Goal: Information Seeking & Learning: Learn about a topic

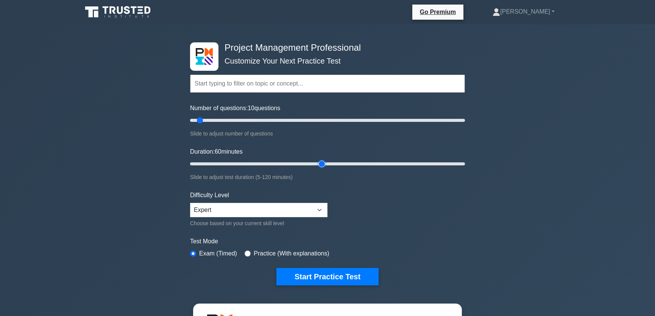
drag, startPoint x: 206, startPoint y: 163, endPoint x: 318, endPoint y: 167, distance: 112.2
type input "60"
click at [318, 167] on input "Duration: 60 minutes" at bounding box center [327, 164] width 275 height 9
drag, startPoint x: 201, startPoint y: 121, endPoint x: 270, endPoint y: 125, distance: 69.1
type input "60"
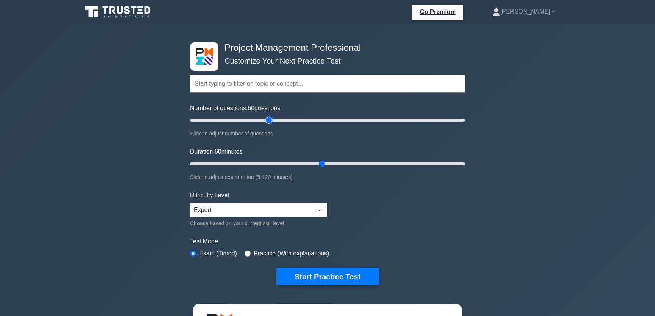
click at [270, 125] on input "Number of questions: 60 questions" at bounding box center [327, 120] width 275 height 9
click at [340, 276] on button "Start Practice Test" at bounding box center [328, 276] width 102 height 17
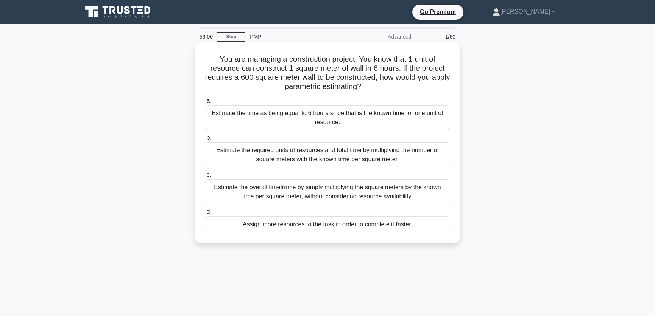
click at [407, 153] on div "Estimate the required units of resources and total time by multiplying the numb…" at bounding box center [328, 154] width 246 height 25
click at [205, 141] on input "b. Estimate the required units of resources and total time by multiplying the n…" at bounding box center [205, 138] width 0 height 5
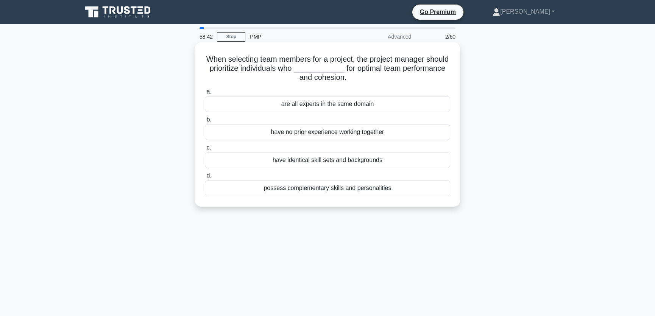
click at [314, 188] on div "possess complementary skills and personalities" at bounding box center [328, 188] width 246 height 16
click at [205, 178] on input "d. possess complementary skills and personalities" at bounding box center [205, 176] width 0 height 5
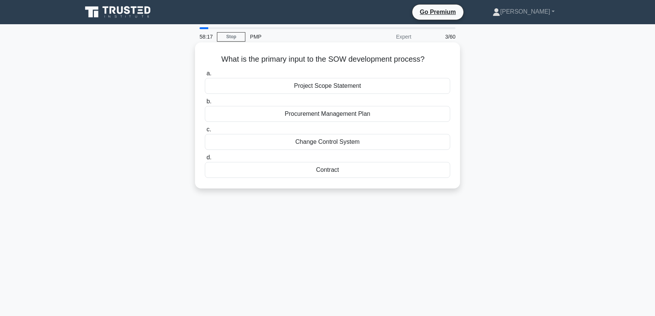
click at [333, 88] on div "Project Scope Statement" at bounding box center [328, 86] width 246 height 16
click at [205, 76] on input "a. Project Scope Statement" at bounding box center [205, 73] width 0 height 5
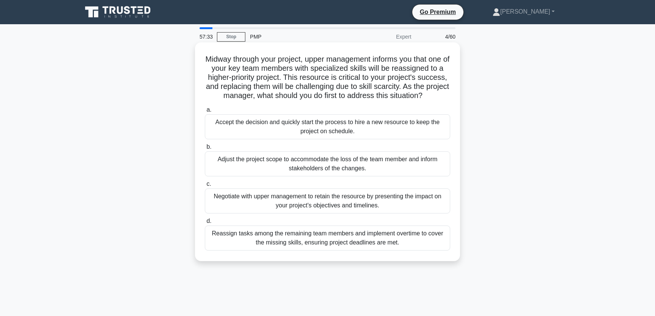
click at [386, 205] on div "Negotiate with upper management to retain the resource by presenting the impact…" at bounding box center [328, 201] width 246 height 25
click at [205, 187] on input "c. Negotiate with upper management to retain the resource by presenting the imp…" at bounding box center [205, 184] width 0 height 5
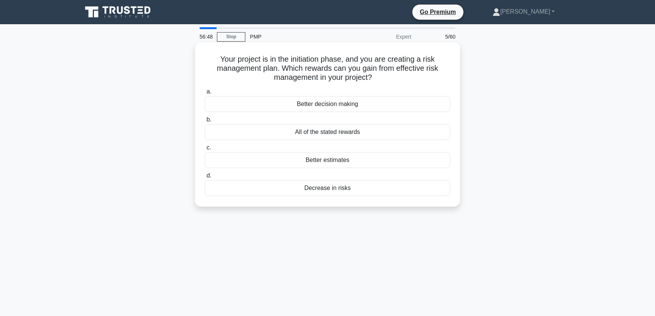
click at [333, 188] on div "Decrease in risks" at bounding box center [328, 188] width 246 height 16
click at [205, 178] on input "d. Decrease in risks" at bounding box center [205, 176] width 0 height 5
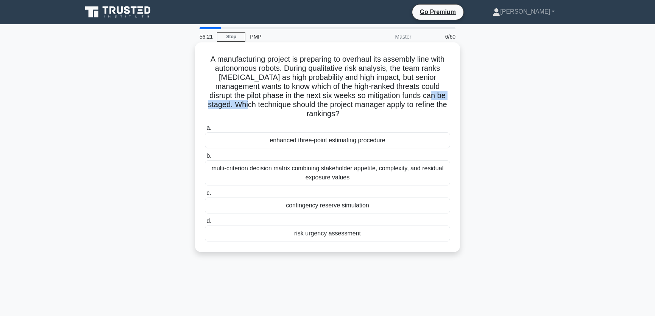
drag, startPoint x: 239, startPoint y: 105, endPoint x: 426, endPoint y: 100, distance: 187.3
click at [426, 100] on h5 "A manufacturing project is preparing to overhaul its assembly line with autonom…" at bounding box center [327, 87] width 247 height 64
click at [398, 89] on h5 "A manufacturing project is preparing to overhaul its assembly line with autonom…" at bounding box center [327, 87] width 247 height 64
click at [346, 233] on div "risk urgency assessment" at bounding box center [328, 234] width 246 height 16
click at [205, 224] on input "d. risk urgency assessment" at bounding box center [205, 221] width 0 height 5
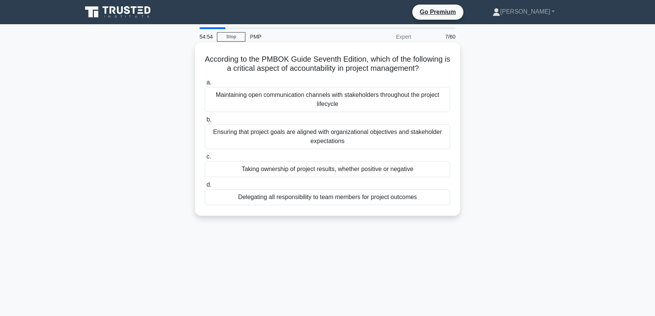
click at [356, 170] on div "Taking ownership of project results, whether positive or negative" at bounding box center [328, 169] width 246 height 16
click at [205, 160] on input "c. Taking ownership of project results, whether positive or negative" at bounding box center [205, 157] width 0 height 5
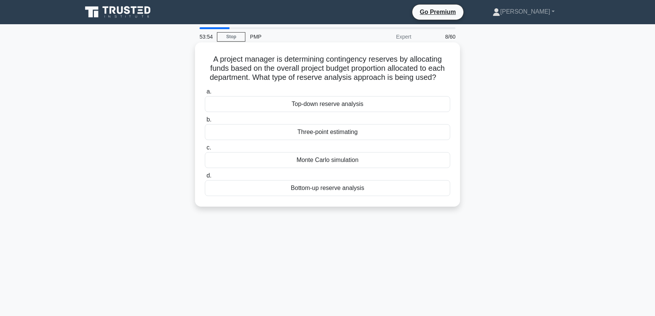
click at [333, 189] on div "Bottom-up reserve analysis" at bounding box center [328, 188] width 246 height 16
click at [205, 178] on input "d. Bottom-up reserve analysis" at bounding box center [205, 176] width 0 height 5
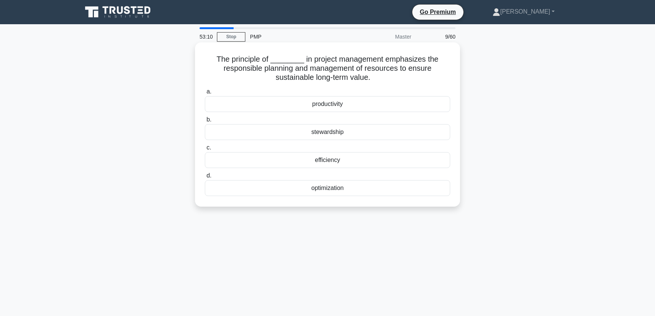
click at [341, 161] on div "efficiency" at bounding box center [328, 160] width 246 height 16
click at [205, 150] on input "c. efficiency" at bounding box center [205, 147] width 0 height 5
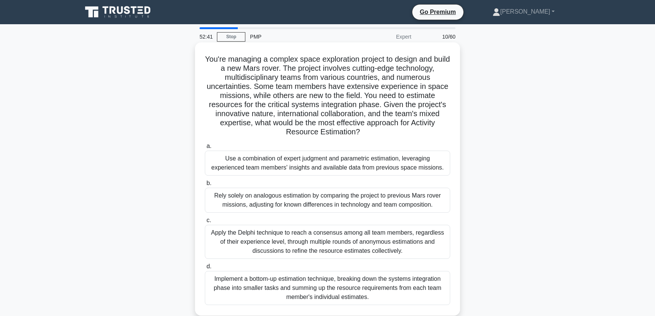
scroll to position [57, 0]
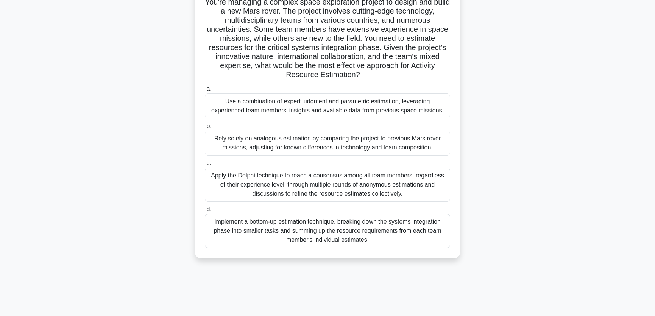
click at [330, 108] on div "Use a combination of expert judgment and parametric estimation, leveraging expe…" at bounding box center [328, 106] width 246 height 25
click at [205, 92] on input "a. Use a combination of expert judgment and parametric estimation, leveraging e…" at bounding box center [205, 89] width 0 height 5
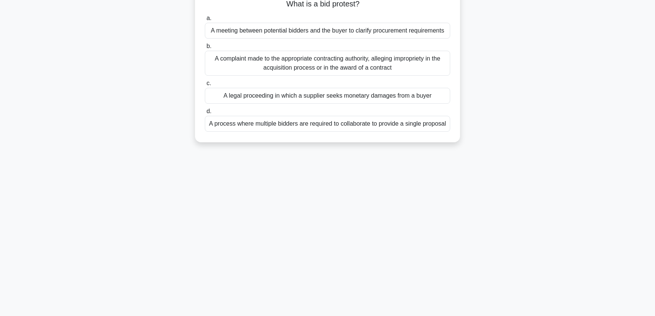
scroll to position [0, 0]
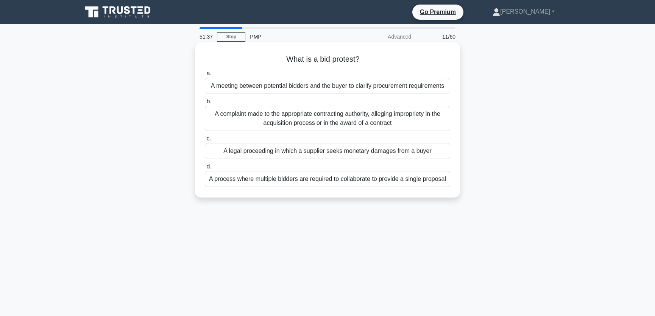
click at [322, 128] on div "A complaint made to the appropriate contracting authority, alleging impropriety…" at bounding box center [328, 118] width 246 height 25
click at [205, 104] on input "b. A complaint made to the appropriate contracting authority, alleging impropri…" at bounding box center [205, 101] width 0 height 5
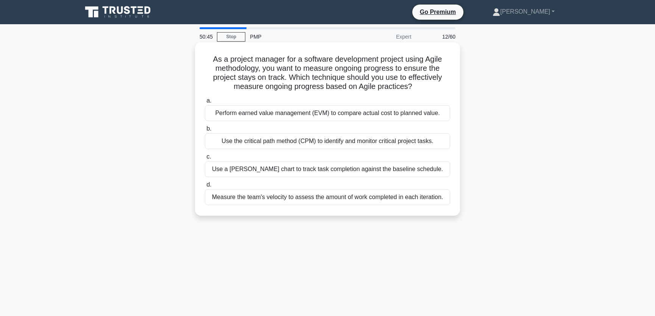
click at [328, 199] on div "Measure the team's velocity to assess the amount of work completed in each iter…" at bounding box center [328, 197] width 246 height 16
click at [205, 188] on input "d. Measure the team's velocity to assess the amount of work completed in each i…" at bounding box center [205, 185] width 0 height 5
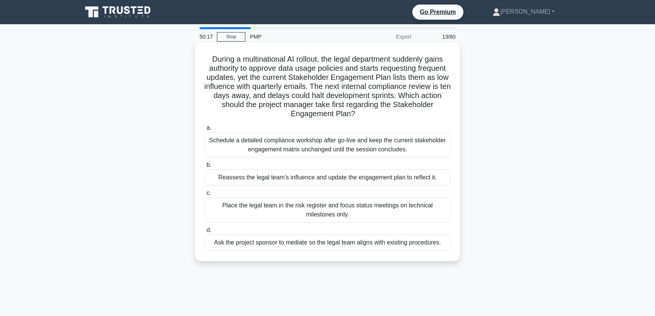
click at [322, 175] on div "Reassess the legal team’s influence and update the engagement plan to reflect i…" at bounding box center [328, 178] width 246 height 16
click at [205, 168] on input "b. Reassess the legal team’s influence and update the engagement plan to reflec…" at bounding box center [205, 165] width 0 height 5
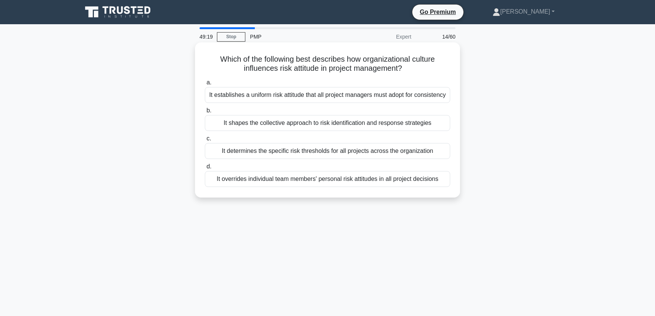
click at [338, 131] on div "It shapes the collective approach to risk identification and response strategies" at bounding box center [328, 123] width 246 height 16
click at [205, 113] on input "b. It shapes the collective approach to risk identification and response strate…" at bounding box center [205, 110] width 0 height 5
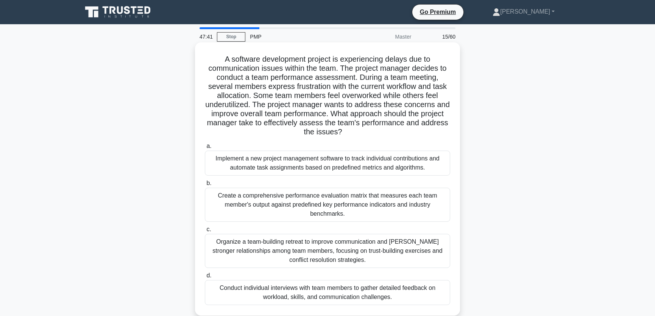
click at [386, 291] on div "Conduct individual interviews with team members to gather detailed feedback on …" at bounding box center [328, 292] width 246 height 25
click at [205, 278] on input "d. Conduct individual interviews with team members to gather detailed feedback …" at bounding box center [205, 276] width 0 height 5
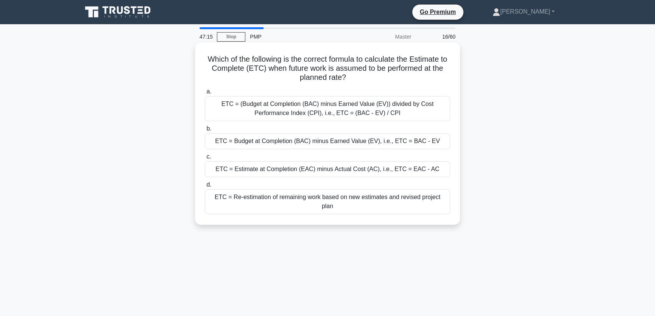
click at [406, 112] on div "ETC = (Budget at Completion (BAC) minus Earned Value (EV)) divided by Cost Perf…" at bounding box center [328, 108] width 246 height 25
click at [205, 94] on input "a. ETC = (Budget at Completion (BAC) minus Earned Value (EV)) divided by Cost P…" at bounding box center [205, 91] width 0 height 5
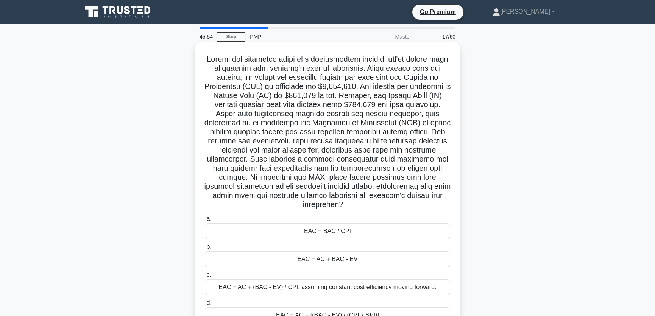
click at [351, 232] on div "EAC = BAC / CPI" at bounding box center [328, 232] width 246 height 16
click at [205, 222] on input "a. EAC = BAC / CPI" at bounding box center [205, 219] width 0 height 5
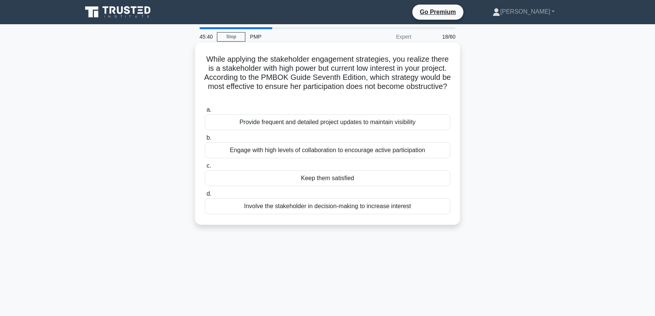
click at [334, 180] on div "Keep them satisfied" at bounding box center [328, 178] width 246 height 16
click at [205, 169] on input "c. Keep them satisfied" at bounding box center [205, 166] width 0 height 5
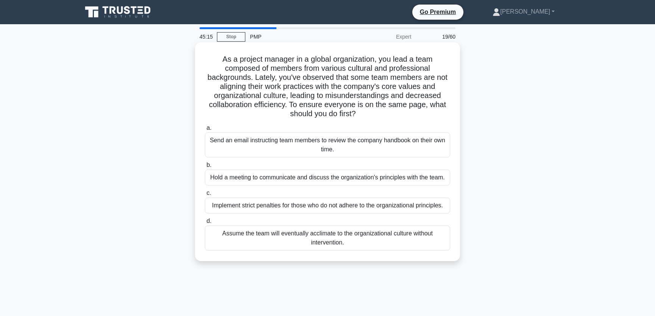
click at [410, 186] on div "Hold a meeting to communicate and discuss the organization's principles with th…" at bounding box center [328, 178] width 246 height 16
click at [205, 168] on input "b. Hold a meeting to communicate and discuss the organization's principles with…" at bounding box center [205, 165] width 0 height 5
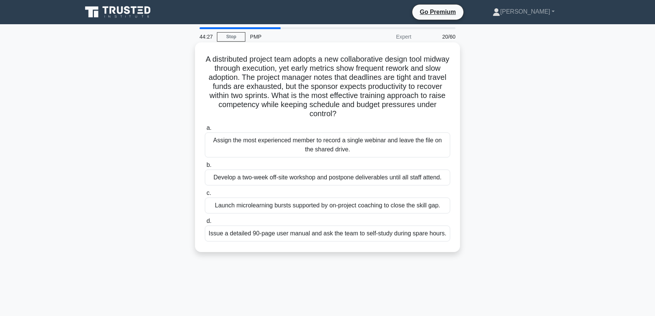
click at [344, 207] on div "Launch microlearning bursts supported by on-project coaching to close the skill…" at bounding box center [328, 206] width 246 height 16
click at [205, 196] on input "c. Launch microlearning bursts supported by on-project coaching to close the sk…" at bounding box center [205, 193] width 0 height 5
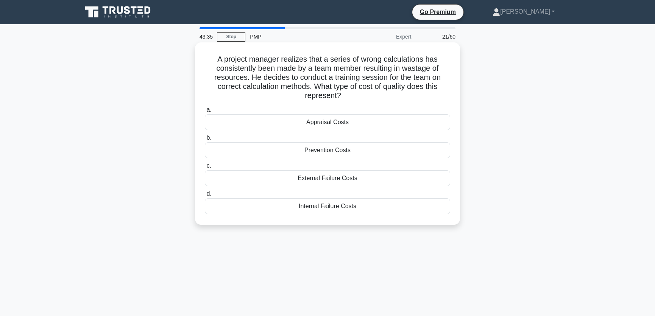
click at [354, 122] on div "Appraisal Costs" at bounding box center [328, 122] width 246 height 16
click at [205, 113] on input "a. Appraisal Costs" at bounding box center [205, 110] width 0 height 5
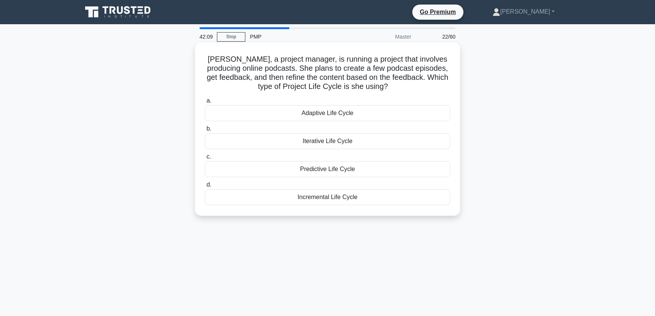
click at [334, 115] on div "Adaptive Life Cycle" at bounding box center [328, 113] width 246 height 16
click at [205, 103] on input "a. Adaptive Life Cycle" at bounding box center [205, 101] width 0 height 5
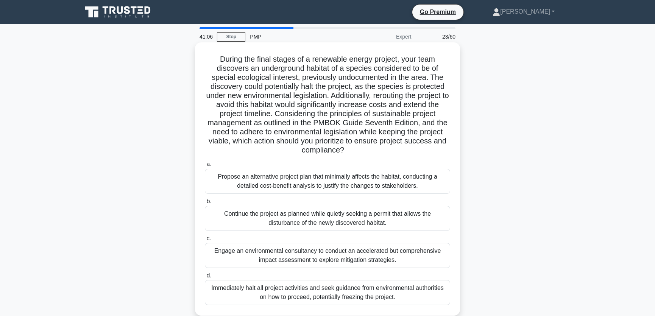
click at [375, 255] on div "Engage an environmental consultancy to conduct an accelerated but comprehensive…" at bounding box center [328, 255] width 246 height 25
click at [205, 241] on input "c. Engage an environmental consultancy to conduct an accelerated but comprehens…" at bounding box center [205, 238] width 0 height 5
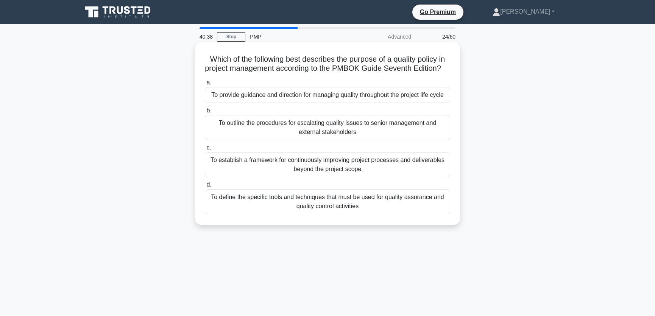
click at [308, 103] on div "To provide guidance and direction for managing quality throughout the project l…" at bounding box center [328, 95] width 246 height 16
click at [205, 85] on input "a. To provide guidance and direction for managing quality throughout the projec…" at bounding box center [205, 82] width 0 height 5
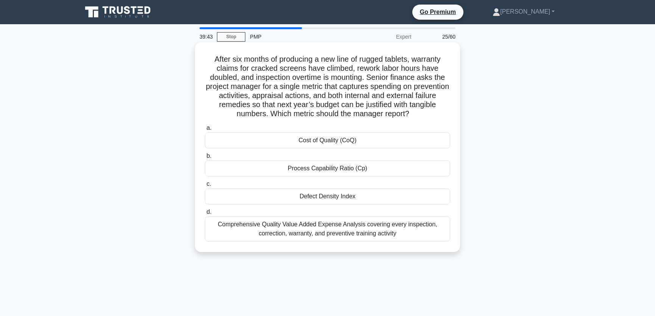
click at [337, 141] on div "Cost of Quality (CoQ)" at bounding box center [328, 141] width 246 height 16
click at [205, 131] on input "a. Cost of Quality (CoQ)" at bounding box center [205, 128] width 0 height 5
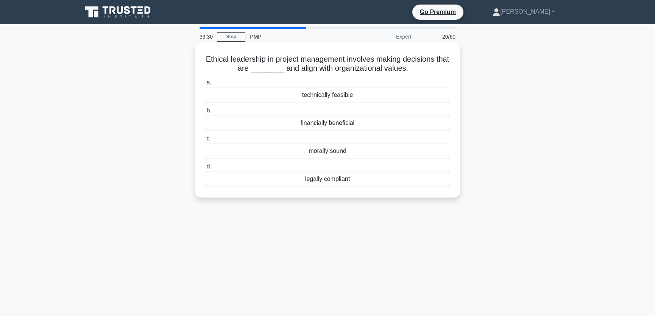
click at [344, 152] on div "morally sound" at bounding box center [328, 151] width 246 height 16
click at [205, 141] on input "c. morally sound" at bounding box center [205, 138] width 0 height 5
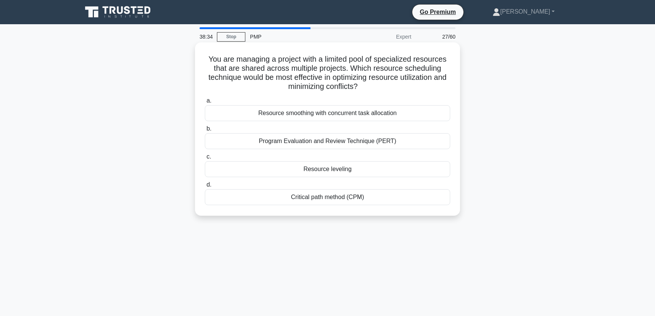
click at [355, 167] on div "Resource leveling" at bounding box center [328, 169] width 246 height 16
click at [205, 160] on input "c. Resource leveling" at bounding box center [205, 157] width 0 height 5
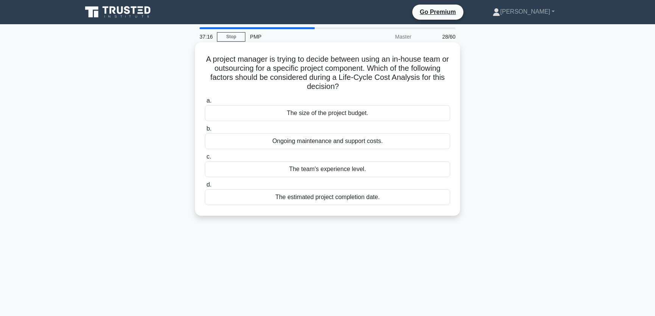
click at [344, 142] on div "Ongoing maintenance and support costs." at bounding box center [328, 141] width 246 height 16
click at [205, 131] on input "b. Ongoing maintenance and support costs." at bounding box center [205, 129] width 0 height 5
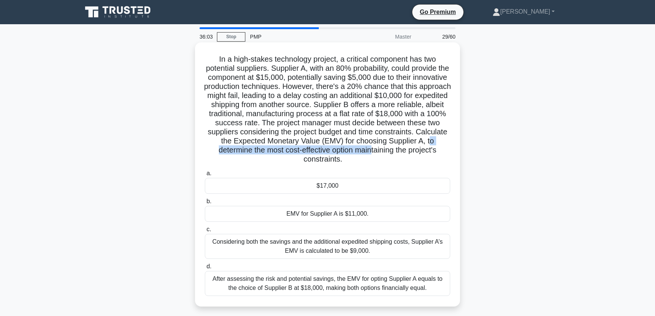
drag, startPoint x: 246, startPoint y: 151, endPoint x: 413, endPoint y: 149, distance: 166.3
click at [413, 149] on h5 "In a high-stakes technology project, a critical component has two potential sup…" at bounding box center [327, 110] width 247 height 110
click at [426, 138] on h5 "In a high-stakes technology project, a critical component has two potential sup…" at bounding box center [327, 110] width 247 height 110
click at [339, 187] on div "$17,000" at bounding box center [328, 186] width 246 height 16
click at [205, 176] on input "a. $17,000" at bounding box center [205, 173] width 0 height 5
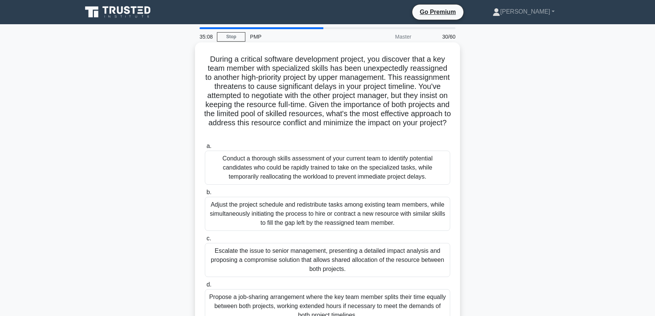
scroll to position [57, 0]
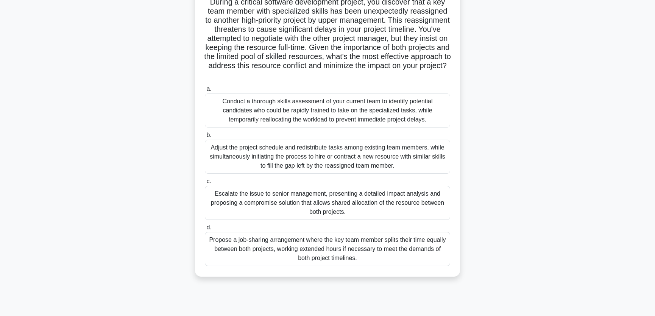
click at [374, 160] on div "Adjust the project schedule and redistribute tasks among existing team members,…" at bounding box center [328, 157] width 246 height 34
click at [205, 138] on input "b. Adjust the project schedule and redistribute tasks among existing team membe…" at bounding box center [205, 135] width 0 height 5
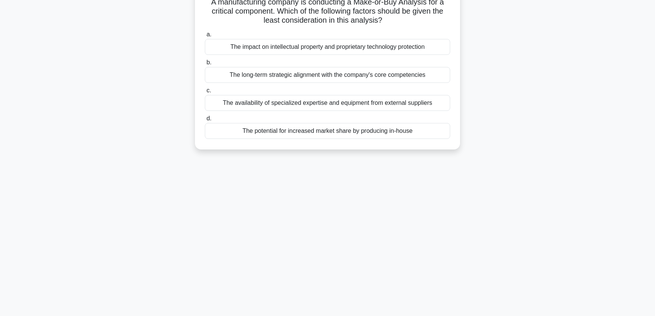
scroll to position [0, 0]
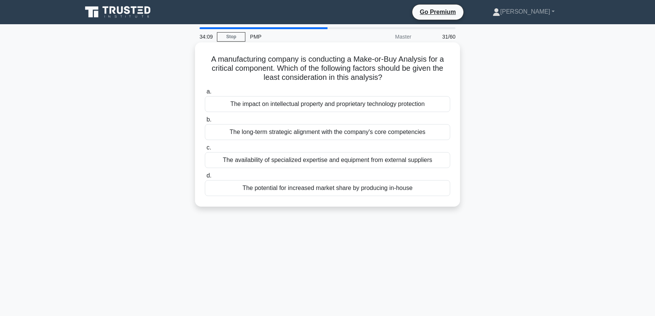
click at [355, 188] on div "The potential for increased market share by producing in-house" at bounding box center [328, 188] width 246 height 16
click at [205, 178] on input "d. The potential for increased market share by producing in-house" at bounding box center [205, 176] width 0 height 5
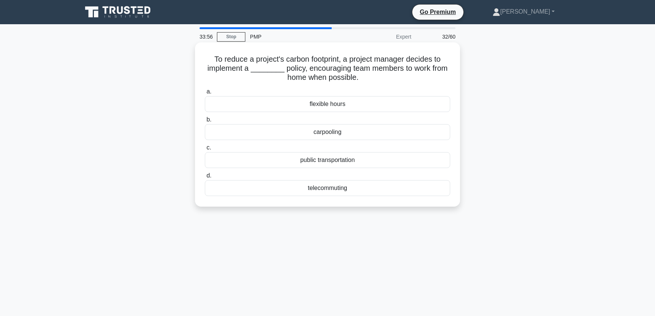
click at [336, 106] on div "flexible hours" at bounding box center [328, 104] width 246 height 16
click at [205, 94] on input "a. flexible hours" at bounding box center [205, 91] width 0 height 5
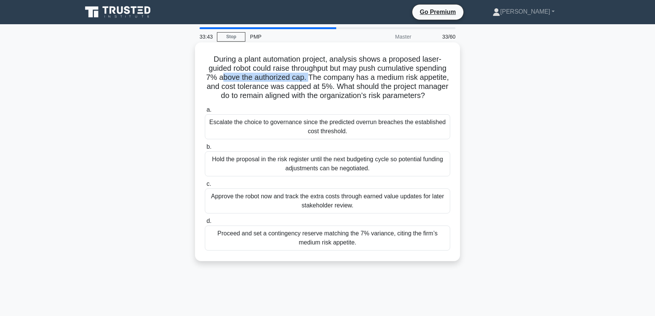
drag, startPoint x: 253, startPoint y: 79, endPoint x: 342, endPoint y: 76, distance: 89.5
click at [342, 76] on h5 "During a plant automation project, analysis shows a proposed laser-guided robot…" at bounding box center [327, 78] width 247 height 46
click at [361, 75] on h5 "During a plant automation project, analysis shows a proposed laser-guided robot…" at bounding box center [327, 78] width 247 height 46
click at [298, 135] on div "Escalate the choice to governance since the predicted overrun breaches the esta…" at bounding box center [328, 126] width 246 height 25
click at [205, 113] on input "a. Escalate the choice to governance since the predicted overrun breaches the e…" at bounding box center [205, 110] width 0 height 5
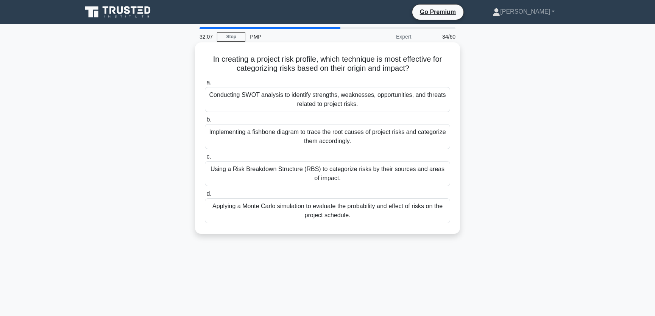
click at [314, 174] on div "Using a Risk Breakdown Structure (RBS) to categorize risks by their sources and…" at bounding box center [328, 173] width 246 height 25
click at [205, 160] on input "c. Using a Risk Breakdown Structure (RBS) to categorize risks by their sources …" at bounding box center [205, 157] width 0 height 5
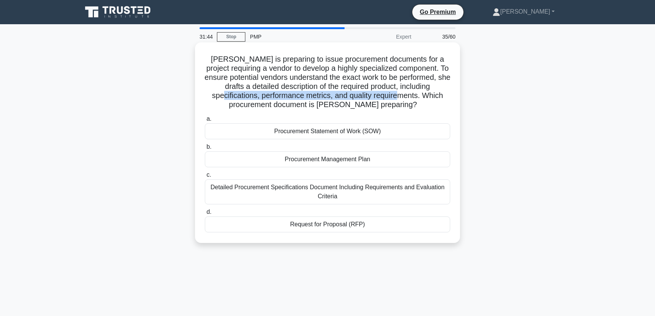
drag, startPoint x: 241, startPoint y: 96, endPoint x: 426, endPoint y: 92, distance: 185.3
click at [426, 92] on h5 "Olivia is preparing to issue procurement documents for a project requiring a ve…" at bounding box center [327, 82] width 247 height 55
click at [351, 83] on h5 "Olivia is preparing to issue procurement documents for a project requiring a ve…" at bounding box center [327, 82] width 247 height 55
click at [333, 133] on div "Procurement Statement of Work (SOW)" at bounding box center [328, 132] width 246 height 16
click at [205, 122] on input "a. Procurement Statement of Work (SOW)" at bounding box center [205, 119] width 0 height 5
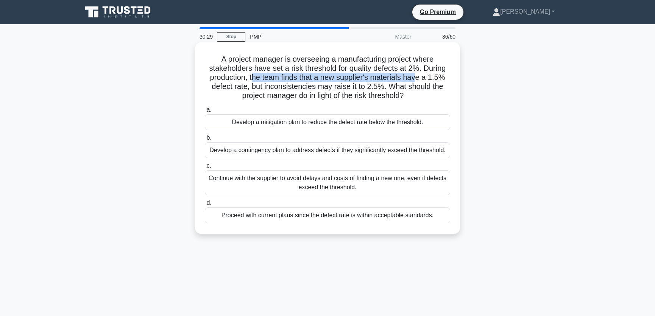
drag, startPoint x: 254, startPoint y: 78, endPoint x: 421, endPoint y: 77, distance: 167.1
click at [421, 77] on h5 "A project manager is overseeing a manufacturing project where stakeholders have…" at bounding box center [327, 78] width 247 height 46
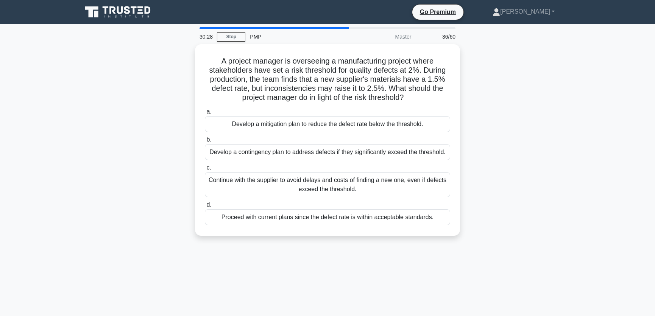
click at [533, 77] on div "A project manager is overseeing a manufacturing project where stakeholders have…" at bounding box center [328, 144] width 500 height 201
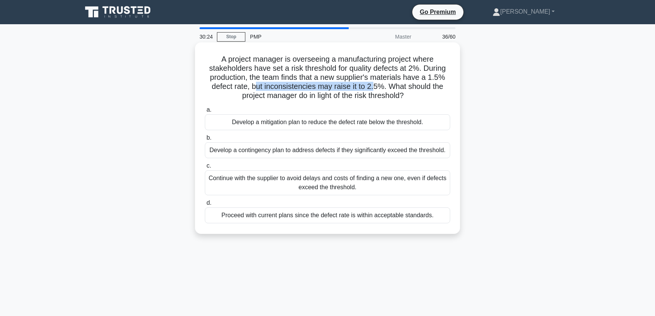
drag, startPoint x: 255, startPoint y: 87, endPoint x: 375, endPoint y: 84, distance: 119.4
click at [375, 84] on h5 "A project manager is overseeing a manufacturing project where stakeholders have…" at bounding box center [327, 78] width 247 height 46
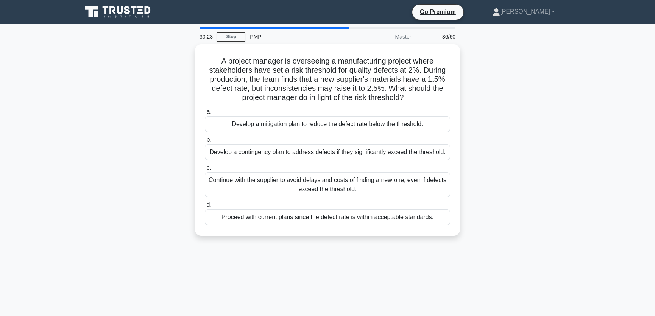
click at [527, 85] on div "A project manager is overseeing a manufacturing project where stakeholders have…" at bounding box center [328, 144] width 500 height 201
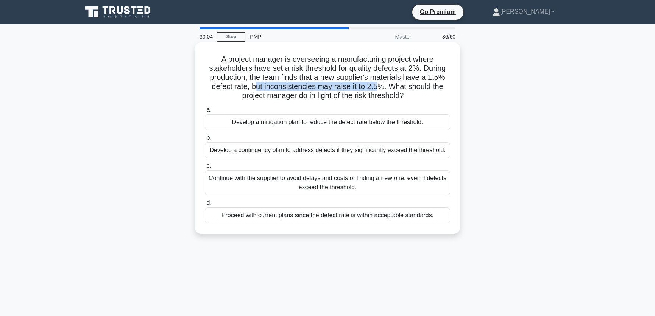
drag, startPoint x: 253, startPoint y: 88, endPoint x: 380, endPoint y: 85, distance: 126.2
click at [380, 85] on h5 "A project manager is overseeing a manufacturing project where stakeholders have…" at bounding box center [327, 78] width 247 height 46
click at [317, 83] on h5 "A project manager is overseeing a manufacturing project where stakeholders have…" at bounding box center [327, 78] width 247 height 46
click at [348, 124] on div "Develop a mitigation plan to reduce the defect rate below the threshold." at bounding box center [328, 122] width 246 height 16
click at [205, 113] on input "a. Develop a mitigation plan to reduce the defect rate below the threshold." at bounding box center [205, 110] width 0 height 5
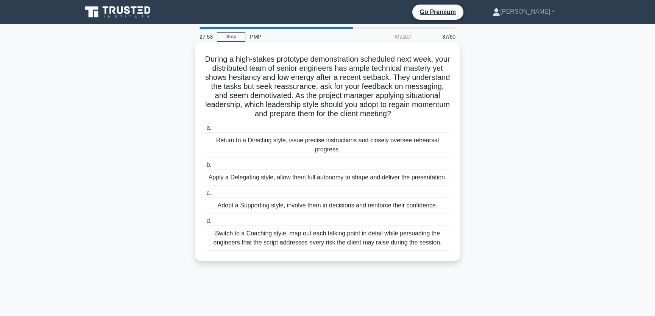
click at [337, 214] on div "Adopt a Supporting style, involve them in decisions and reinforce their confide…" at bounding box center [328, 206] width 246 height 16
click at [205, 196] on input "c. Adopt a Supporting style, involve them in decisions and reinforce their conf…" at bounding box center [205, 193] width 0 height 5
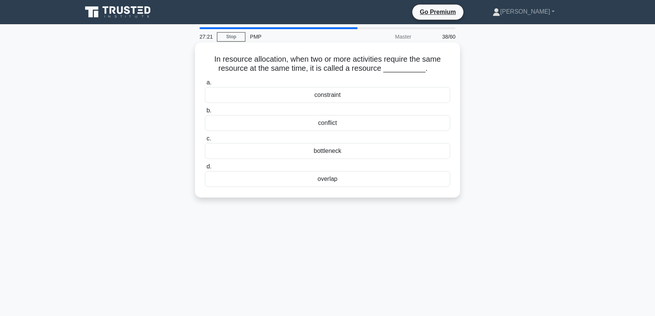
click at [342, 124] on div "conflict" at bounding box center [328, 123] width 246 height 16
click at [205, 113] on input "b. conflict" at bounding box center [205, 110] width 0 height 5
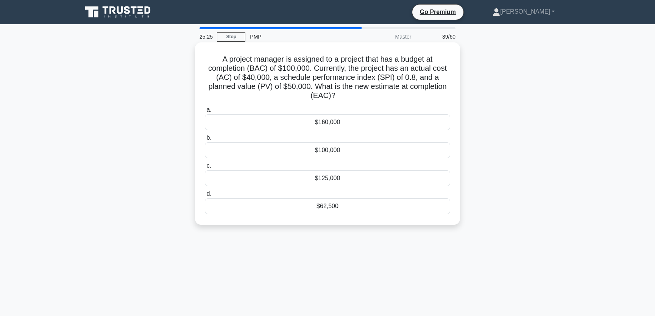
click at [350, 179] on div "$125,000" at bounding box center [328, 178] width 246 height 16
click at [205, 169] on input "c. $125,000" at bounding box center [205, 166] width 0 height 5
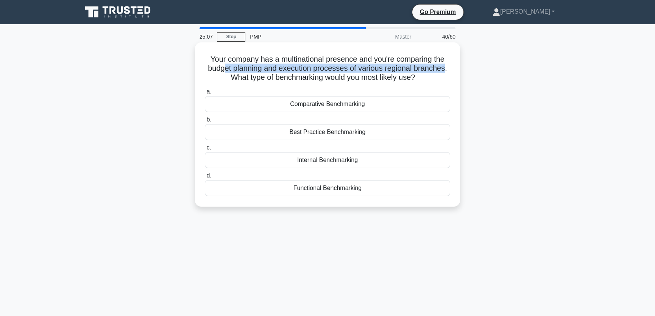
drag, startPoint x: 226, startPoint y: 69, endPoint x: 447, endPoint y: 64, distance: 221.3
click at [447, 64] on h5 "Your company has a multinational presence and you're comparing the budget plann…" at bounding box center [327, 69] width 247 height 28
click at [337, 66] on h5 "Your company has a multinational presence and you're comparing the budget plann…" at bounding box center [327, 69] width 247 height 28
click at [330, 161] on div "Internal Benchmarking" at bounding box center [328, 160] width 246 height 16
click at [205, 150] on input "c. Internal Benchmarking" at bounding box center [205, 147] width 0 height 5
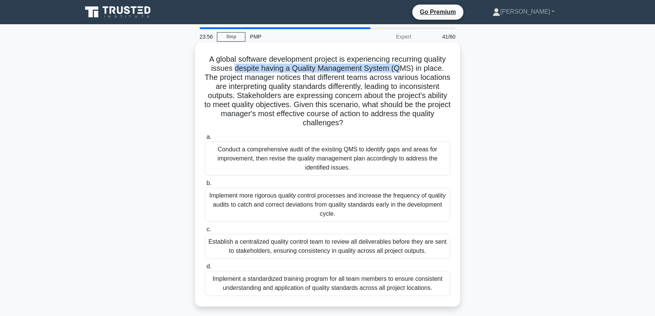
drag, startPoint x: 235, startPoint y: 69, endPoint x: 400, endPoint y: 68, distance: 165.2
click at [400, 68] on h5 "A global software development project is experiencing recurring quality issues …" at bounding box center [327, 92] width 247 height 74
click at [275, 80] on h5 "A global software development project is experiencing recurring quality issues …" at bounding box center [327, 92] width 247 height 74
click at [304, 161] on div "Conduct a comprehensive audit of the existing QMS to identify gaps and areas fo…" at bounding box center [328, 159] width 246 height 34
click at [205, 140] on input "a. Conduct a comprehensive audit of the existing QMS to identify gaps and areas…" at bounding box center [205, 137] width 0 height 5
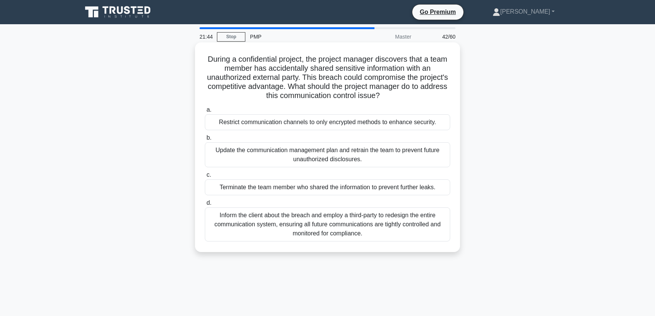
click at [380, 156] on div "Update the communication management plan and retrain the team to prevent future…" at bounding box center [328, 154] width 246 height 25
click at [205, 141] on input "b. Update the communication management plan and retrain the team to prevent fut…" at bounding box center [205, 138] width 0 height 5
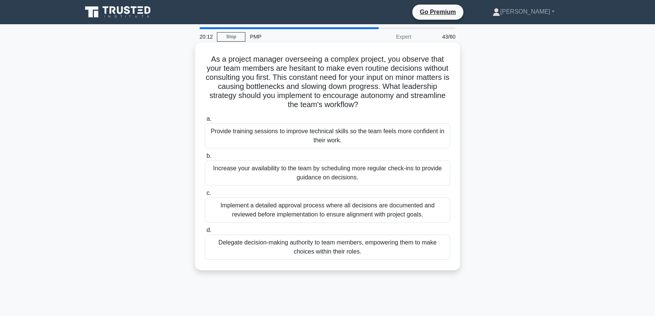
click at [372, 247] on div "Delegate decision-making authority to team members, empowering them to make cho…" at bounding box center [328, 247] width 246 height 25
click at [205, 233] on input "d. Delegate decision-making authority to team members, empowering them to make …" at bounding box center [205, 230] width 0 height 5
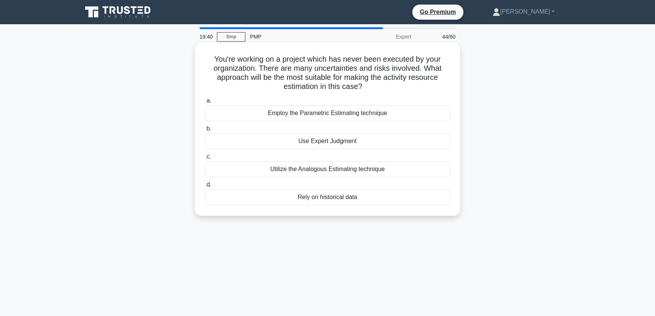
click at [341, 140] on div "Use Expert Judgment" at bounding box center [328, 141] width 246 height 16
click at [205, 131] on input "b. Use Expert Judgment" at bounding box center [205, 129] width 0 height 5
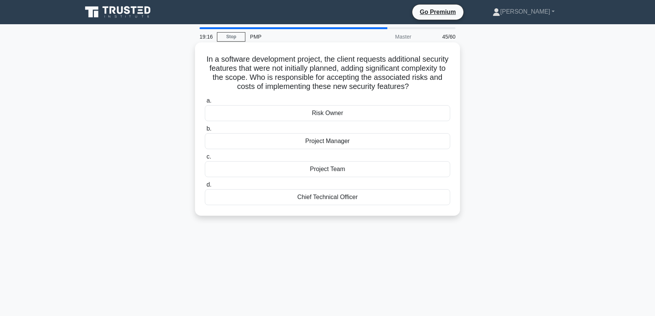
click at [331, 149] on div "Project Manager" at bounding box center [328, 141] width 246 height 16
click at [205, 131] on input "b. Project Manager" at bounding box center [205, 129] width 0 height 5
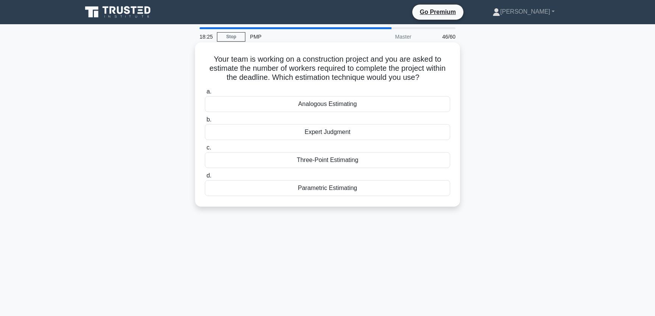
click at [325, 188] on div "Parametric Estimating" at bounding box center [328, 188] width 246 height 16
click at [205, 178] on input "d. Parametric Estimating" at bounding box center [205, 176] width 0 height 5
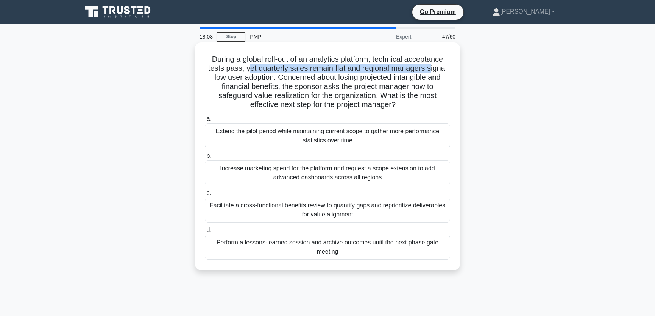
drag, startPoint x: 246, startPoint y: 70, endPoint x: 431, endPoint y: 67, distance: 184.9
click at [431, 67] on h5 "During a global roll-out of an analytics platform, technical acceptance tests p…" at bounding box center [327, 82] width 247 height 55
click at [233, 79] on h5 "During a global roll-out of an analytics platform, technical acceptance tests p…" at bounding box center [327, 82] width 247 height 55
click at [363, 211] on div "Facilitate a cross-functional benefits review to quantify gaps and reprioritize…" at bounding box center [328, 210] width 246 height 25
click at [205, 196] on input "c. Facilitate a cross-functional benefits review to quantify gaps and repriorit…" at bounding box center [205, 193] width 0 height 5
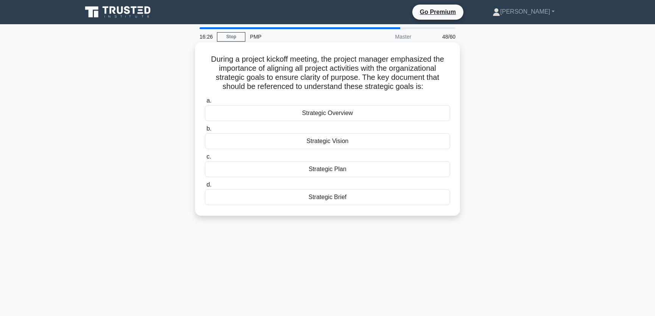
click at [358, 141] on div "Strategic Vision" at bounding box center [328, 141] width 246 height 16
click at [205, 131] on input "b. Strategic Vision" at bounding box center [205, 129] width 0 height 5
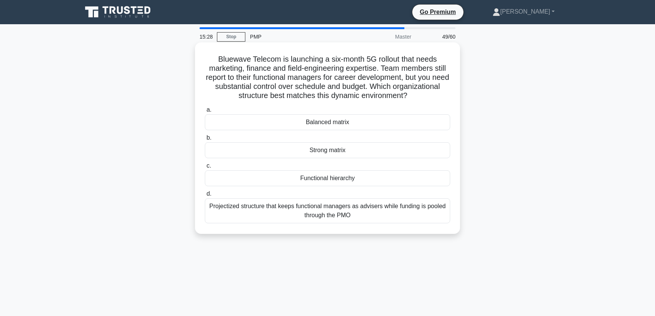
click at [328, 124] on div "Balanced matrix" at bounding box center [328, 122] width 246 height 16
click at [205, 113] on input "a. Balanced matrix" at bounding box center [205, 110] width 0 height 5
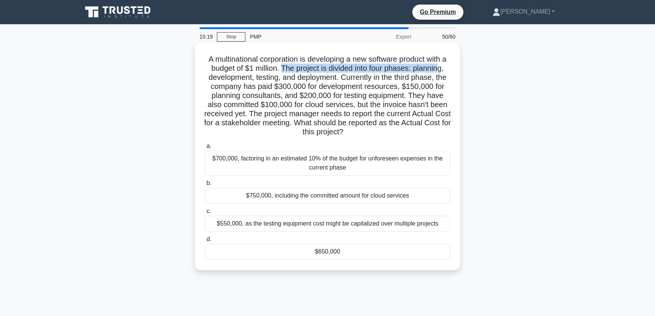
drag, startPoint x: 285, startPoint y: 70, endPoint x: 443, endPoint y: 70, distance: 158.0
click at [443, 70] on h5 "A multinational corporation is developing a new software product with a budget …" at bounding box center [327, 96] width 247 height 83
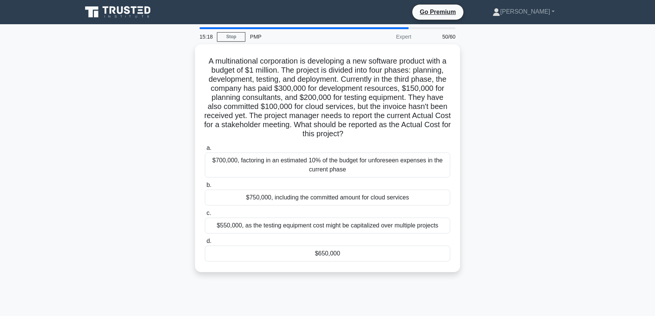
click at [507, 85] on div "A multinational corporation is developing a new software product with a budget …" at bounding box center [328, 162] width 500 height 237
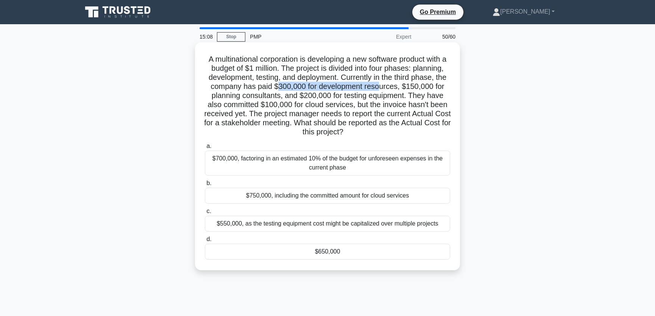
drag, startPoint x: 278, startPoint y: 87, endPoint x: 383, endPoint y: 88, distance: 104.2
click at [383, 88] on h5 "A multinational corporation is developing a new software product with a budget …" at bounding box center [327, 96] width 247 height 83
drag, startPoint x: 299, startPoint y: 96, endPoint x: 391, endPoint y: 95, distance: 92.5
click at [391, 95] on h5 "A multinational corporation is developing a new software product with a budget …" at bounding box center [327, 96] width 247 height 83
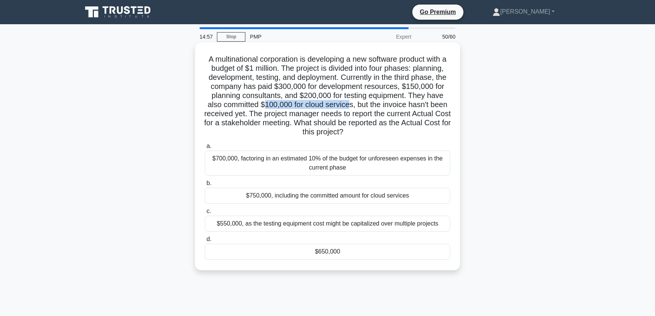
drag, startPoint x: 266, startPoint y: 105, endPoint x: 348, endPoint y: 103, distance: 82.2
click at [348, 103] on h5 "A multinational corporation is developing a new software product with a budget …" at bounding box center [327, 96] width 247 height 83
click at [384, 103] on h5 "A multinational corporation is developing a new software product with a budget …" at bounding box center [327, 96] width 247 height 83
click at [262, 196] on div "$750,000, including the committed amount for cloud services" at bounding box center [328, 196] width 246 height 16
click at [205, 186] on input "b. $750,000, including the committed amount for cloud services" at bounding box center [205, 183] width 0 height 5
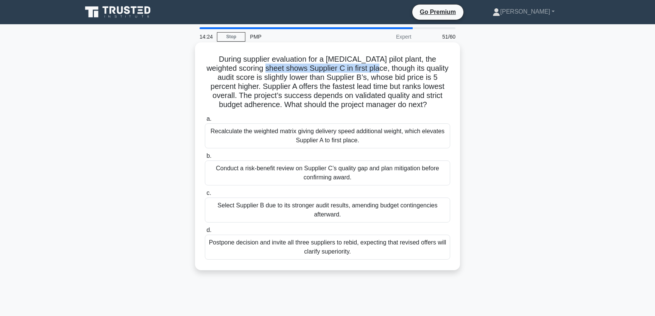
drag, startPoint x: 243, startPoint y: 68, endPoint x: 360, endPoint y: 71, distance: 116.7
click at [360, 71] on h5 "During supplier evaluation for a gene-therapy pilot plant, the weighted scoring…" at bounding box center [327, 82] width 247 height 55
drag, startPoint x: 236, startPoint y: 79, endPoint x: 347, endPoint y: 77, distance: 110.3
click at [347, 77] on h5 "During supplier evaluation for a gene-therapy pilot plant, the weighted scoring…" at bounding box center [327, 82] width 247 height 55
click at [358, 78] on h5 "During supplier evaluation for a gene-therapy pilot plant, the weighted scoring…" at bounding box center [327, 82] width 247 height 55
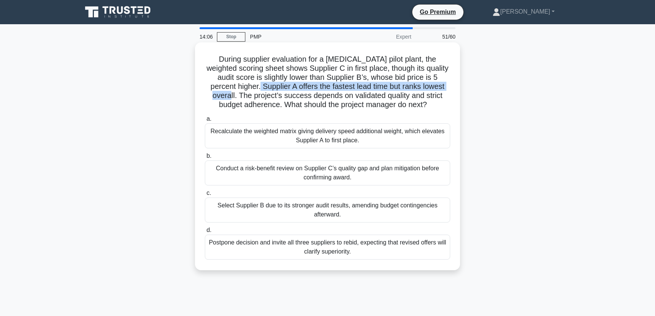
drag, startPoint x: 236, startPoint y: 87, endPoint x: 446, endPoint y: 87, distance: 210.3
click at [446, 87] on h5 "During supplier evaluation for a gene-therapy pilot plant, the weighted scoring…" at bounding box center [327, 82] width 247 height 55
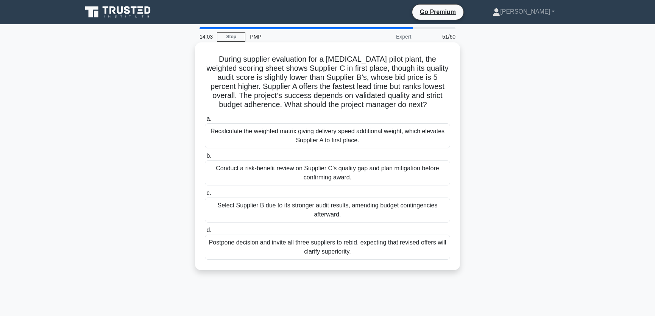
click at [337, 74] on h5 "During supplier evaluation for a gene-therapy pilot plant, the weighted scoring…" at bounding box center [327, 82] width 247 height 55
click at [342, 75] on h5 "During supplier evaluation for a gene-therapy pilot plant, the weighted scoring…" at bounding box center [327, 82] width 247 height 55
click at [357, 211] on div "Select Supplier B due to its stronger audit results, amending budget contingenc…" at bounding box center [328, 210] width 246 height 25
click at [205, 196] on input "c. Select Supplier B due to its stronger audit results, amending budget conting…" at bounding box center [205, 193] width 0 height 5
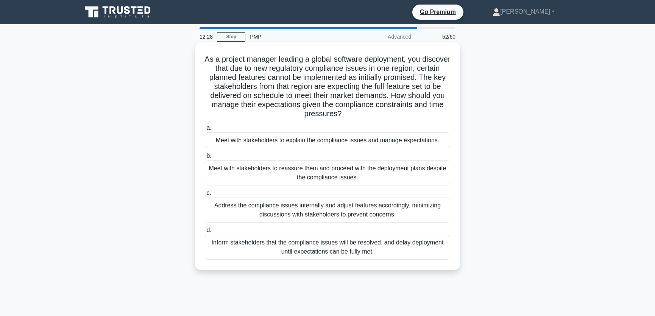
click at [321, 143] on div "Meet with stakeholders to explain the compliance issues and manage expectations." at bounding box center [328, 141] width 246 height 16
click at [205, 131] on input "a. Meet with stakeholders to explain the compliance issues and manage expectati…" at bounding box center [205, 128] width 0 height 5
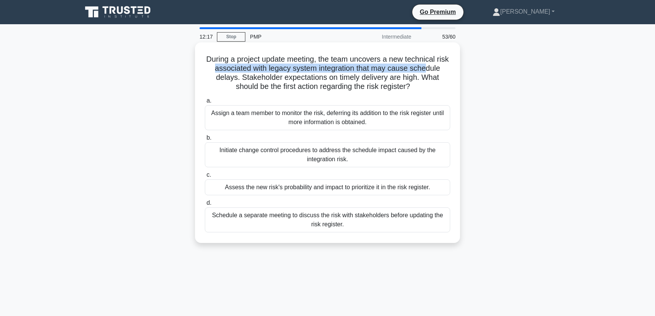
drag, startPoint x: 221, startPoint y: 68, endPoint x: 433, endPoint y: 68, distance: 212.6
click at [433, 68] on h5 "During a project update meeting, the team uncovers a new technical risk associa…" at bounding box center [327, 73] width 247 height 37
click at [322, 68] on h5 "During a project update meeting, the team uncovers a new technical risk associa…" at bounding box center [327, 73] width 247 height 37
click at [361, 187] on div "Assess the new risk's probability and impact to prioritize it in the risk regis…" at bounding box center [328, 188] width 246 height 16
click at [205, 178] on input "c. Assess the new risk's probability and impact to prioritize it in the risk re…" at bounding box center [205, 175] width 0 height 5
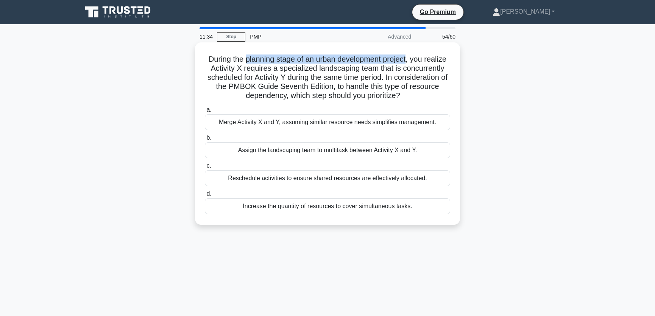
drag, startPoint x: 246, startPoint y: 60, endPoint x: 410, endPoint y: 61, distance: 164.1
click at [410, 61] on h5 "During the planning stage of an urban development project, you realize Activity…" at bounding box center [327, 78] width 247 height 46
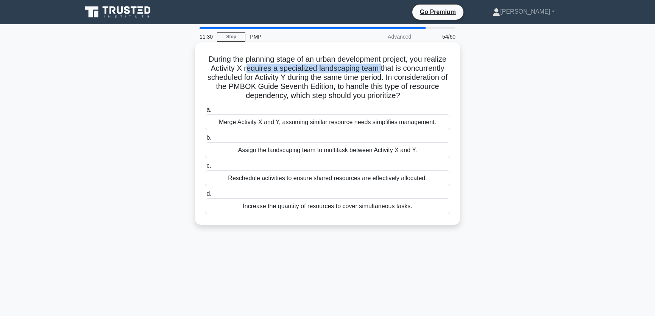
drag, startPoint x: 247, startPoint y: 68, endPoint x: 382, endPoint y: 68, distance: 135.3
click at [382, 68] on h5 "During the planning stage of an urban development project, you realize Activity…" at bounding box center [327, 78] width 247 height 46
drag, startPoint x: 232, startPoint y: 77, endPoint x: 289, endPoint y: 77, distance: 56.5
click at [289, 77] on h5 "During the planning stage of an urban development project, you realize Activity…" at bounding box center [327, 78] width 247 height 46
click at [369, 78] on h5 "During the planning stage of an urban development project, you realize Activity…" at bounding box center [327, 78] width 247 height 46
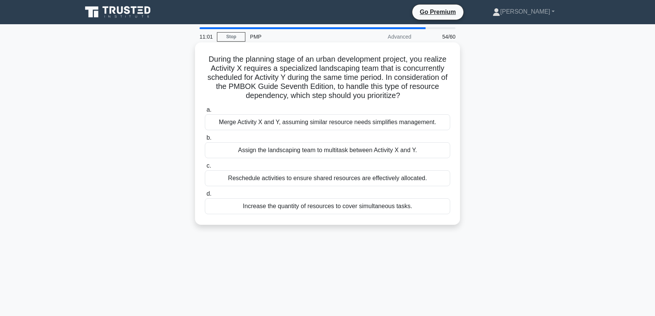
click at [347, 177] on div "Reschedule activities to ensure shared resources are effectively allocated." at bounding box center [328, 178] width 246 height 16
click at [205, 169] on input "c. Reschedule activities to ensure shared resources are effectively allocated." at bounding box center [205, 166] width 0 height 5
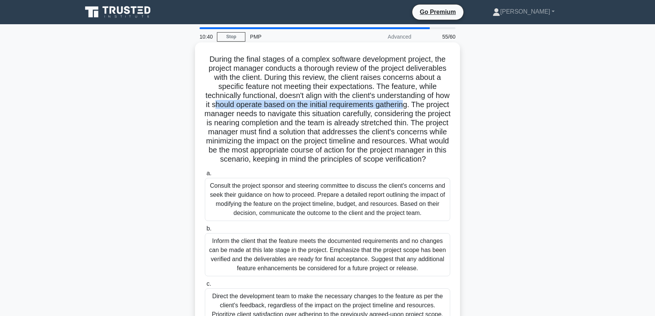
drag, startPoint x: 235, startPoint y: 104, endPoint x: 430, endPoint y: 105, distance: 195.1
click at [430, 105] on h5 "During the final stages of a complex software development project, the project …" at bounding box center [327, 110] width 247 height 110
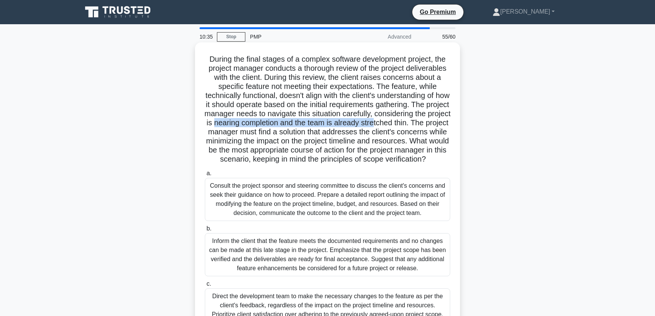
drag, startPoint x: 261, startPoint y: 123, endPoint x: 423, endPoint y: 122, distance: 161.8
click at [423, 122] on h5 "During the final stages of a complex software development project, the project …" at bounding box center [327, 110] width 247 height 110
drag, startPoint x: 237, startPoint y: 133, endPoint x: 443, endPoint y: 133, distance: 205.7
click at [443, 133] on h5 "During the final stages of a complex software development project, the project …" at bounding box center [327, 110] width 247 height 110
click at [308, 142] on h5 "During the final stages of a complex software development project, the project …" at bounding box center [327, 110] width 247 height 110
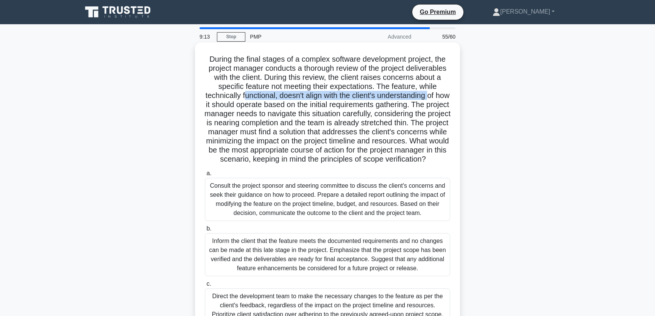
drag, startPoint x: 248, startPoint y: 97, endPoint x: 439, endPoint y: 99, distance: 191.0
click at [439, 99] on h5 "During the final stages of a complex software development project, the project …" at bounding box center [327, 110] width 247 height 110
click at [227, 107] on h5 "During the final stages of a complex software development project, the project …" at bounding box center [327, 110] width 247 height 110
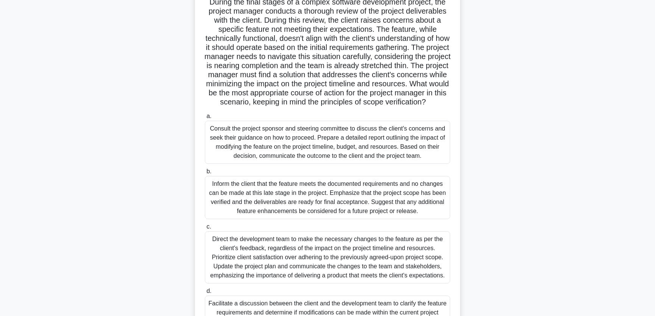
scroll to position [114, 0]
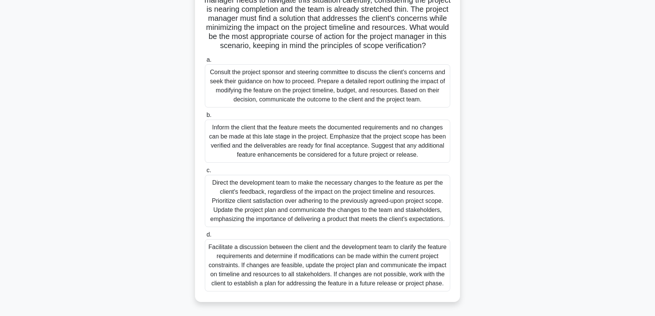
click at [280, 283] on div "Facilitate a discussion between the client and the development team to clarify …" at bounding box center [328, 265] width 246 height 52
click at [205, 238] on input "d. Facilitate a discussion between the client and the development team to clari…" at bounding box center [205, 235] width 0 height 5
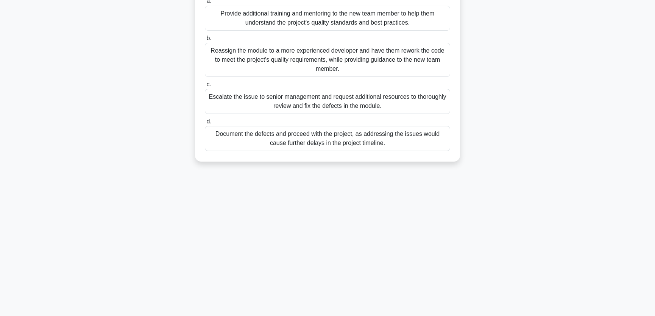
scroll to position [0, 0]
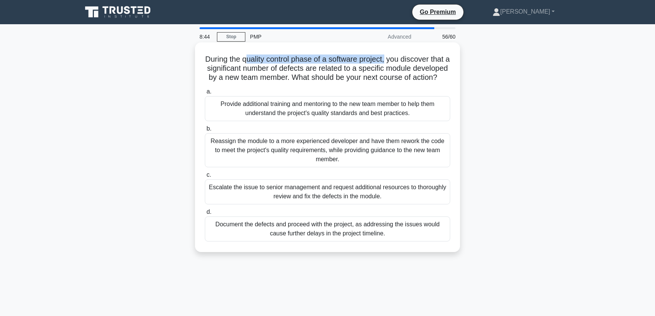
drag, startPoint x: 246, startPoint y: 61, endPoint x: 391, endPoint y: 63, distance: 144.7
click at [391, 63] on h5 "During the quality control phase of a software project, you discover that a sig…" at bounding box center [327, 69] width 247 height 28
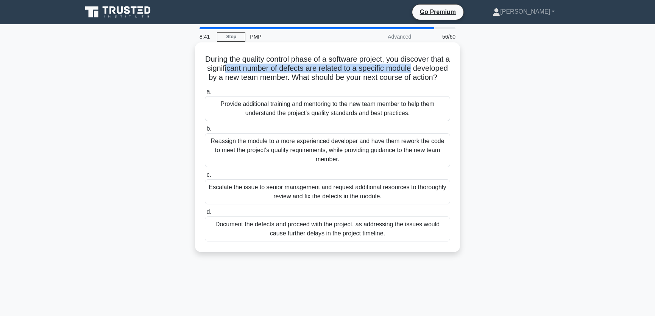
drag, startPoint x: 243, startPoint y: 68, endPoint x: 434, endPoint y: 70, distance: 191.0
click at [434, 70] on h5 "During the quality control phase of a software project, you discover that a sig…" at bounding box center [327, 69] width 247 height 28
click at [234, 68] on h5 "During the quality control phase of a software project, you discover that a sig…" at bounding box center [327, 69] width 247 height 28
click at [374, 166] on div "Reassign the module to a more experienced developer and have them rework the co…" at bounding box center [328, 150] width 246 height 34
click at [205, 131] on input "b. Reassign the module to a more experienced developer and have them rework the…" at bounding box center [205, 129] width 0 height 5
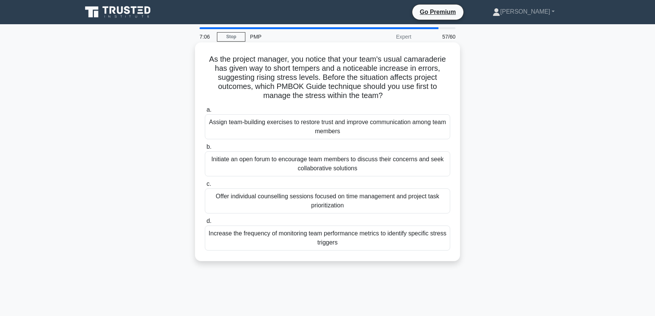
click at [313, 166] on div "Initiate an open forum to encourage team members to discuss their concerns and …" at bounding box center [328, 164] width 246 height 25
click at [205, 150] on input "b. Initiate an open forum to encourage team members to discuss their concerns a…" at bounding box center [205, 147] width 0 height 5
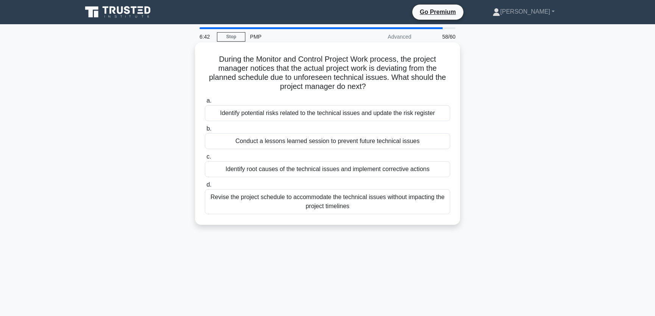
click at [297, 169] on div "Identify root causes of the technical issues and implement corrective actions" at bounding box center [328, 169] width 246 height 16
click at [205, 160] on input "c. Identify root causes of the technical issues and implement corrective actions" at bounding box center [205, 157] width 0 height 5
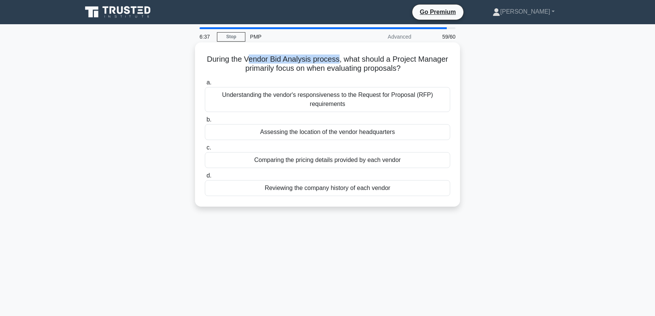
drag, startPoint x: 249, startPoint y: 61, endPoint x: 341, endPoint y: 62, distance: 91.3
click at [341, 62] on h5 "During the Vendor Bid Analysis process, what should a Project Manager primarily…" at bounding box center [327, 64] width 247 height 19
click at [375, 58] on h5 "During the Vendor Bid Analysis process, what should a Project Manager primarily…" at bounding box center [327, 64] width 247 height 19
click at [356, 102] on div "Understanding the vendor's responsiveness to the Request for Proposal (RFP) req…" at bounding box center [328, 99] width 246 height 25
click at [205, 85] on input "a. Understanding the vendor's responsiveness to the Request for Proposal (RFP) …" at bounding box center [205, 82] width 0 height 5
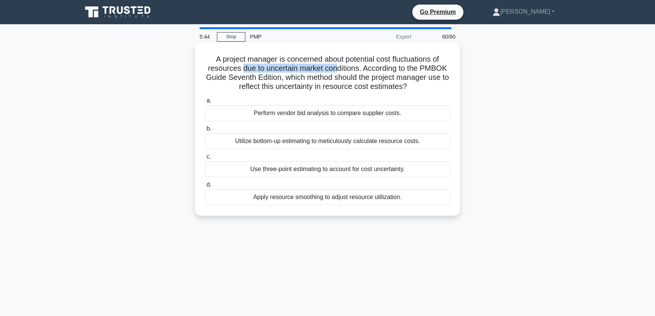
drag, startPoint x: 241, startPoint y: 70, endPoint x: 337, endPoint y: 70, distance: 95.9
click at [337, 70] on h5 "A project manager is concerned about potential cost fluctuations of resources d…" at bounding box center [327, 73] width 247 height 37
click at [382, 68] on h5 "A project manager is concerned about potential cost fluctuations of resources d…" at bounding box center [327, 73] width 247 height 37
click at [315, 169] on div "Use three-point estimating to account for cost uncertainty." at bounding box center [328, 169] width 246 height 16
click at [205, 160] on input "c. Use three-point estimating to account for cost uncertainty." at bounding box center [205, 157] width 0 height 5
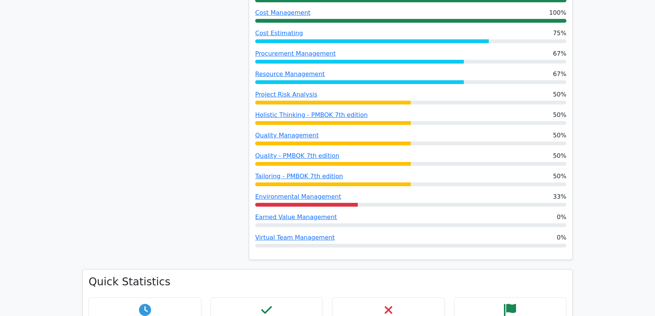
scroll to position [861, 0]
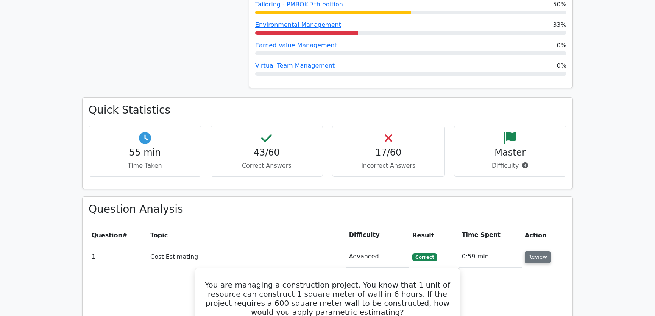
click at [541, 252] on button "Review" at bounding box center [538, 258] width 26 height 12
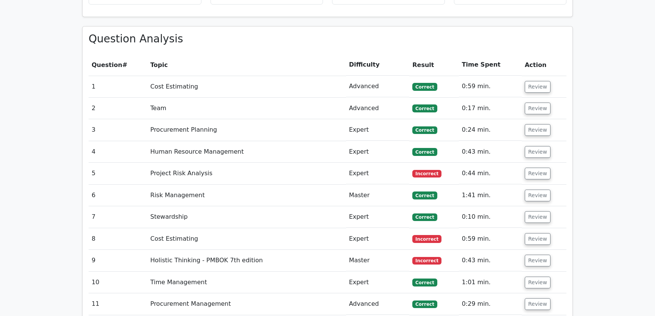
scroll to position [918, 0]
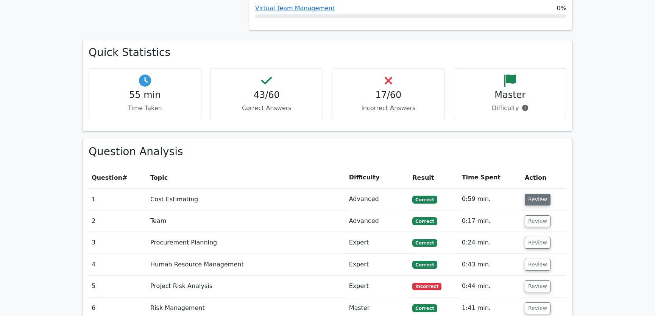
click at [535, 194] on button "Review" at bounding box center [538, 200] width 26 height 12
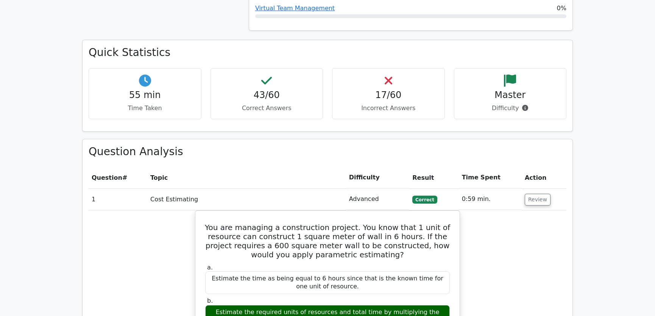
scroll to position [976, 0]
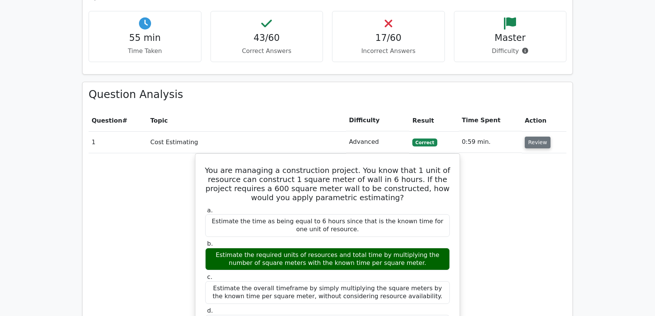
click at [537, 137] on button "Review" at bounding box center [538, 143] width 26 height 12
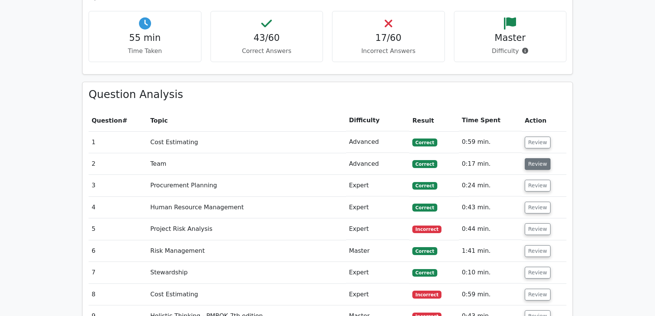
click at [535, 158] on button "Review" at bounding box center [538, 164] width 26 height 12
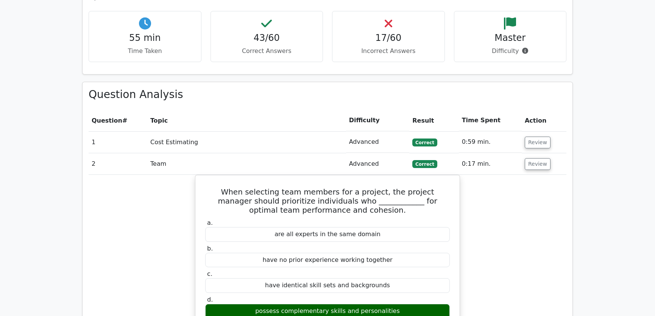
scroll to position [1033, 0]
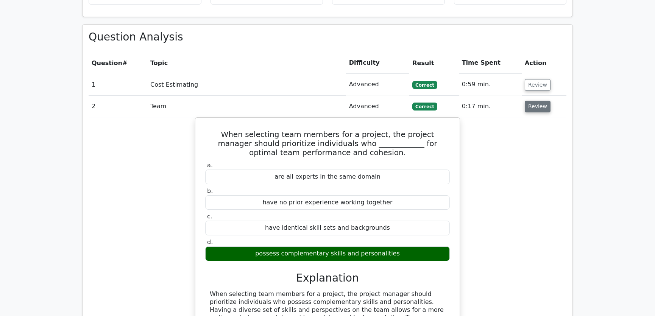
click at [534, 101] on button "Review" at bounding box center [538, 107] width 26 height 12
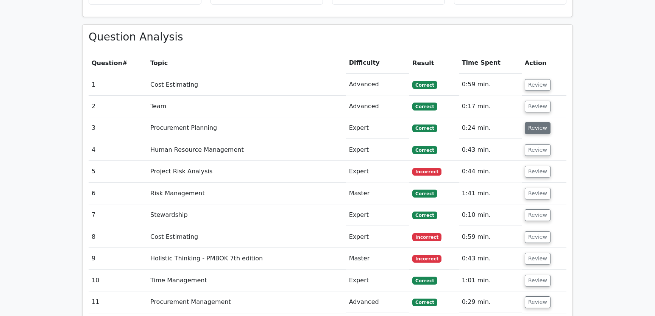
click at [537, 122] on button "Review" at bounding box center [538, 128] width 26 height 12
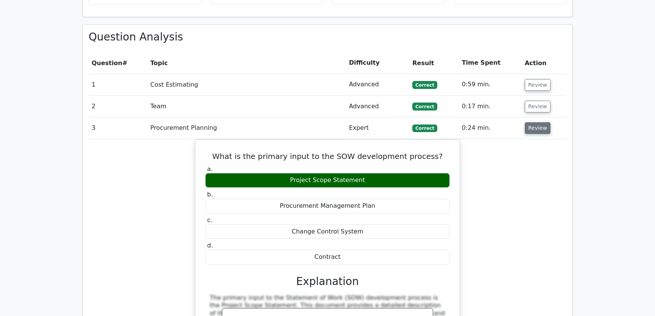
click at [537, 122] on button "Review" at bounding box center [538, 128] width 26 height 12
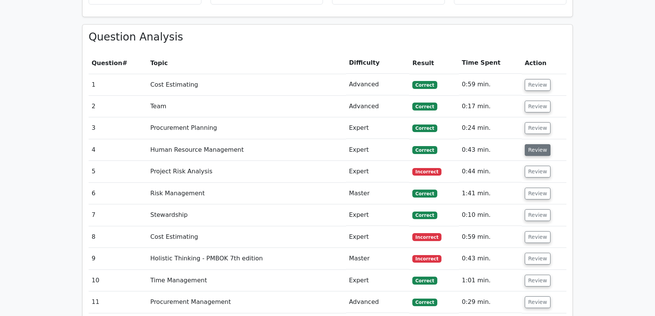
click at [540, 144] on button "Review" at bounding box center [538, 150] width 26 height 12
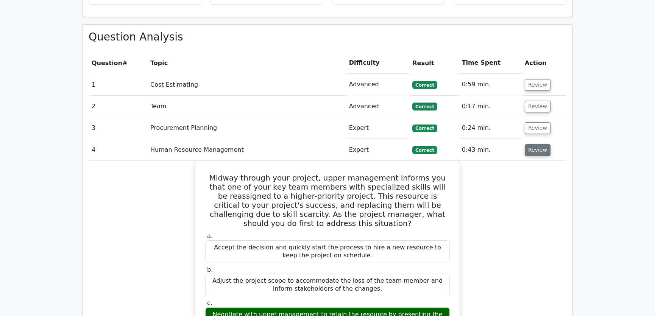
click at [540, 144] on button "Review" at bounding box center [538, 150] width 26 height 12
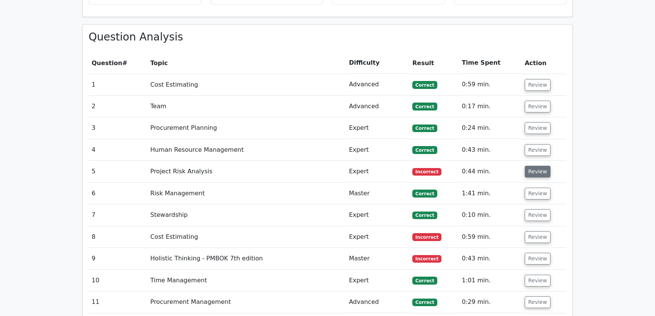
click at [538, 166] on button "Review" at bounding box center [538, 172] width 26 height 12
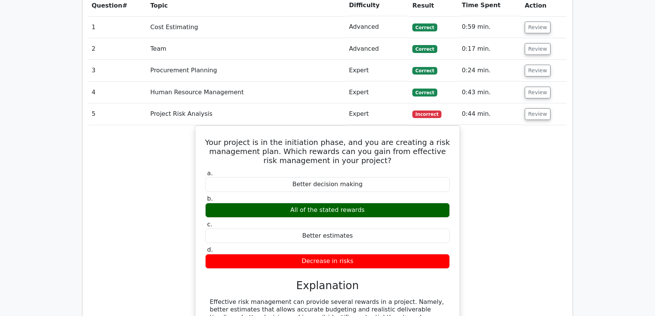
scroll to position [1148, 0]
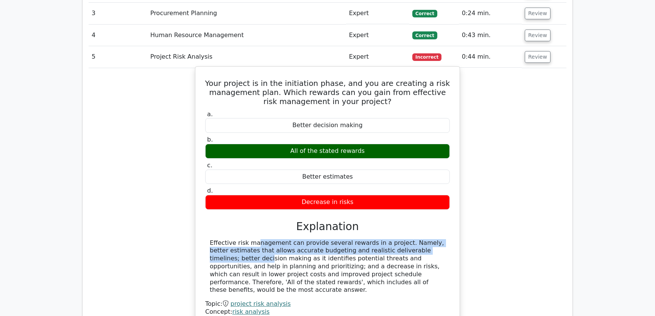
drag, startPoint x: 210, startPoint y: 216, endPoint x: 402, endPoint y: 220, distance: 191.4
click at [402, 239] on div "Effective risk management can provide several rewards in a project. Namely, bet…" at bounding box center [328, 266] width 236 height 55
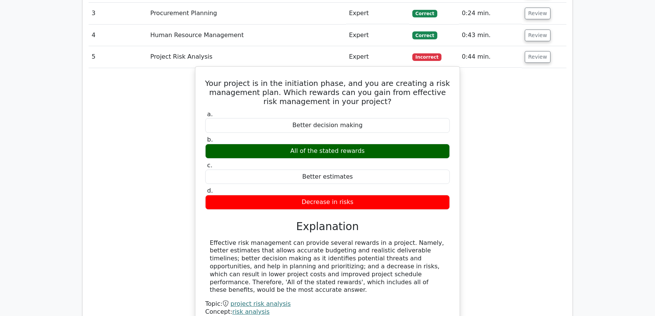
click at [266, 239] on div "Effective risk management can provide several rewards in a project. Namely, bet…" at bounding box center [328, 266] width 236 height 55
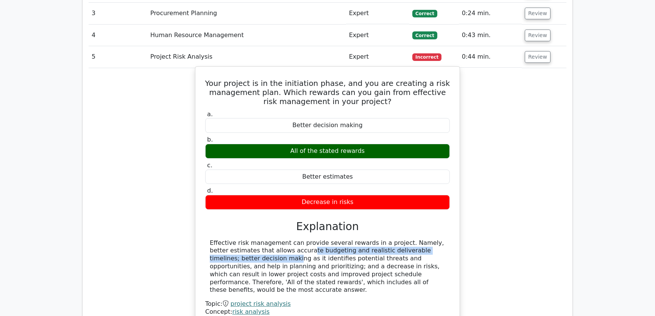
drag, startPoint x: 239, startPoint y: 222, endPoint x: 423, endPoint y: 226, distance: 184.6
click at [423, 239] on div "Effective risk management can provide several rewards in a project. Namely, bet…" at bounding box center [328, 266] width 236 height 55
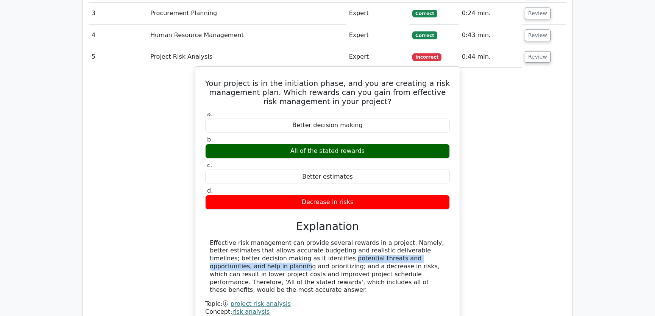
drag, startPoint x: 257, startPoint y: 231, endPoint x: 400, endPoint y: 234, distance: 142.5
click at [400, 239] on div "Effective risk management can provide several rewards in a project. Namely, bet…" at bounding box center [328, 266] width 236 height 55
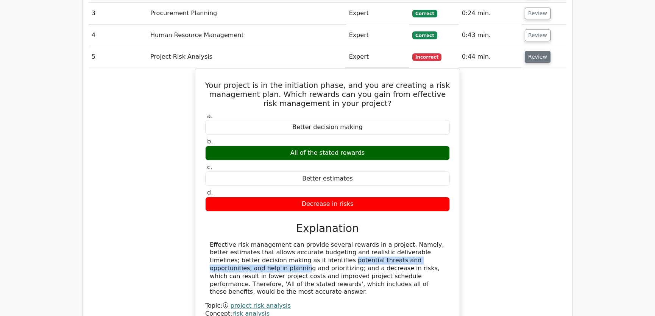
click at [541, 51] on button "Review" at bounding box center [538, 57] width 26 height 12
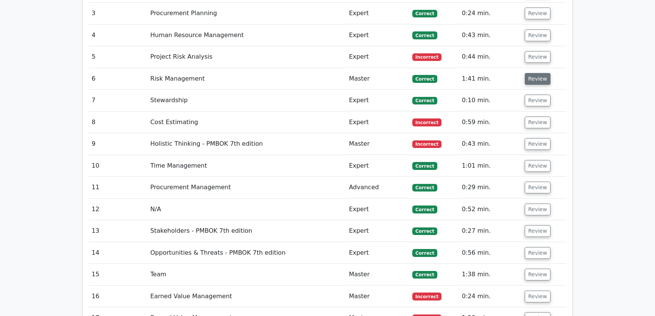
click at [537, 73] on button "Review" at bounding box center [538, 79] width 26 height 12
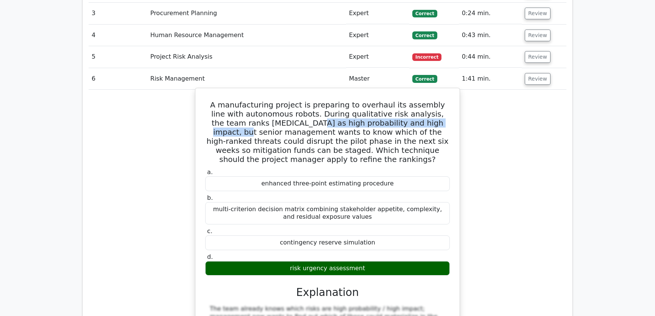
drag, startPoint x: 260, startPoint y: 96, endPoint x: 402, endPoint y: 96, distance: 142.1
click at [402, 100] on h5 "A manufacturing project is preparing to overhaul its assembly line with autonom…" at bounding box center [328, 132] width 246 height 64
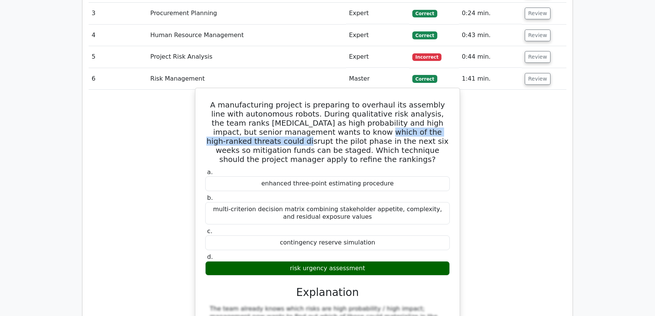
drag, startPoint x: 296, startPoint y: 105, endPoint x: 443, endPoint y: 106, distance: 147.4
click at [443, 106] on h5 "A manufacturing project is preparing to overhaul its assembly line with autonom…" at bounding box center [328, 132] width 246 height 64
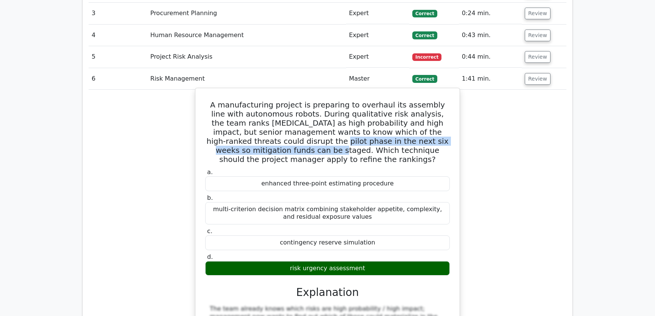
drag, startPoint x: 235, startPoint y: 114, endPoint x: 447, endPoint y: 114, distance: 212.2
click at [447, 114] on h5 "A manufacturing project is preparing to overhaul its assembly line with autonom…" at bounding box center [328, 132] width 246 height 64
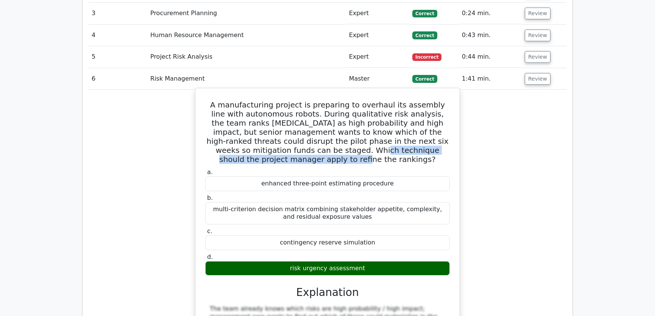
drag, startPoint x: 239, startPoint y: 121, endPoint x: 427, endPoint y: 122, distance: 188.7
click at [427, 122] on h5 "A manufacturing project is preparing to overhaul its assembly line with autonom…" at bounding box center [328, 132] width 246 height 64
click at [385, 111] on h5 "A manufacturing project is preparing to overhaul its assembly line with autonom…" at bounding box center [328, 132] width 246 height 64
drag, startPoint x: 207, startPoint y: 77, endPoint x: 369, endPoint y: 244, distance: 232.6
click at [369, 244] on div "A manufacturing project is preparing to overhaul its assembly line with autonom…" at bounding box center [328, 302] width 258 height 423
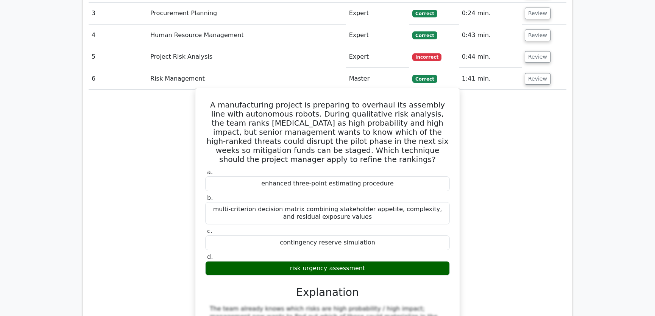
copy div "A manufacturing project is preparing to overhaul its assembly line with autonom…"
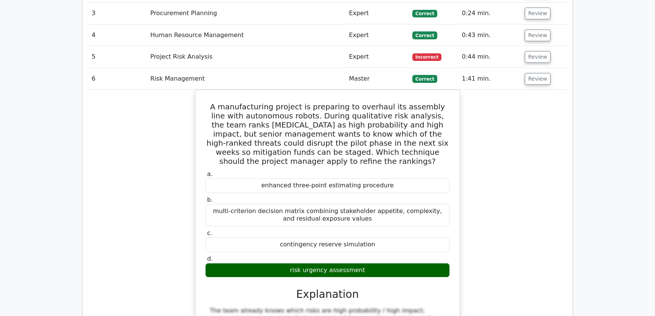
click at [506, 201] on div "A manufacturing project is preparing to overhaul its assembly line with autonom…" at bounding box center [328, 309] width 478 height 439
click at [538, 73] on button "Review" at bounding box center [538, 79] width 26 height 12
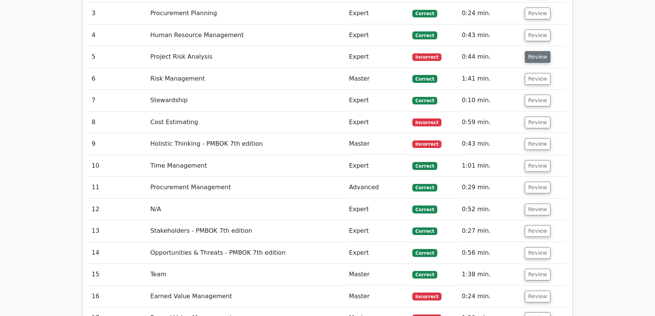
click at [538, 51] on button "Review" at bounding box center [538, 57] width 26 height 12
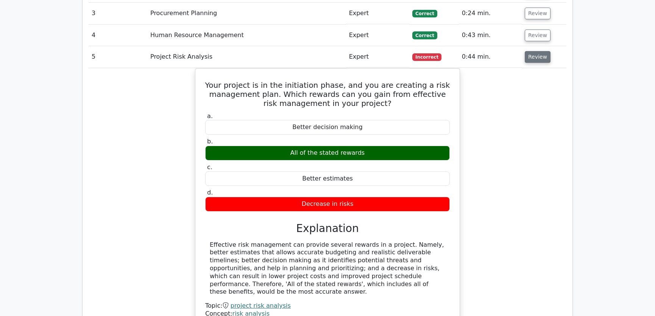
click at [538, 51] on button "Review" at bounding box center [538, 57] width 26 height 12
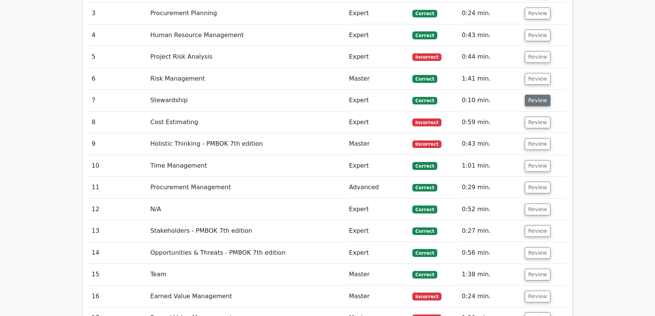
click at [532, 95] on button "Review" at bounding box center [538, 101] width 26 height 12
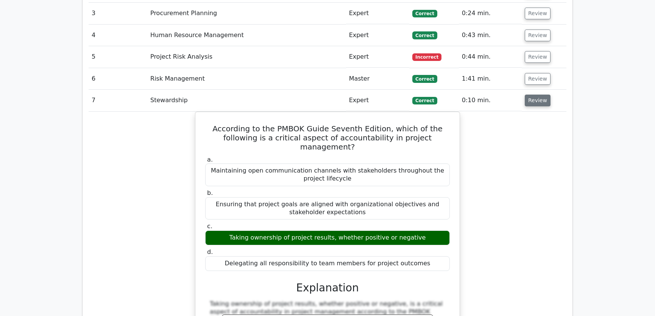
click at [532, 95] on button "Review" at bounding box center [538, 101] width 26 height 12
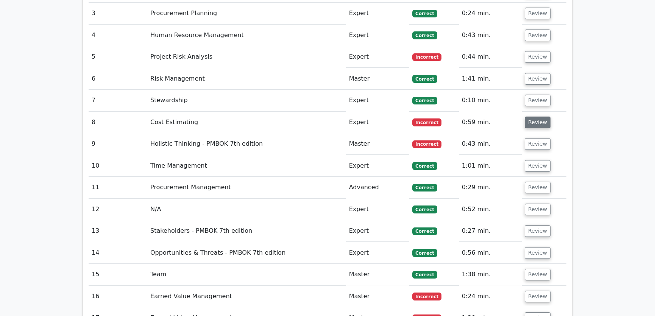
click at [535, 117] on button "Review" at bounding box center [538, 123] width 26 height 12
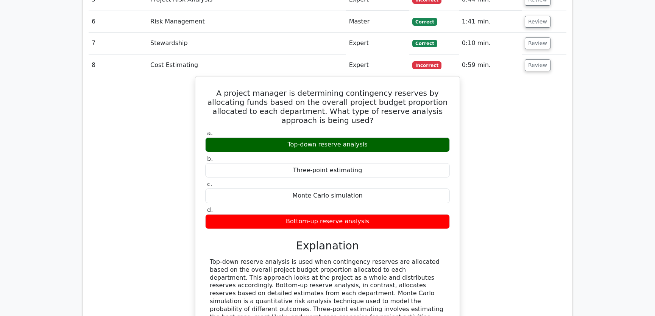
scroll to position [1263, 0]
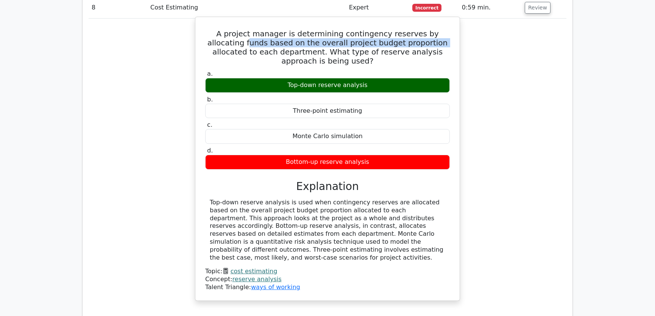
drag, startPoint x: 211, startPoint y: 17, endPoint x: 391, endPoint y: 17, distance: 180.3
click at [391, 29] on h5 "A project manager is determining contingency reserves by allocating funds based…" at bounding box center [328, 47] width 246 height 36
click at [274, 29] on h5 "A project manager is determining contingency reserves by allocating funds based…" at bounding box center [328, 47] width 246 height 36
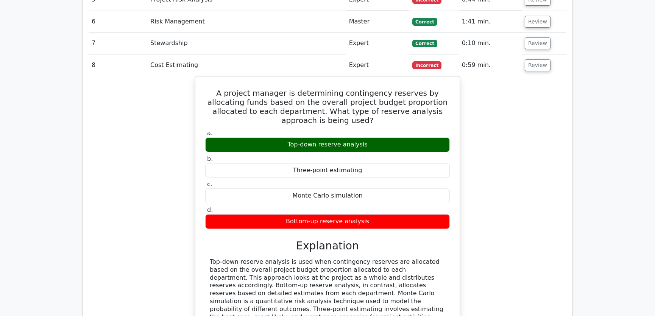
scroll to position [1148, 0]
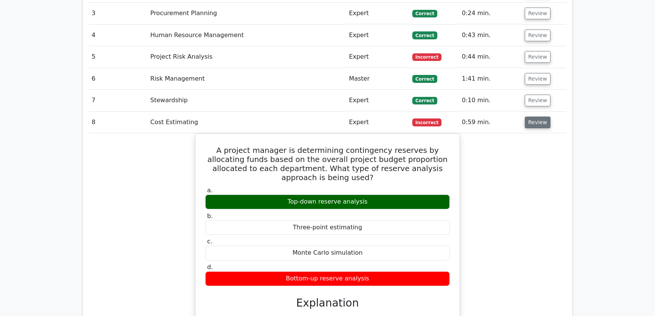
click at [537, 117] on button "Review" at bounding box center [538, 123] width 26 height 12
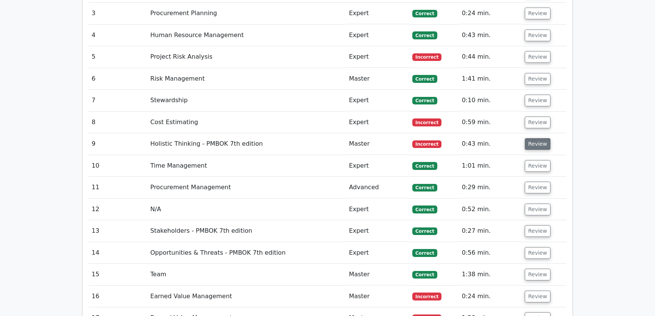
click at [542, 138] on button "Review" at bounding box center [538, 144] width 26 height 12
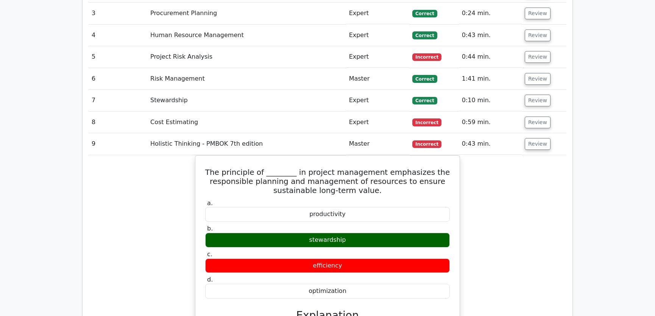
scroll to position [1205, 0]
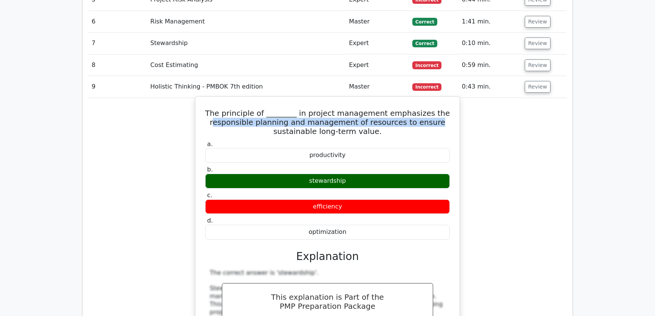
drag, startPoint x: 225, startPoint y: 94, endPoint x: 432, endPoint y: 94, distance: 206.5
click at [432, 109] on h5 "The principle of ________ in project management emphasizes the responsible plan…" at bounding box center [328, 122] width 246 height 27
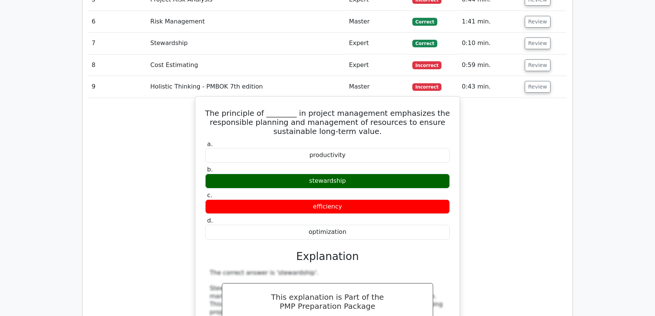
click at [327, 109] on h5 "The principle of ________ in project management emphasizes the responsible plan…" at bounding box center [328, 122] width 246 height 27
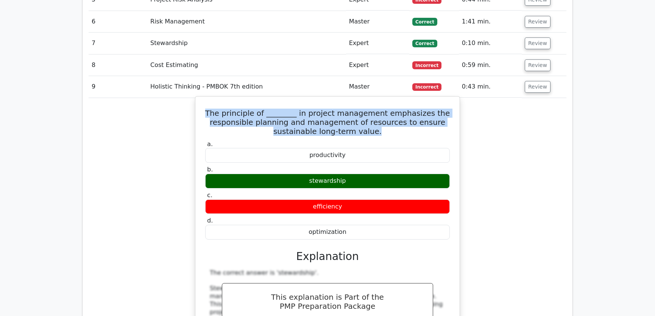
drag, startPoint x: 220, startPoint y: 84, endPoint x: 377, endPoint y: 102, distance: 158.2
click at [377, 109] on h5 "The principle of ________ in project management emphasizes the responsible plan…" at bounding box center [328, 122] width 246 height 27
copy h5 "The principle of ________ in project management emphasizes the responsible plan…"
click at [223, 109] on h5 "The principle of ________ in project management emphasizes the responsible plan…" at bounding box center [328, 122] width 246 height 27
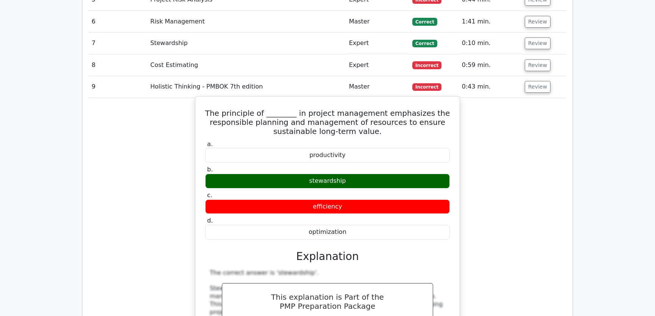
drag, startPoint x: 220, startPoint y: 83, endPoint x: 350, endPoint y: 204, distance: 178.0
copy div "The principle of ________ in project management emphasizes the responsible plan…"
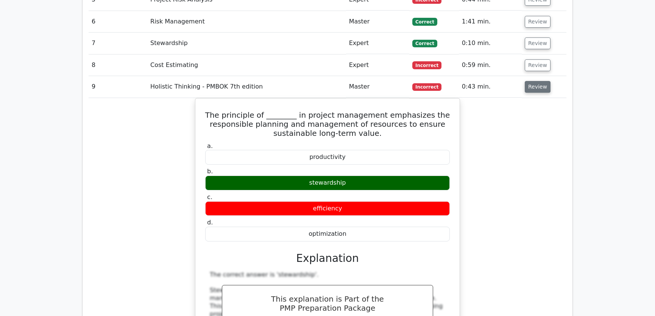
click at [535, 81] on button "Review" at bounding box center [538, 87] width 26 height 12
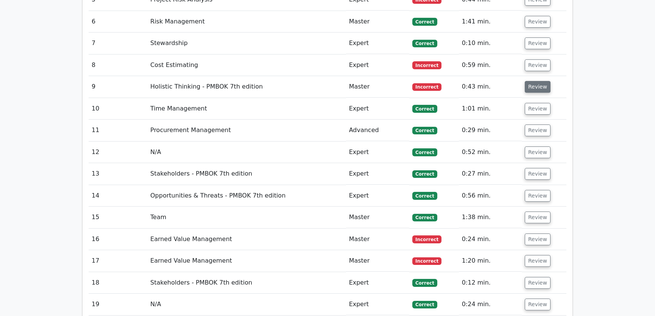
click at [535, 81] on button "Review" at bounding box center [538, 87] width 26 height 12
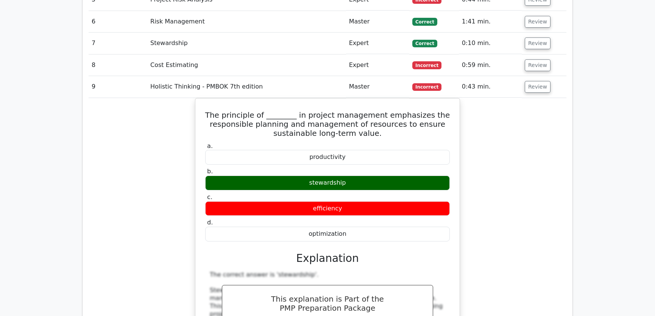
click at [534, 81] on button "Review" at bounding box center [538, 87] width 26 height 12
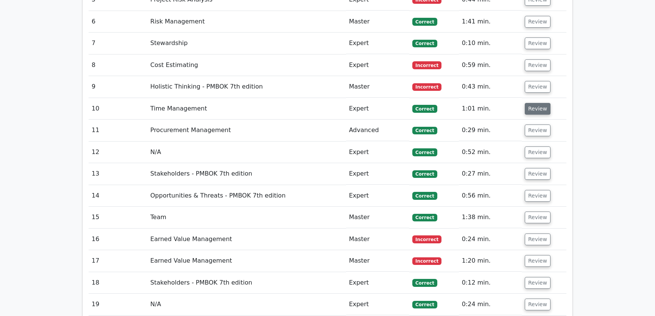
click at [533, 103] on button "Review" at bounding box center [538, 109] width 26 height 12
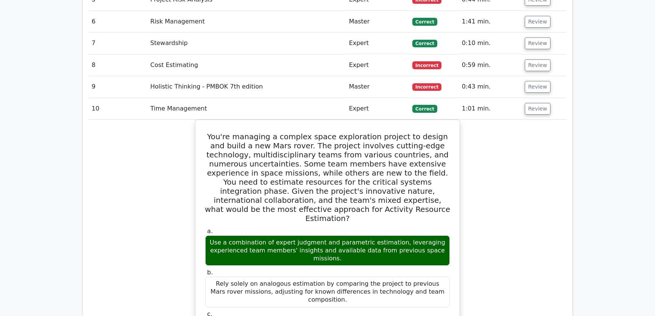
click at [532, 103] on button "Review" at bounding box center [538, 109] width 26 height 12
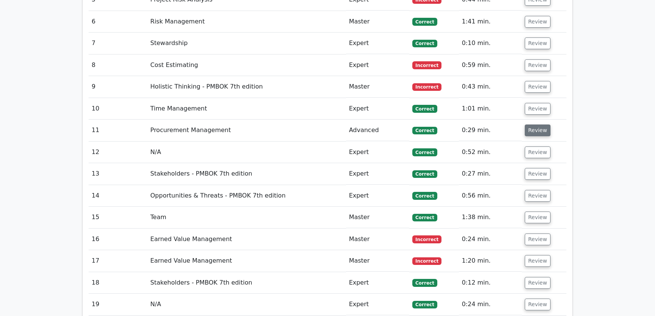
click at [534, 125] on button "Review" at bounding box center [538, 131] width 26 height 12
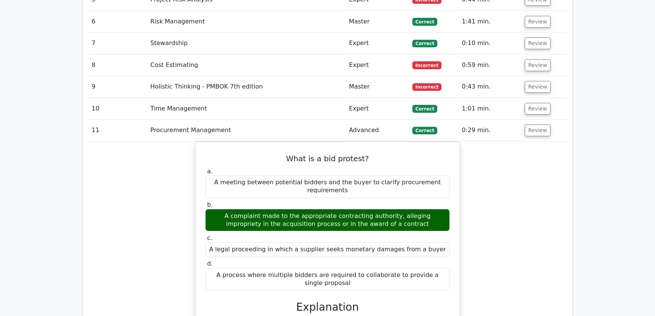
scroll to position [1320, 0]
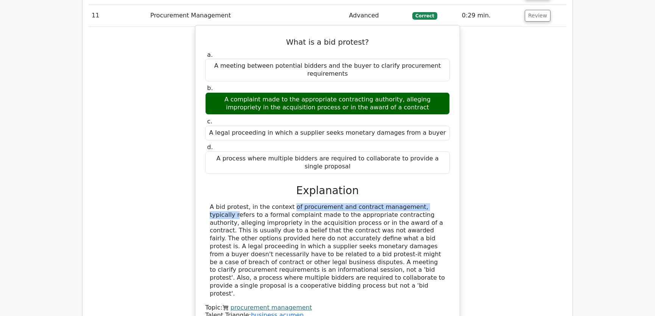
drag, startPoint x: 246, startPoint y: 178, endPoint x: 389, endPoint y: 181, distance: 143.6
click at [389, 203] on div "A bid protest, in the context of procurement and contract management, typically…" at bounding box center [328, 250] width 236 height 95
click at [235, 203] on div "A bid protest, in the context of procurement and contract management, typically…" at bounding box center [328, 250] width 236 height 95
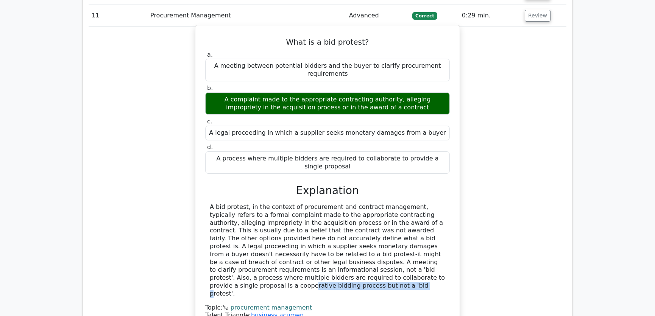
drag, startPoint x: 239, startPoint y: 249, endPoint x: 346, endPoint y: 251, distance: 107.6
click at [346, 251] on div "A bid protest, in the context of procurement and contract management, typically…" at bounding box center [328, 250] width 236 height 95
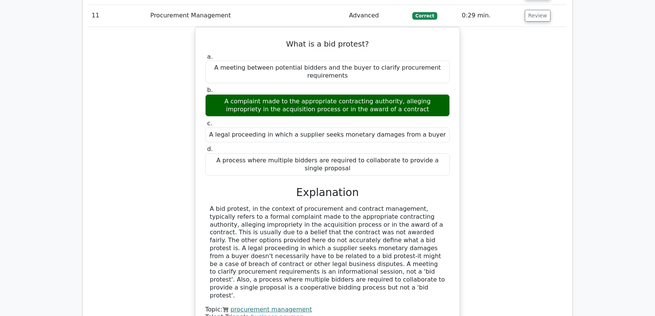
click at [499, 228] on div "What is a bid protest? a. A meeting between potential bidders and the buyer to …" at bounding box center [328, 184] width 478 height 314
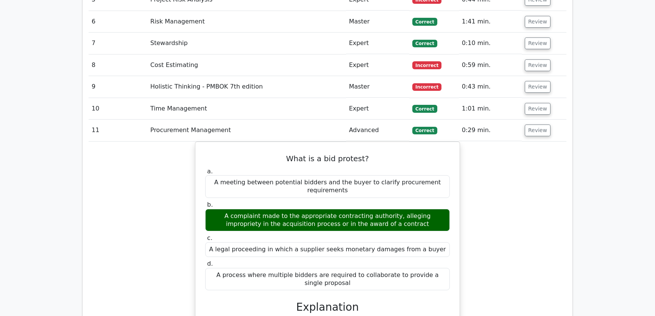
scroll to position [1148, 0]
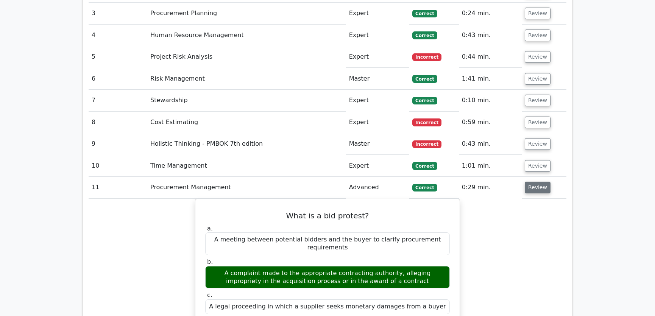
click at [534, 182] on button "Review" at bounding box center [538, 188] width 26 height 12
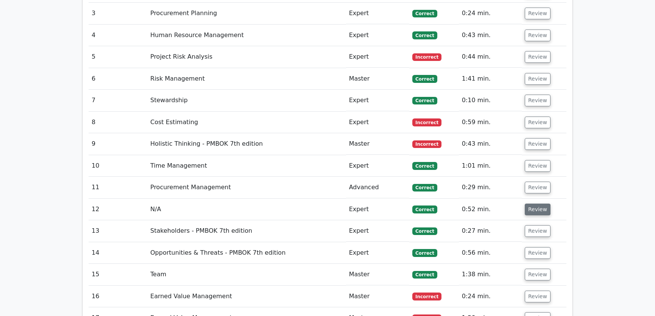
click at [534, 204] on button "Review" at bounding box center [538, 210] width 26 height 12
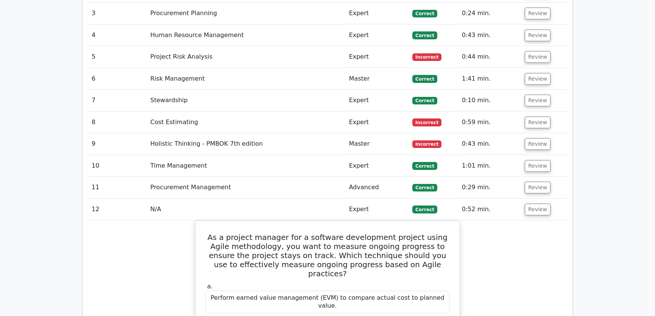
scroll to position [1263, 0]
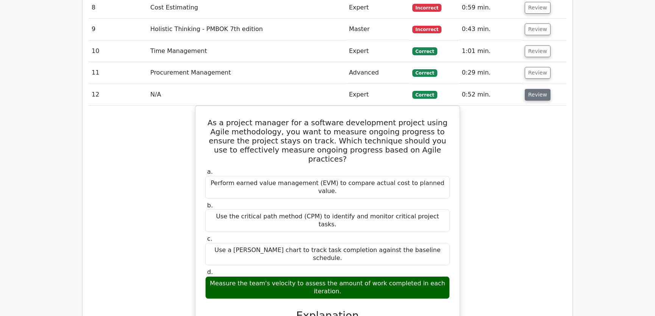
click at [536, 89] on button "Review" at bounding box center [538, 95] width 26 height 12
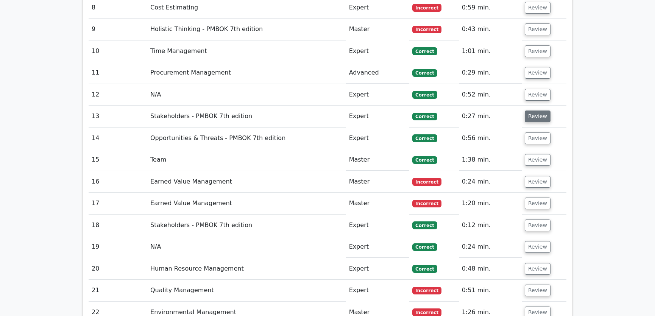
click at [534, 111] on button "Review" at bounding box center [538, 117] width 26 height 12
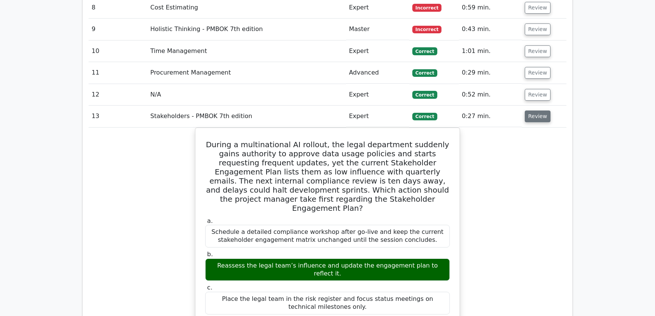
click at [532, 111] on button "Review" at bounding box center [538, 117] width 26 height 12
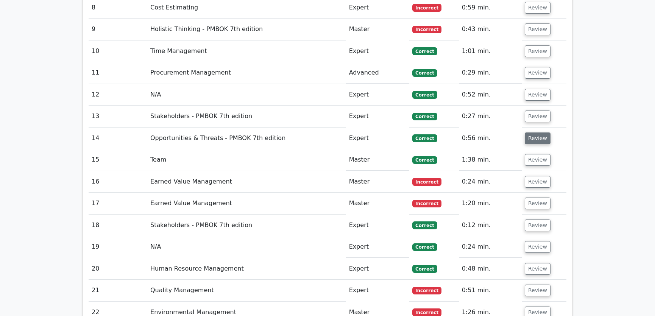
click at [537, 133] on button "Review" at bounding box center [538, 139] width 26 height 12
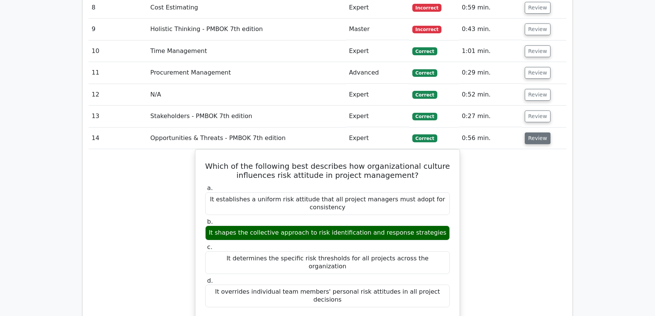
click at [533, 133] on button "Review" at bounding box center [538, 139] width 26 height 12
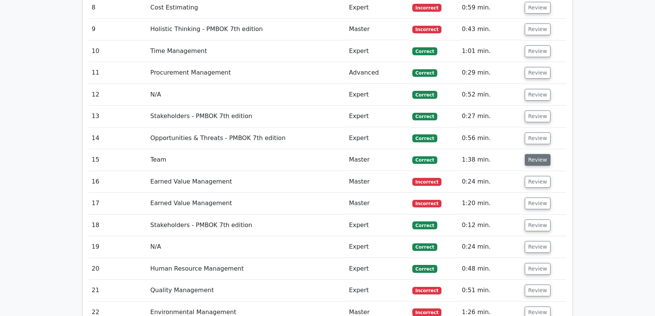
click at [535, 154] on button "Review" at bounding box center [538, 160] width 26 height 12
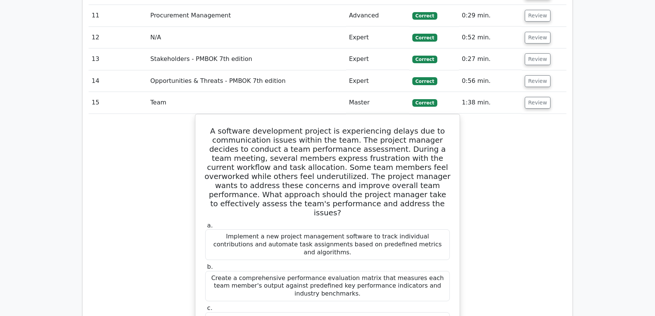
scroll to position [1378, 0]
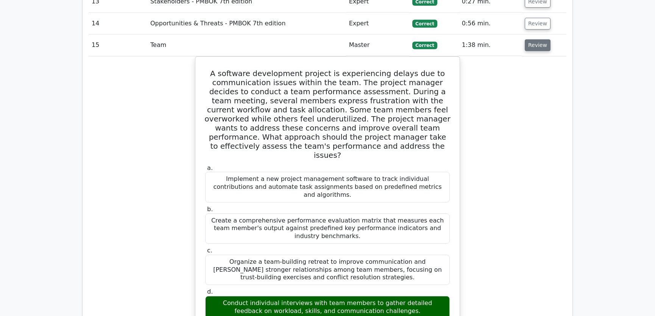
click at [531, 39] on button "Review" at bounding box center [538, 45] width 26 height 12
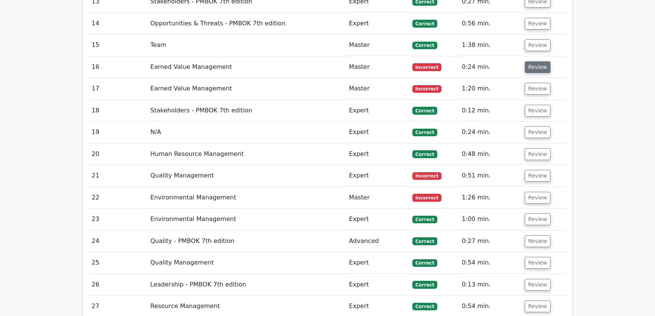
click at [533, 61] on button "Review" at bounding box center [538, 67] width 26 height 12
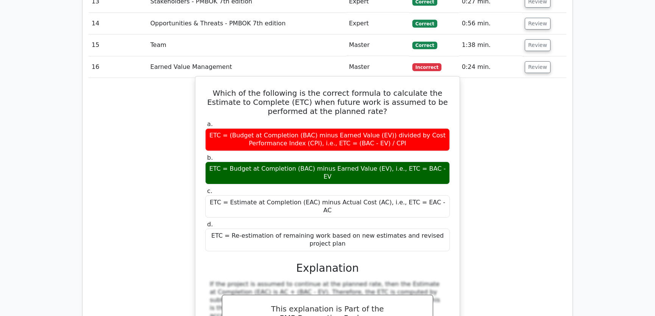
drag, startPoint x: 207, startPoint y: 63, endPoint x: 349, endPoint y: 201, distance: 197.7
click at [349, 201] on div "Which of the following is the correct formula to calculate the Estimate to Comp…" at bounding box center [328, 236] width 258 height 313
copy div "Which of the following is the correct formula to calculate the Estimate to Comp…"
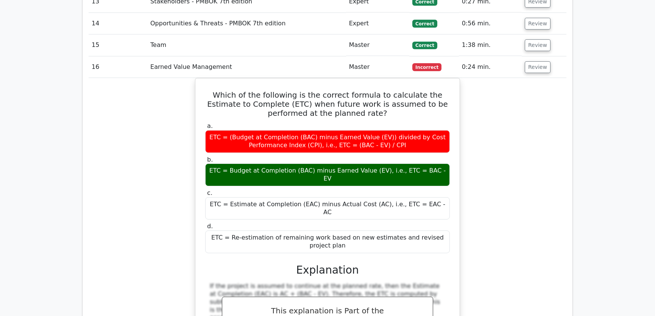
click at [508, 161] on div "Which of the following is the correct formula to calculate the Estimate to Comp…" at bounding box center [328, 242] width 478 height 329
click at [496, 156] on div "Which of the following is the correct formula to calculate the Estimate to Comp…" at bounding box center [328, 242] width 478 height 329
click at [508, 110] on div "Which of the following is the correct formula to calculate the Estimate to Comp…" at bounding box center [328, 242] width 478 height 329
click at [500, 147] on div "Which of the following is the correct formula to calculate the Estimate to Comp…" at bounding box center [328, 242] width 478 height 329
click at [534, 61] on button "Review" at bounding box center [538, 67] width 26 height 12
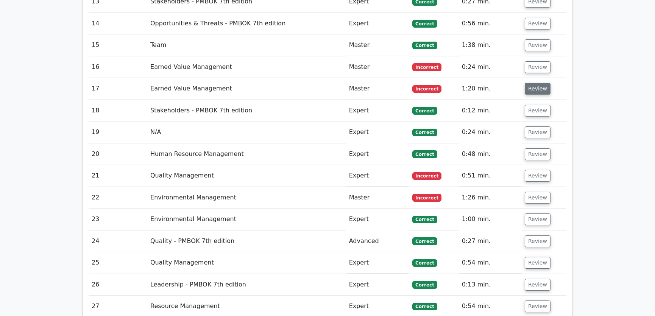
click at [533, 83] on button "Review" at bounding box center [538, 89] width 26 height 12
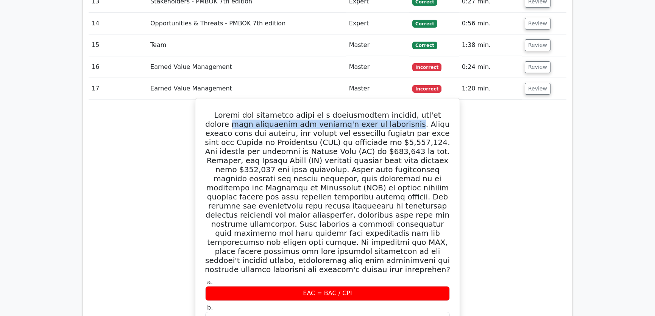
drag, startPoint x: 208, startPoint y: 97, endPoint x: 367, endPoint y: 97, distance: 159.1
click at [367, 111] on h5 at bounding box center [328, 193] width 246 height 164
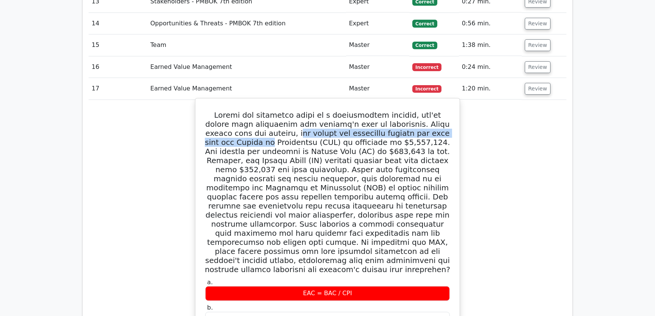
drag, startPoint x: 243, startPoint y: 106, endPoint x: 448, endPoint y: 105, distance: 205.0
click at [448, 111] on h5 at bounding box center [328, 193] width 246 height 164
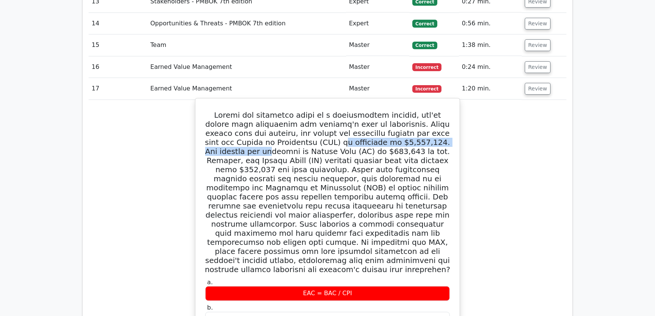
drag, startPoint x: 275, startPoint y: 115, endPoint x: 425, endPoint y: 110, distance: 150.9
click at [425, 111] on h5 at bounding box center [328, 193] width 246 height 164
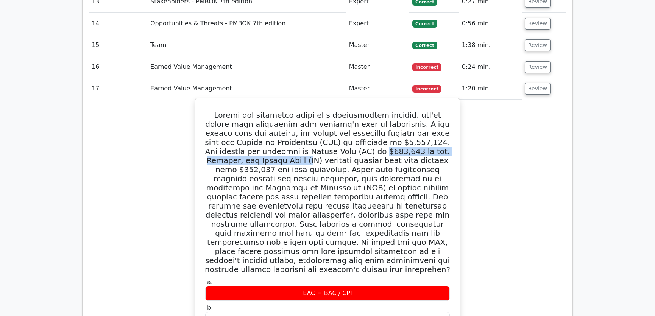
drag, startPoint x: 285, startPoint y: 124, endPoint x: 442, endPoint y: 122, distance: 156.9
click at [442, 122] on h5 at bounding box center [328, 193] width 246 height 164
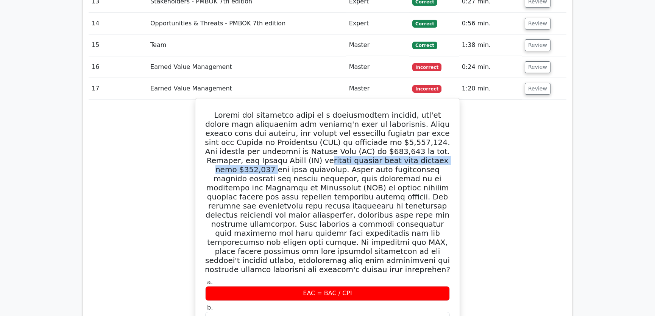
drag, startPoint x: 219, startPoint y: 130, endPoint x: 377, endPoint y: 131, distance: 158.0
click at [377, 131] on h5 at bounding box center [328, 193] width 246 height 164
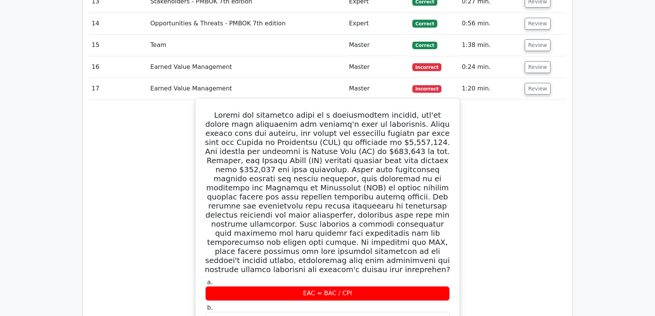
click at [245, 142] on h5 at bounding box center [328, 193] width 246 height 164
click at [244, 150] on h5 at bounding box center [328, 193] width 246 height 164
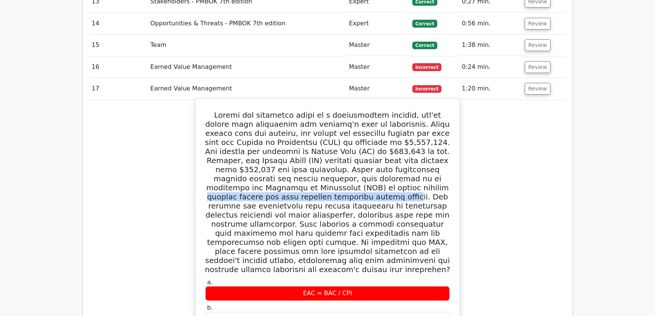
drag, startPoint x: 237, startPoint y: 160, endPoint x: 436, endPoint y: 156, distance: 199.0
click at [436, 156] on h5 at bounding box center [328, 193] width 246 height 164
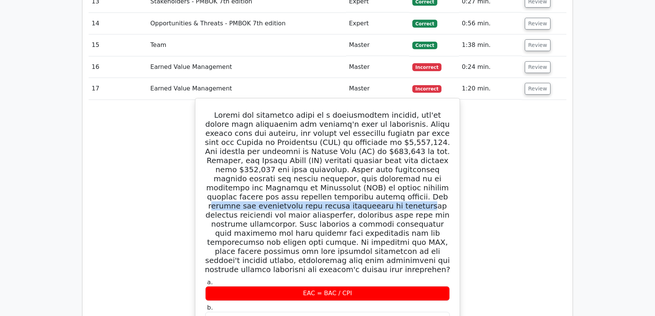
drag, startPoint x: 232, startPoint y: 170, endPoint x: 433, endPoint y: 167, distance: 200.4
click at [433, 167] on h5 at bounding box center [328, 193] width 246 height 164
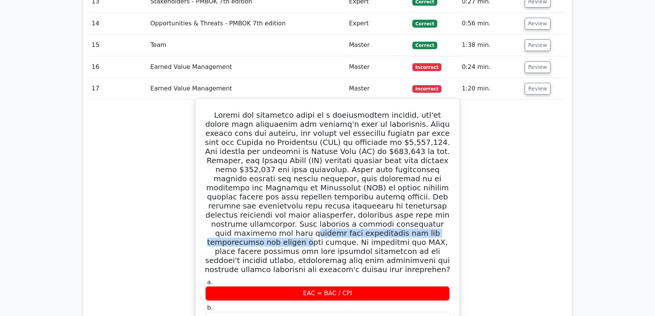
drag, startPoint x: 242, startPoint y: 195, endPoint x: 437, endPoint y: 198, distance: 194.8
click at [437, 198] on h5 at bounding box center [328, 193] width 246 height 164
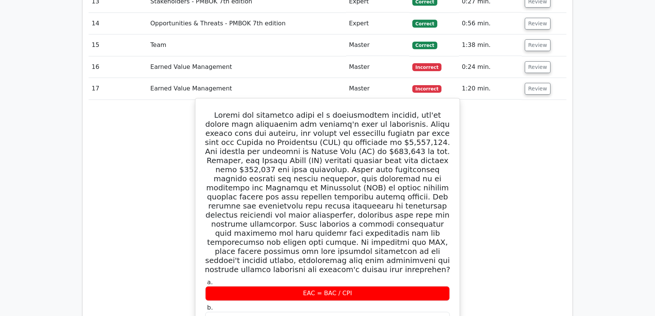
click at [237, 205] on h5 at bounding box center [328, 193] width 246 height 164
drag, startPoint x: 239, startPoint y: 212, endPoint x: 355, endPoint y: 213, distance: 116.7
click at [355, 213] on h5 at bounding box center [328, 193] width 246 height 164
drag, startPoint x: 257, startPoint y: 224, endPoint x: 435, endPoint y: 219, distance: 178.5
click at [435, 219] on h5 at bounding box center [328, 193] width 246 height 164
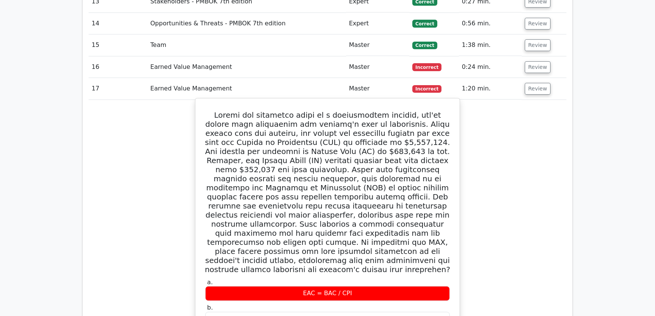
click at [316, 206] on h5 at bounding box center [328, 193] width 246 height 164
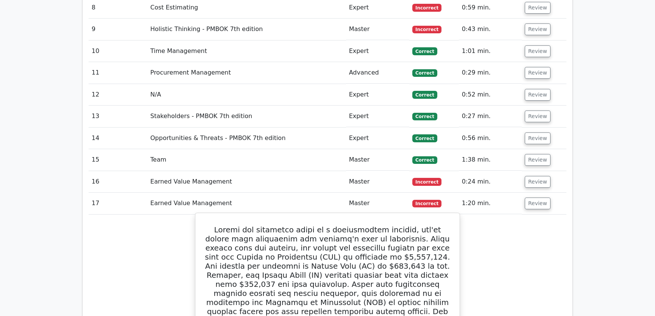
scroll to position [1205, 0]
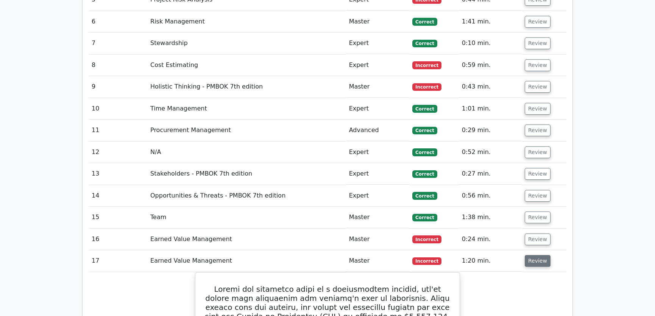
click at [538, 255] on button "Review" at bounding box center [538, 261] width 26 height 12
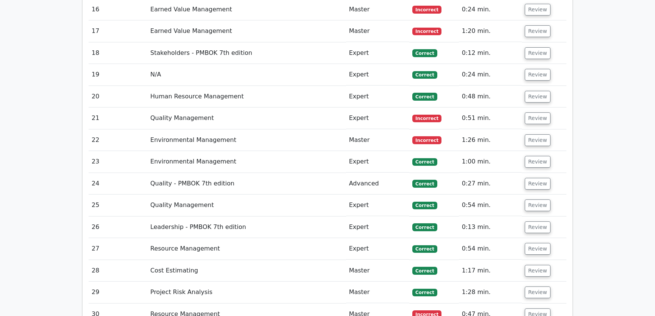
scroll to position [1492, 0]
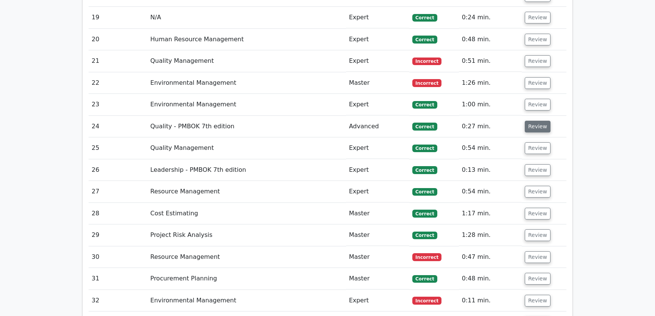
click at [530, 121] on button "Review" at bounding box center [538, 127] width 26 height 12
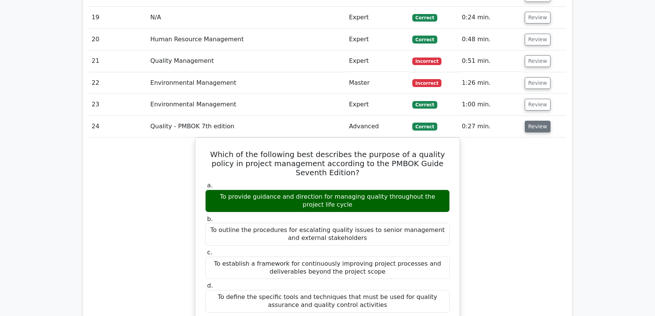
click at [539, 121] on button "Review" at bounding box center [538, 127] width 26 height 12
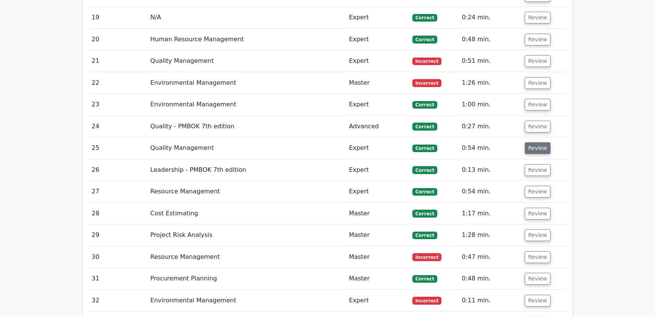
click at [536, 142] on button "Review" at bounding box center [538, 148] width 26 height 12
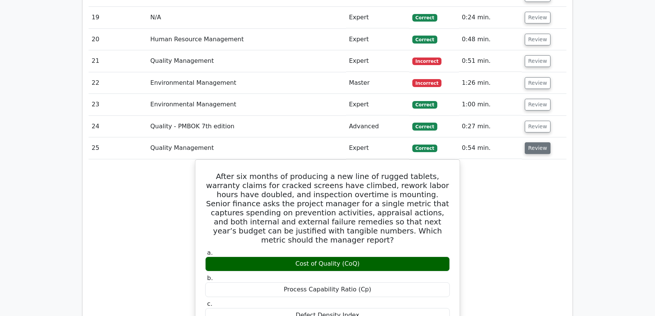
click at [536, 142] on button "Review" at bounding box center [538, 148] width 26 height 12
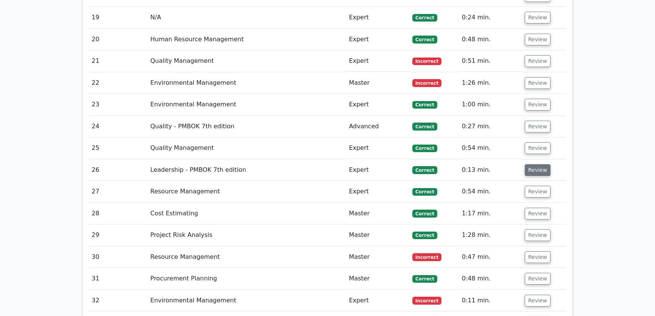
click at [530, 164] on button "Review" at bounding box center [538, 170] width 26 height 12
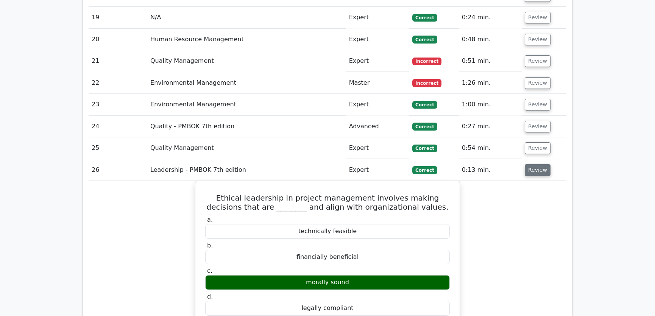
click at [530, 164] on button "Review" at bounding box center [538, 170] width 26 height 12
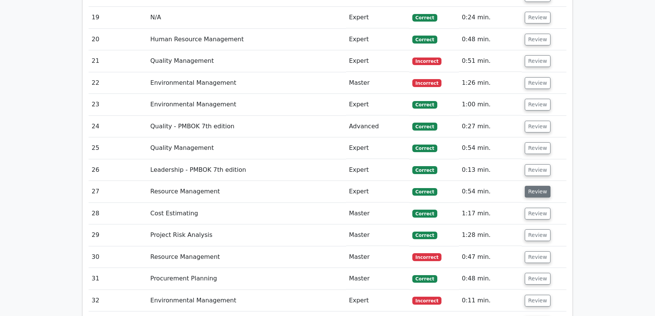
click at [538, 186] on button "Review" at bounding box center [538, 192] width 26 height 12
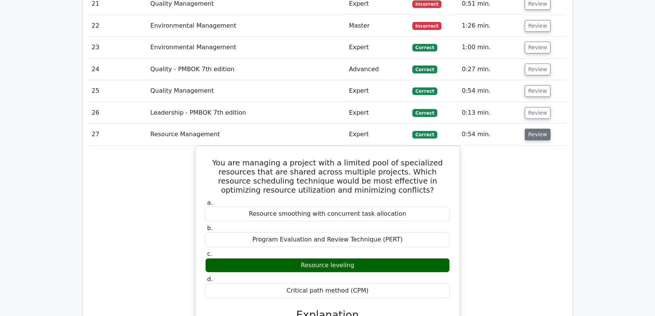
scroll to position [1607, 0]
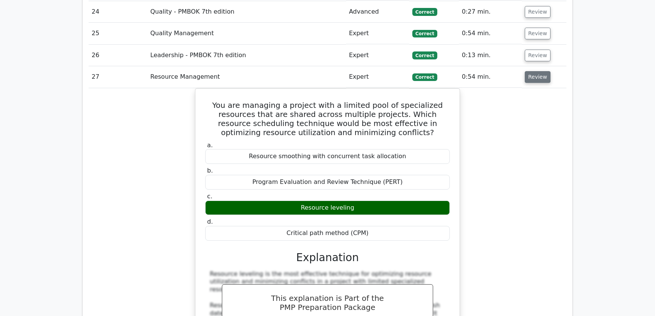
click at [539, 71] on button "Review" at bounding box center [538, 77] width 26 height 12
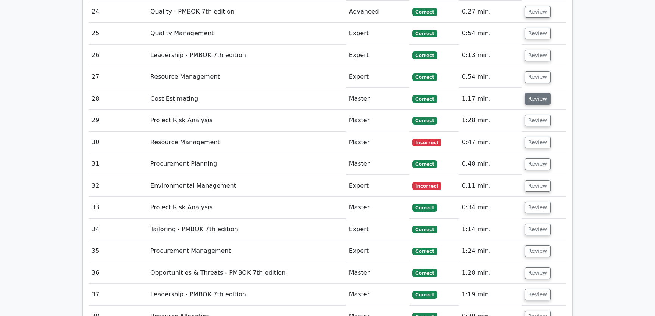
click at [539, 93] on button "Review" at bounding box center [538, 99] width 26 height 12
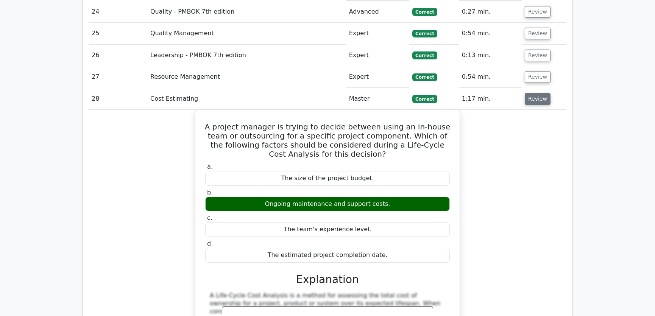
click at [538, 93] on button "Review" at bounding box center [538, 99] width 26 height 12
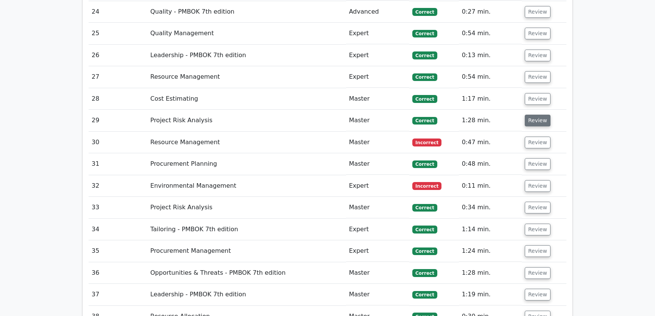
click at [538, 115] on button "Review" at bounding box center [538, 121] width 26 height 12
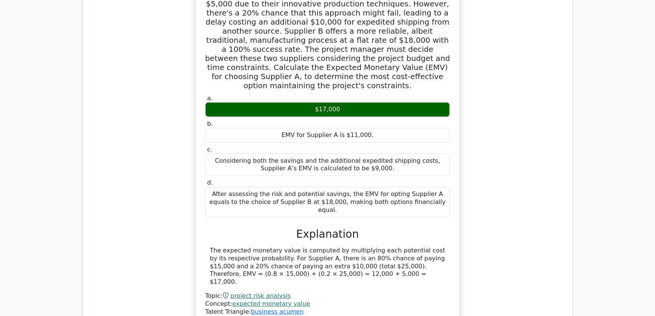
scroll to position [1722, 0]
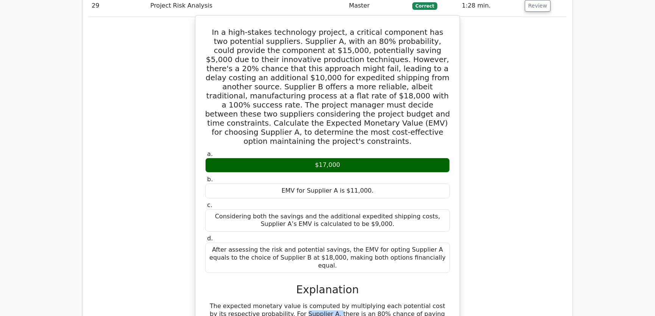
drag, startPoint x: 240, startPoint y: 268, endPoint x: 270, endPoint y: 268, distance: 29.9
click at [270, 303] on div "The expected monetary value is computed by multiplying each potential cost by i…" at bounding box center [328, 322] width 236 height 39
click at [345, 303] on div "The expected monetary value is computed by multiplying each potential cost by i…" at bounding box center [328, 322] width 236 height 39
drag, startPoint x: 226, startPoint y: 275, endPoint x: 325, endPoint y: 276, distance: 98.9
click at [325, 303] on div "The expected monetary value is computed by multiplying each potential cost by i…" at bounding box center [328, 322] width 236 height 39
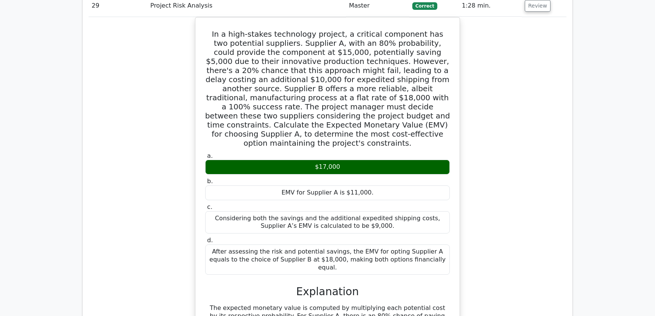
click at [519, 246] on div "In a high-stakes technology project, a critical component has two potential sup…" at bounding box center [328, 204] width 478 height 375
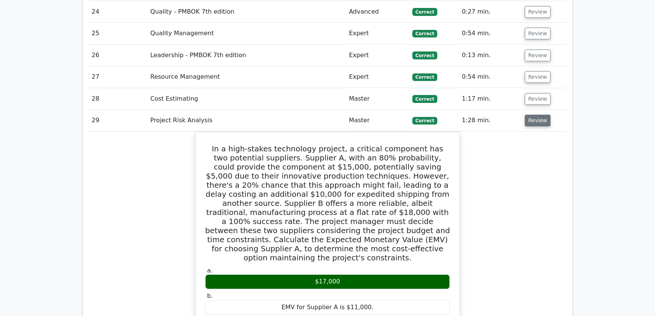
click at [534, 115] on button "Review" at bounding box center [538, 121] width 26 height 12
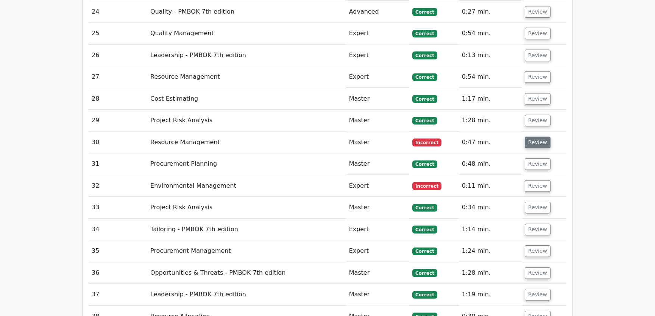
click at [536, 137] on button "Review" at bounding box center [538, 143] width 26 height 12
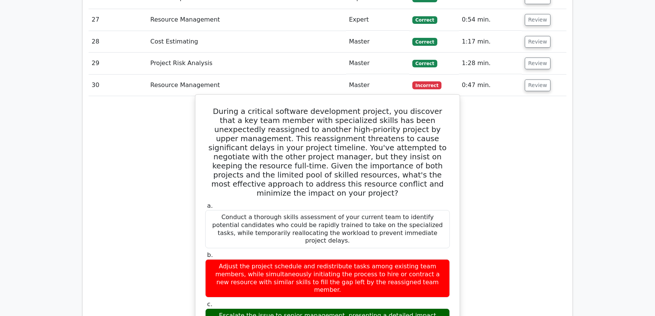
scroll to position [1722, 0]
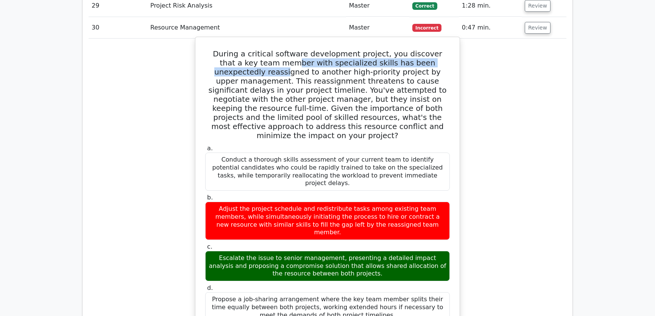
drag, startPoint x: 244, startPoint y: 34, endPoint x: 432, endPoint y: 38, distance: 187.2
click at [432, 49] on h5 "During a critical software development project, you discover that a key team me…" at bounding box center [328, 94] width 246 height 91
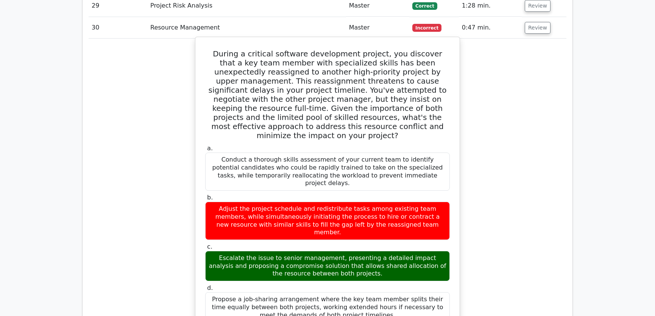
click at [264, 49] on h5 "During a critical software development project, you discover that a key team me…" at bounding box center [328, 94] width 246 height 91
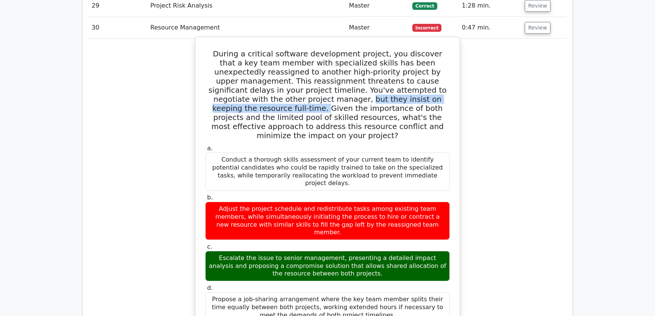
drag, startPoint x: 244, startPoint y: 71, endPoint x: 413, endPoint y: 71, distance: 169.0
click at [413, 71] on h5 "During a critical software development project, you discover that a key team me…" at bounding box center [328, 94] width 246 height 91
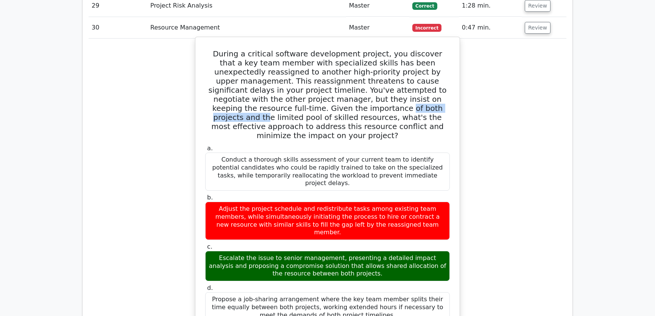
drag, startPoint x: 251, startPoint y: 79, endPoint x: 331, endPoint y: 80, distance: 80.0
click at [331, 80] on h5 "During a critical software development project, you discover that a key team me…" at bounding box center [328, 94] width 246 height 91
click at [356, 80] on h5 "During a critical software development project, you discover that a key team me…" at bounding box center [328, 94] width 246 height 91
drag, startPoint x: 207, startPoint y: 23, endPoint x: 378, endPoint y: 262, distance: 294.1
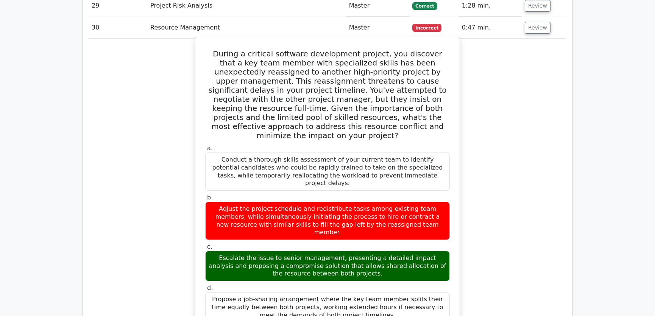
copy div "During a critical software development project, you discover that a key team me…"
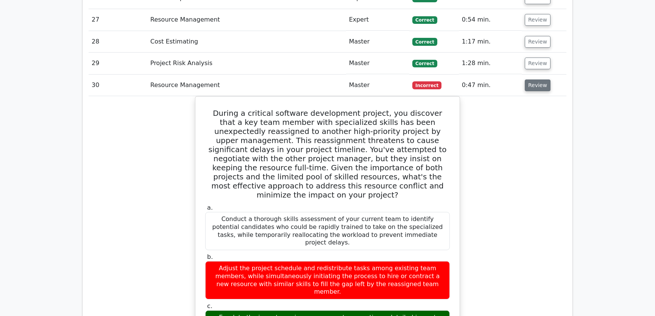
click at [534, 80] on button "Review" at bounding box center [538, 86] width 26 height 12
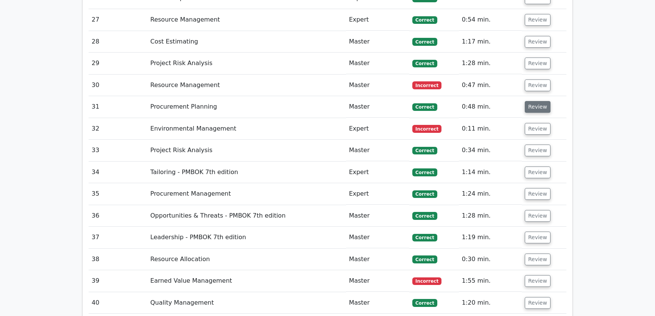
click at [534, 101] on button "Review" at bounding box center [538, 107] width 26 height 12
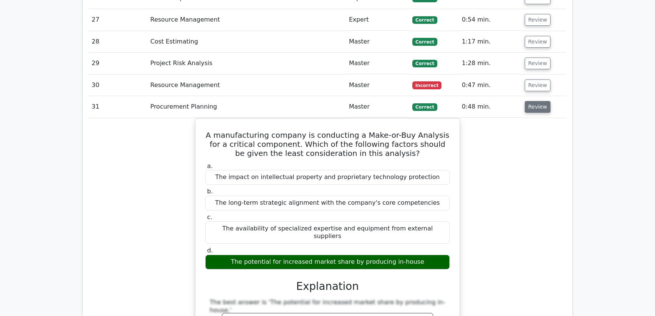
click at [534, 101] on button "Review" at bounding box center [538, 107] width 26 height 12
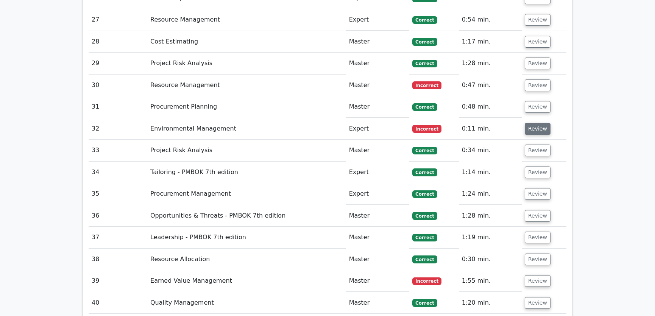
click at [534, 123] on button "Review" at bounding box center [538, 129] width 26 height 12
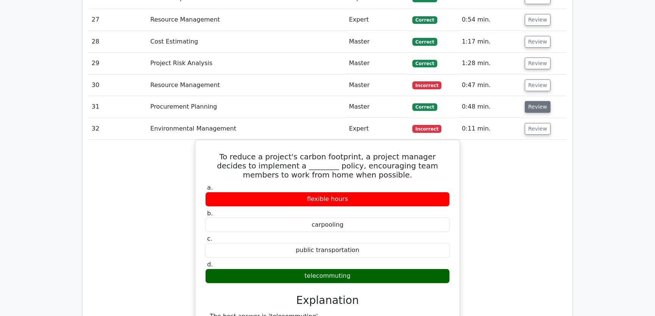
click at [533, 101] on button "Review" at bounding box center [538, 107] width 26 height 12
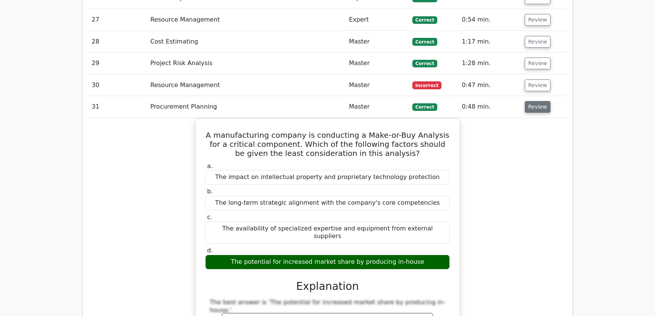
click at [534, 101] on button "Review" at bounding box center [538, 107] width 26 height 12
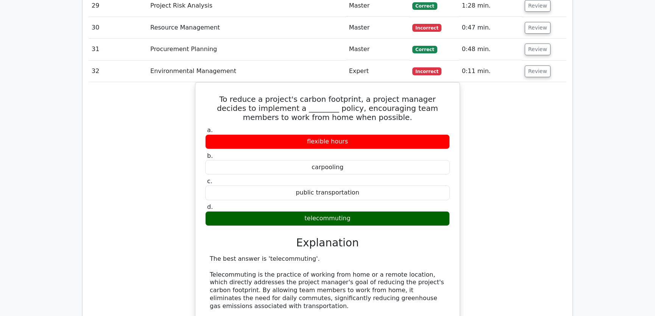
scroll to position [1780, 0]
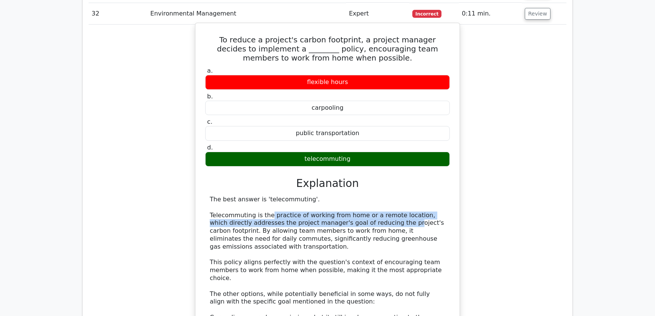
drag, startPoint x: 267, startPoint y: 186, endPoint x: 383, endPoint y: 191, distance: 116.8
click at [383, 196] on div "The best answer is 'telecommuting'. Telecommuting is the practice of working fr…" at bounding box center [328, 298] width 236 height 205
click at [235, 204] on div "The best answer is 'telecommuting'. Telecommuting is the practice of working fr…" at bounding box center [328, 298] width 236 height 205
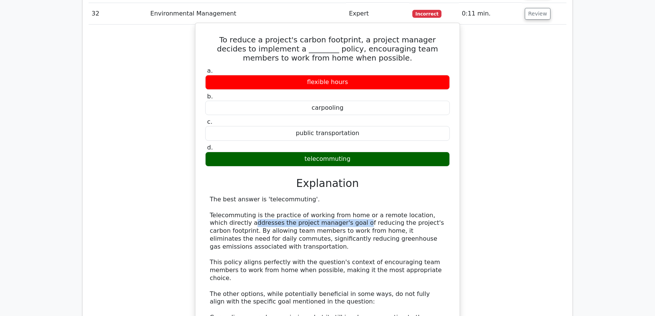
drag, startPoint x: 235, startPoint y: 193, endPoint x: 339, endPoint y: 194, distance: 104.2
click at [339, 196] on div "The best answer is 'telecommuting'. Telecommuting is the practice of working fr…" at bounding box center [328, 298] width 236 height 205
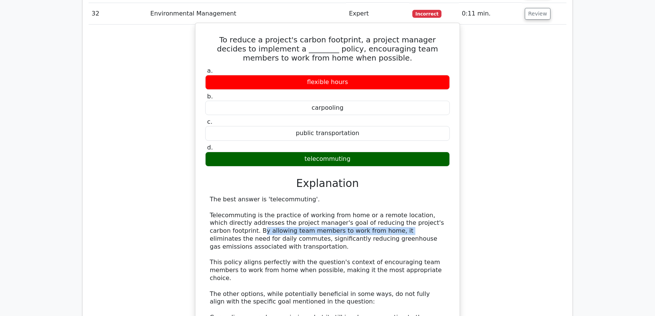
drag, startPoint x: 241, startPoint y: 202, endPoint x: 375, endPoint y: 204, distance: 134.1
click at [375, 204] on div "The best answer is 'telecommuting'. Telecommuting is the practice of working fr…" at bounding box center [328, 298] width 236 height 205
click at [254, 208] on div "The best answer is 'telecommuting'. Telecommuting is the practice of working fr…" at bounding box center [328, 298] width 236 height 205
drag, startPoint x: 212, startPoint y: 8, endPoint x: 358, endPoint y: 134, distance: 192.3
click at [358, 134] on div "To reduce a project's carbon footprint, a project manager decides to implement …" at bounding box center [328, 231] width 258 height 410
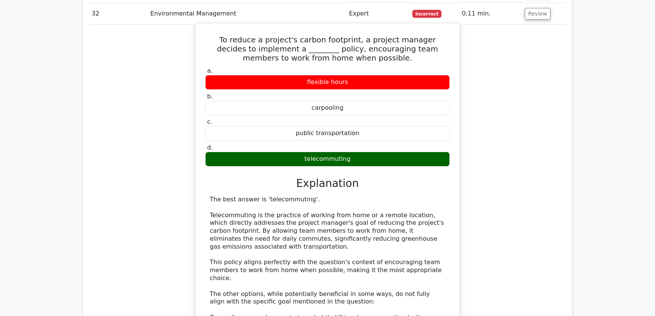
copy div "To reduce a project's carbon footprint, a project manager decides to implement …"
click at [434, 196] on div "The best answer is 'telecommuting'. Telecommuting is the practice of working fr…" at bounding box center [328, 298] width 236 height 205
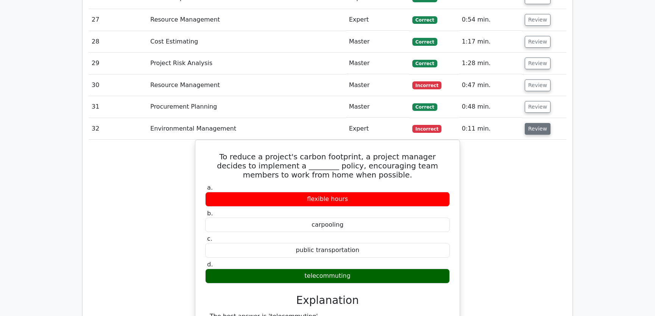
click at [536, 123] on button "Review" at bounding box center [538, 129] width 26 height 12
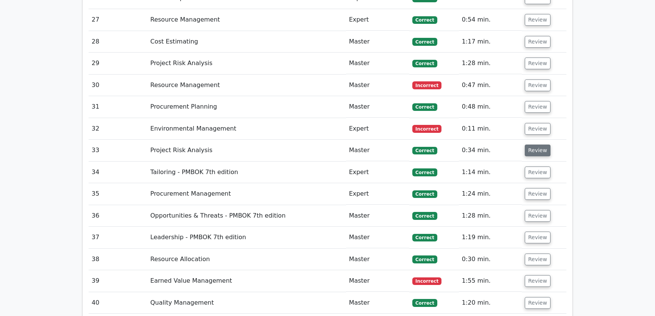
click at [535, 145] on button "Review" at bounding box center [538, 151] width 26 height 12
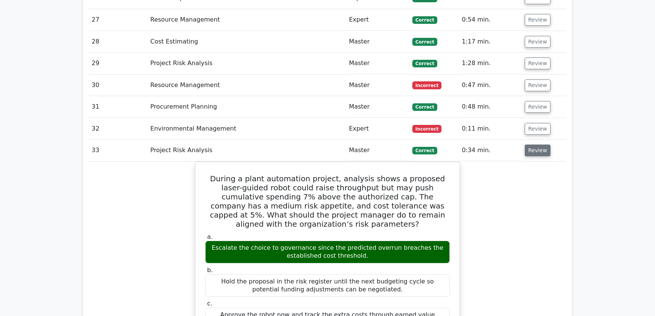
scroll to position [1722, 0]
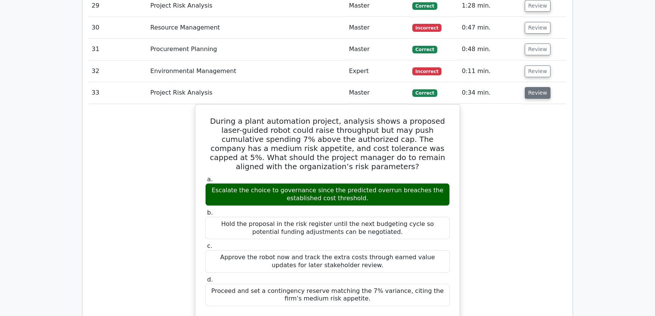
click at [533, 87] on button "Review" at bounding box center [538, 93] width 26 height 12
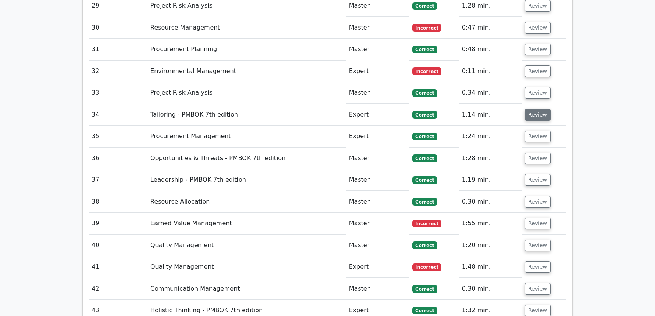
click at [534, 109] on button "Review" at bounding box center [538, 115] width 26 height 12
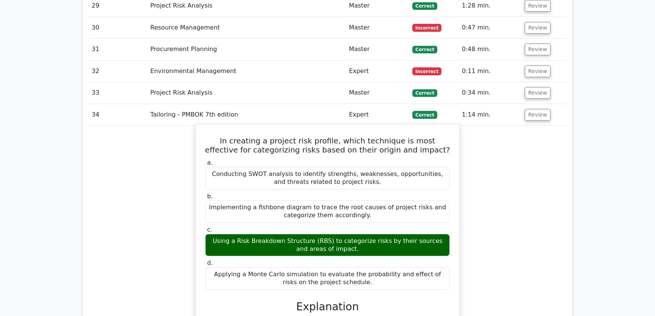
drag, startPoint x: 208, startPoint y: 111, endPoint x: 353, endPoint y: 253, distance: 203.6
click at [353, 253] on div "In creating a project risk profile, which technique is most effective for categ…" at bounding box center [328, 279] width 258 height 304
copy div "In creating a project risk profile, which technique is most effective for categ…"
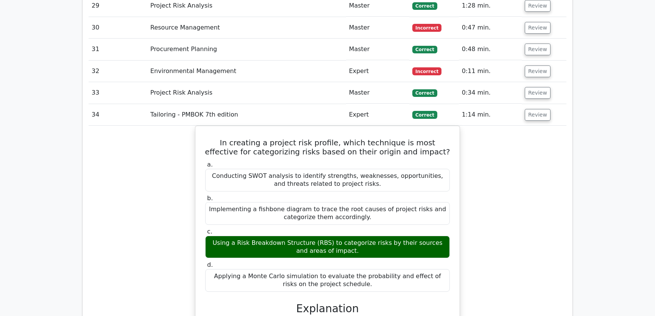
click at [496, 175] on div "In creating a project risk profile, which technique is most effective for categ…" at bounding box center [328, 286] width 478 height 320
click at [479, 127] on div "In creating a project risk profile, which technique is most effective for categ…" at bounding box center [328, 286] width 478 height 320
click at [533, 109] on button "Review" at bounding box center [538, 115] width 26 height 12
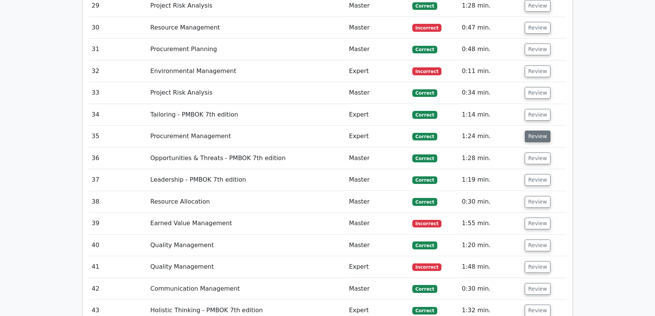
click at [534, 131] on button "Review" at bounding box center [538, 137] width 26 height 12
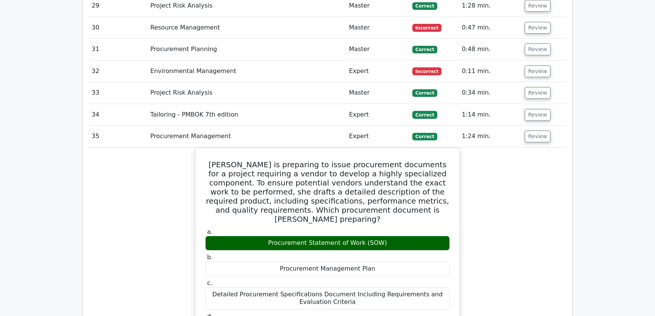
click at [534, 66] on button "Review" at bounding box center [538, 72] width 26 height 12
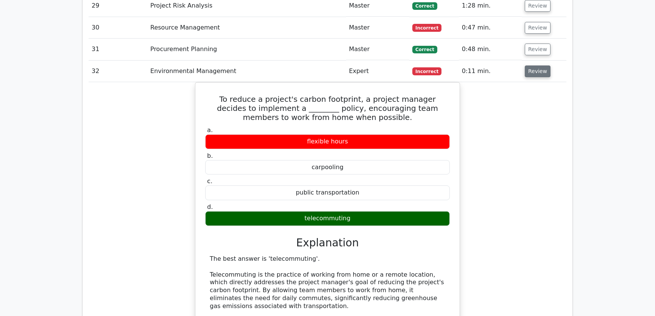
click at [534, 66] on button "Review" at bounding box center [538, 72] width 26 height 12
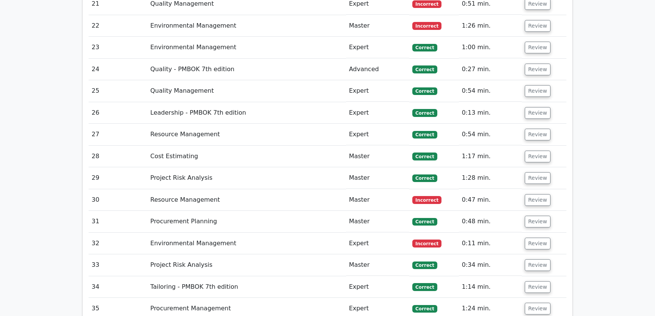
scroll to position [1320, 0]
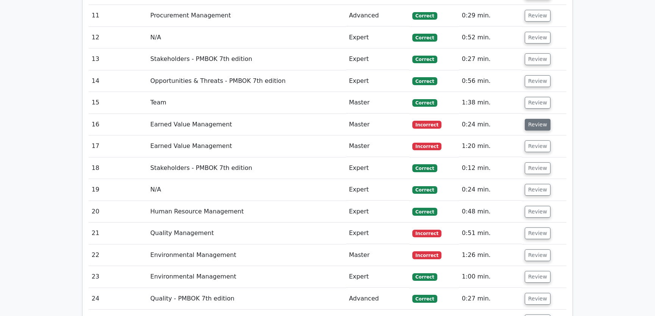
click at [534, 119] on button "Review" at bounding box center [538, 125] width 26 height 12
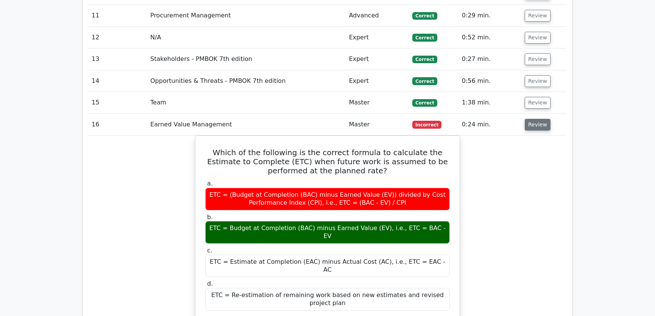
click at [534, 119] on button "Review" at bounding box center [538, 125] width 26 height 12
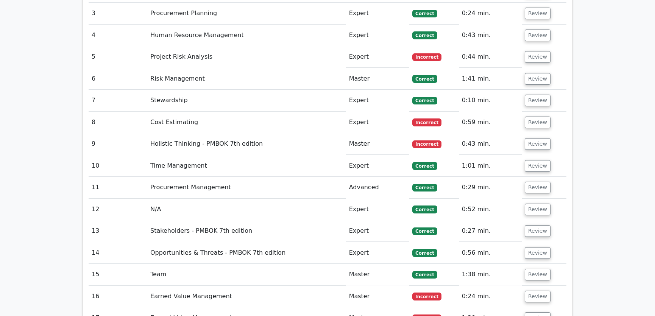
scroll to position [1091, 0]
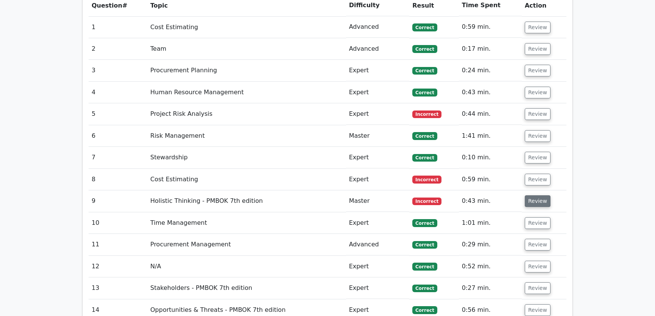
click at [533, 196] on button "Review" at bounding box center [538, 202] width 26 height 12
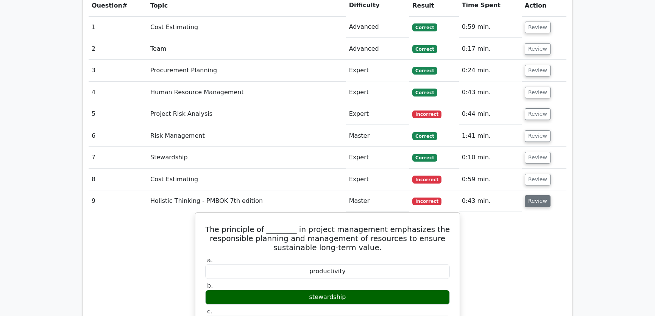
click at [532, 196] on button "Review" at bounding box center [538, 202] width 26 height 12
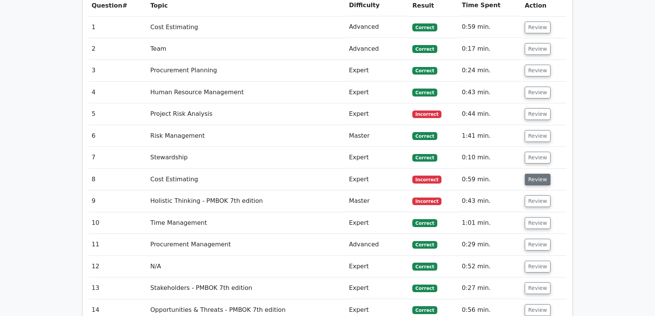
click at [533, 174] on button "Review" at bounding box center [538, 180] width 26 height 12
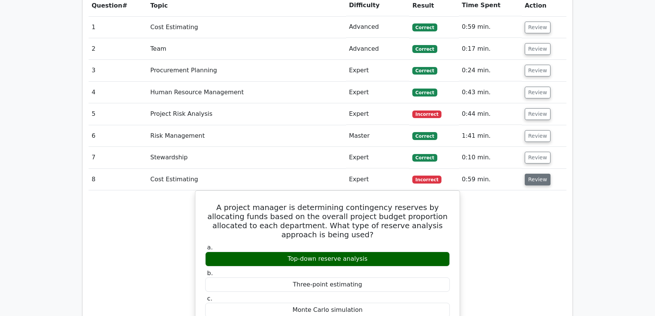
click at [533, 174] on button "Review" at bounding box center [538, 180] width 26 height 12
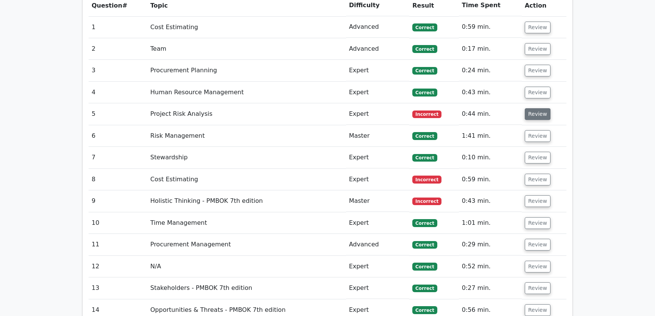
click at [536, 108] on button "Review" at bounding box center [538, 114] width 26 height 12
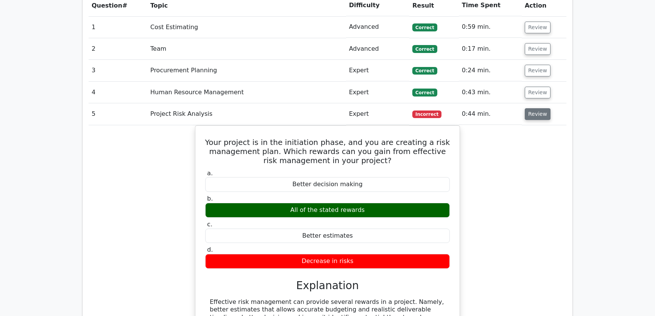
click at [536, 108] on button "Review" at bounding box center [538, 114] width 26 height 12
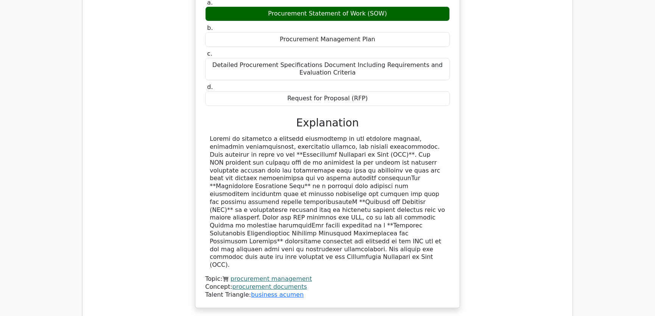
scroll to position [1894, 0]
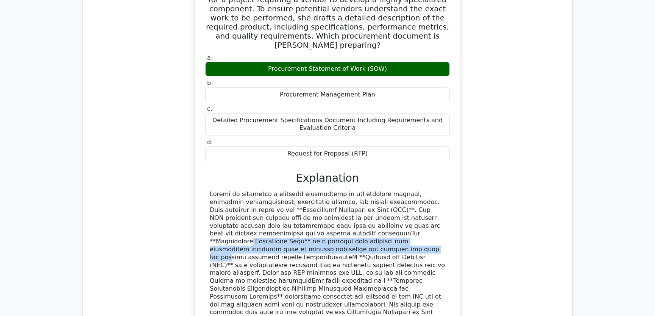
drag, startPoint x: 285, startPoint y: 194, endPoint x: 421, endPoint y: 204, distance: 136.4
click at [421, 204] on div at bounding box center [328, 258] width 236 height 134
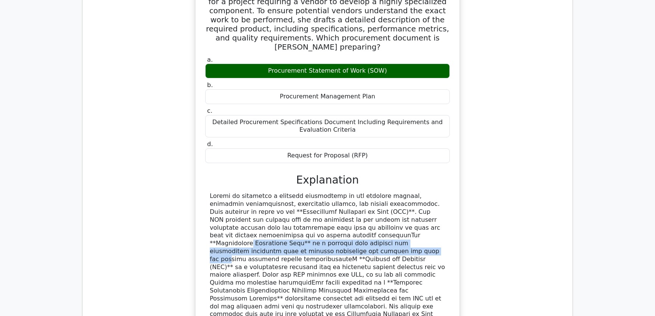
click at [498, 199] on div "Olivia is preparing to issue procurement documents for a project requiring a ve…" at bounding box center [328, 175] width 478 height 400
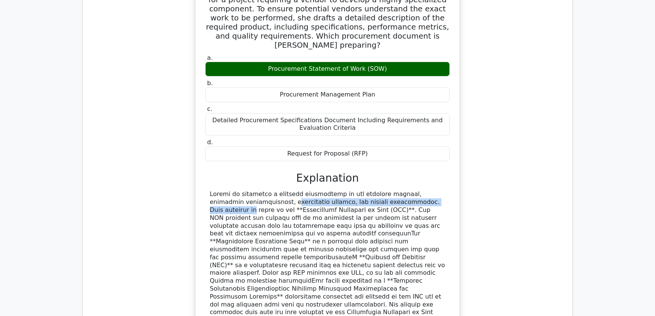
drag, startPoint x: 210, startPoint y: 164, endPoint x: 377, endPoint y: 164, distance: 167.1
click at [377, 191] on div at bounding box center [328, 258] width 236 height 134
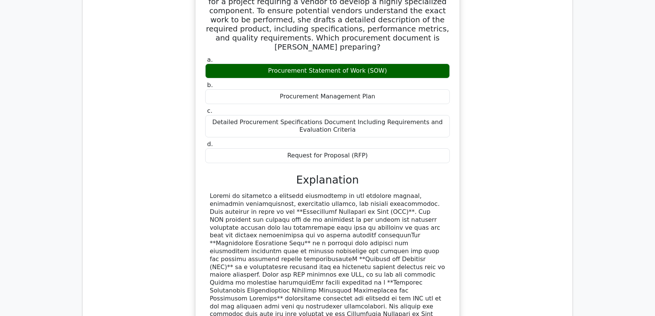
click at [539, 193] on div "Olivia is preparing to issue procurement documents for a project requiring a ve…" at bounding box center [328, 175] width 478 height 400
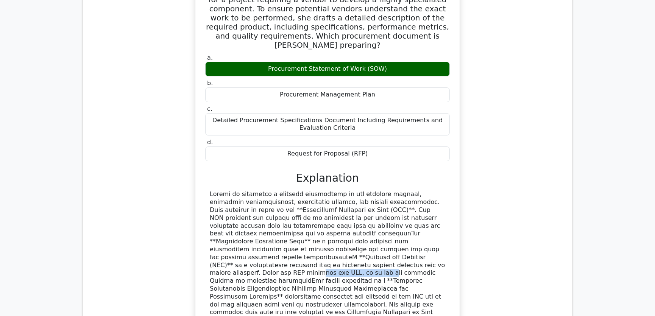
drag, startPoint x: 219, startPoint y: 225, endPoint x: 282, endPoint y: 224, distance: 62.5
click at [282, 224] on div at bounding box center [328, 258] width 236 height 134
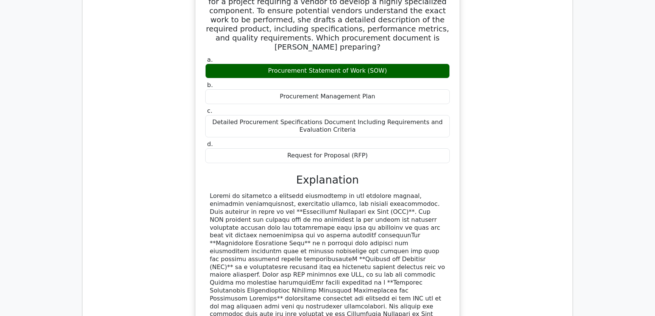
click at [535, 208] on div "Olivia is preparing to issue procurement documents for a project requiring a ve…" at bounding box center [328, 175] width 478 height 400
click at [504, 185] on div "Olivia is preparing to issue procurement documents for a project requiring a ve…" at bounding box center [328, 175] width 478 height 400
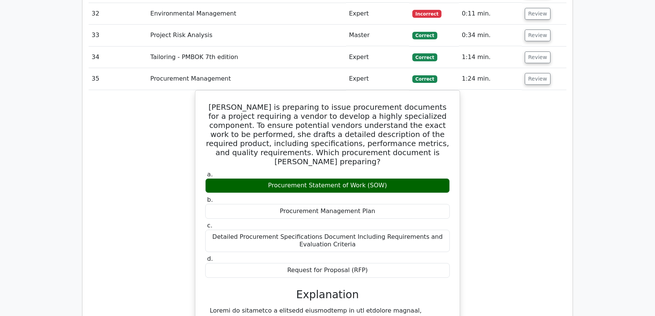
scroll to position [1722, 0]
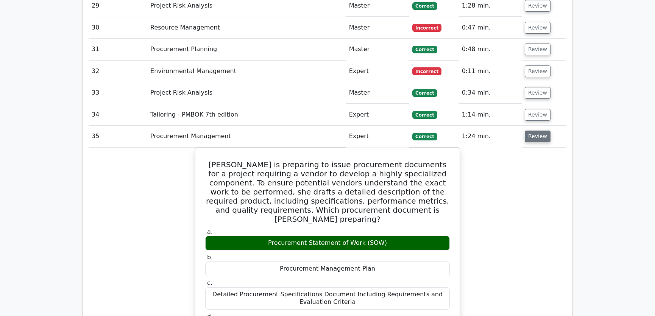
click at [531, 131] on button "Review" at bounding box center [538, 137] width 26 height 12
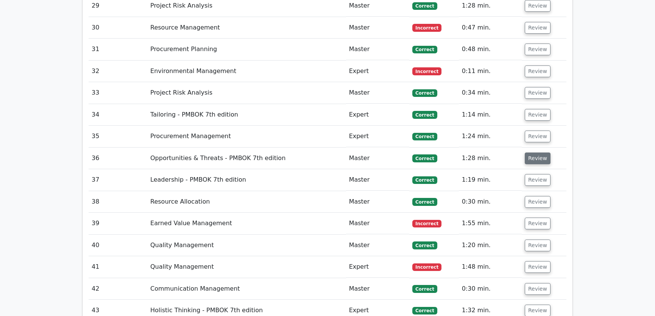
click at [535, 153] on button "Review" at bounding box center [538, 159] width 26 height 12
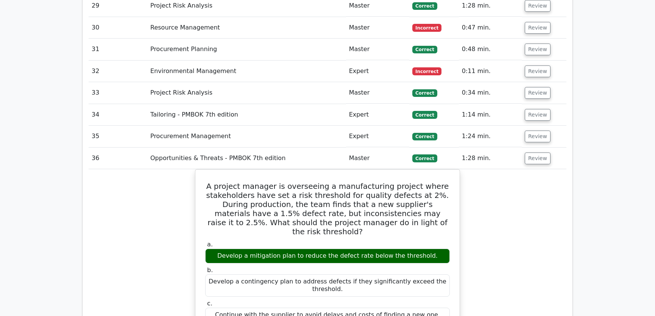
scroll to position [1780, 0]
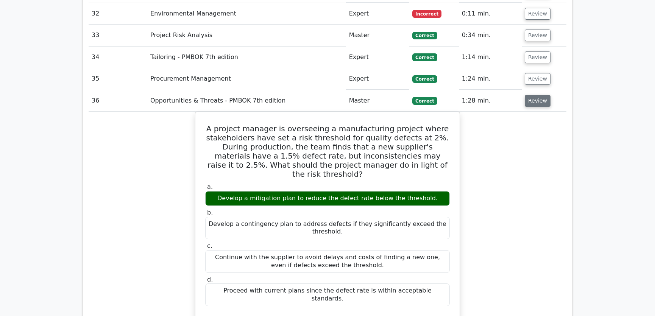
click at [533, 95] on button "Review" at bounding box center [538, 101] width 26 height 12
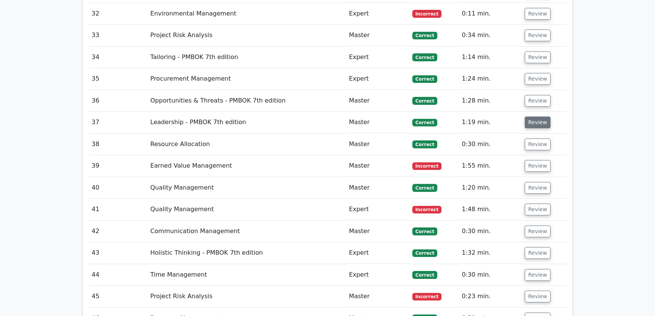
click at [536, 117] on button "Review" at bounding box center [538, 123] width 26 height 12
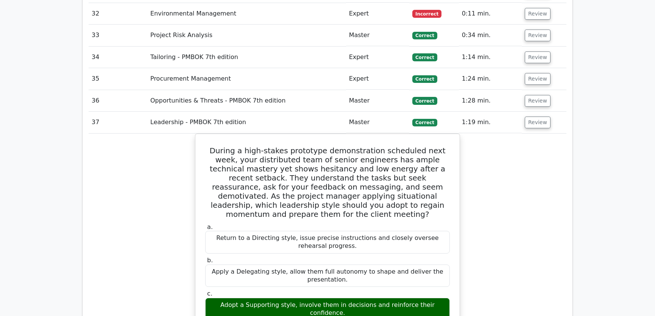
click at [532, 117] on button "Review" at bounding box center [538, 123] width 26 height 12
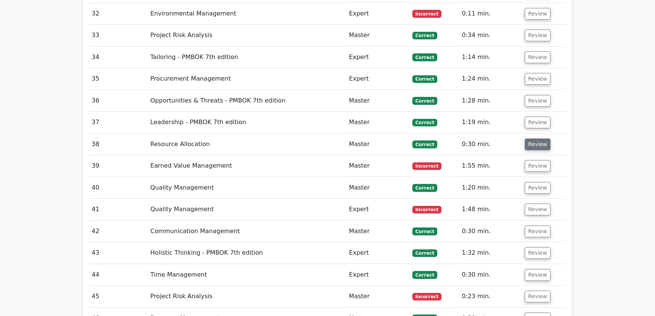
click at [538, 139] on button "Review" at bounding box center [538, 145] width 26 height 12
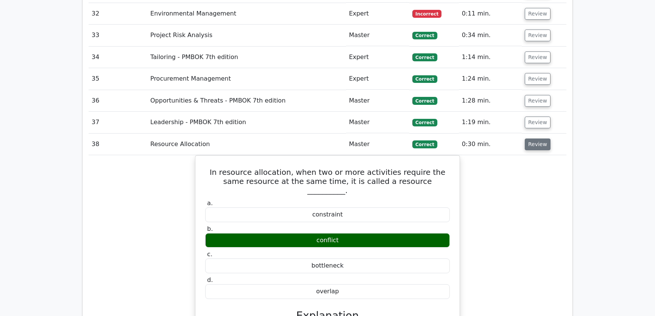
click at [540, 139] on button "Review" at bounding box center [538, 145] width 26 height 12
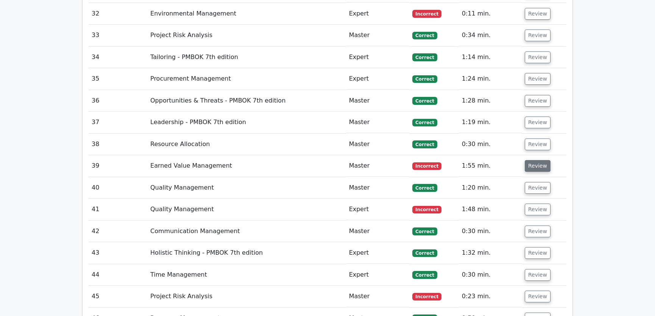
click at [533, 160] on button "Review" at bounding box center [538, 166] width 26 height 12
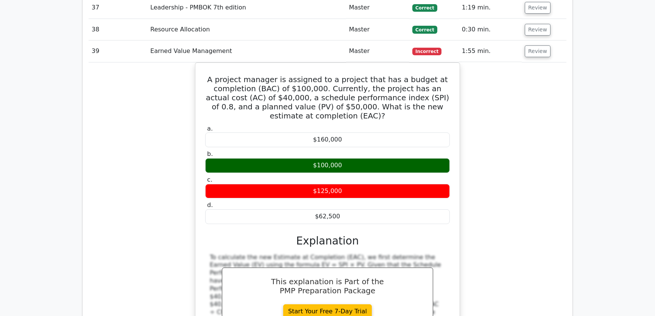
scroll to position [1837, 0]
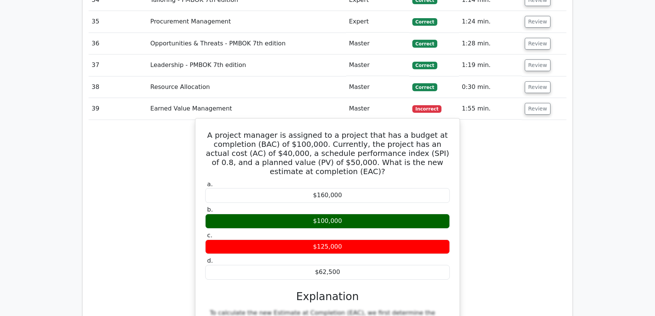
drag, startPoint x: 222, startPoint y: 106, endPoint x: 344, endPoint y: 245, distance: 185.2
click at [344, 245] on div "A project manager is assigned to a project that has a budget at completion (BAC…" at bounding box center [328, 273] width 258 height 302
copy div "A project manager is assigned to a project that has a budget at completion (BAC…"
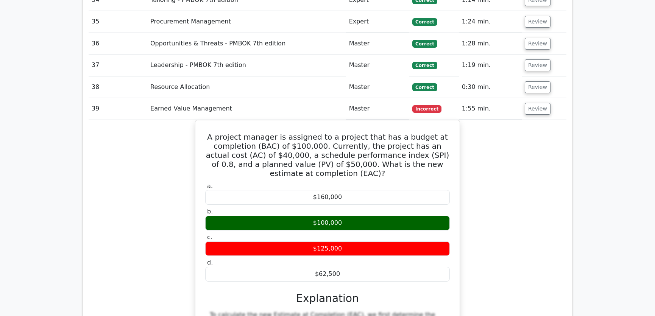
click at [501, 211] on div "A project manager is assigned to a project that has a budget at completion (BAC…" at bounding box center [328, 279] width 478 height 318
click at [521, 211] on div "A project manager is assigned to a project that has a budget at completion (BAC…" at bounding box center [328, 279] width 478 height 318
click at [535, 103] on button "Review" at bounding box center [538, 109] width 26 height 12
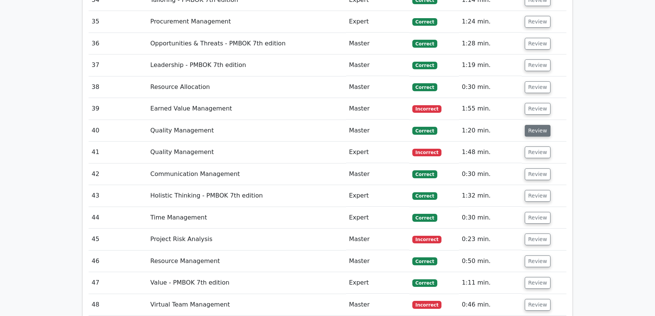
click at [534, 125] on button "Review" at bounding box center [538, 131] width 26 height 12
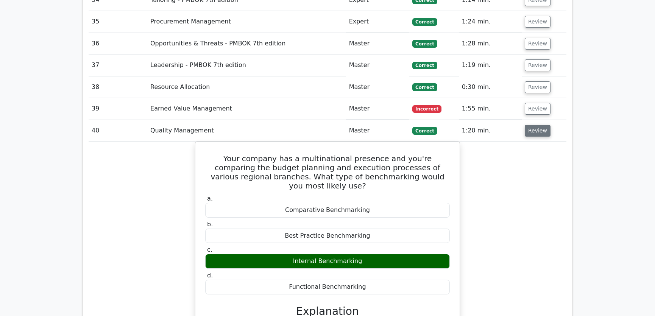
click at [534, 125] on button "Review" at bounding box center [538, 131] width 26 height 12
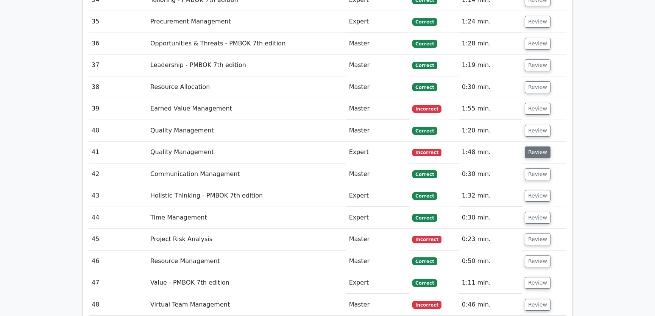
click at [536, 147] on button "Review" at bounding box center [538, 153] width 26 height 12
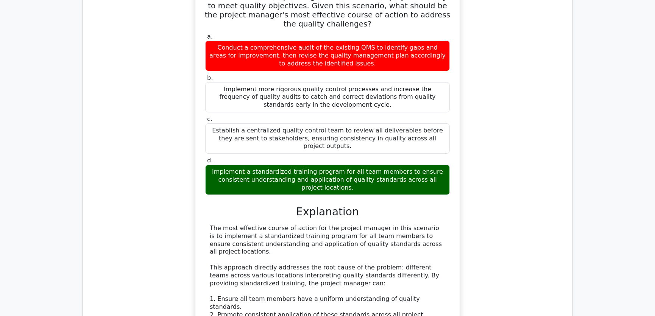
scroll to position [2124, 0]
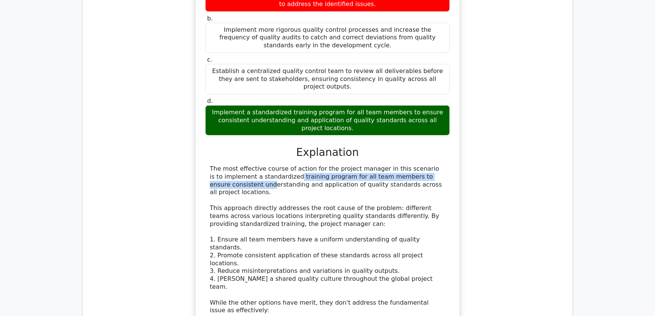
drag, startPoint x: 235, startPoint y: 128, endPoint x: 412, endPoint y: 133, distance: 177.4
click at [412, 165] on div "The most effective course of action for the project manager in this scenario is…" at bounding box center [328, 303] width 236 height 276
click at [252, 165] on div "The most effective course of action for the project manager in this scenario is…" at bounding box center [328, 303] width 236 height 276
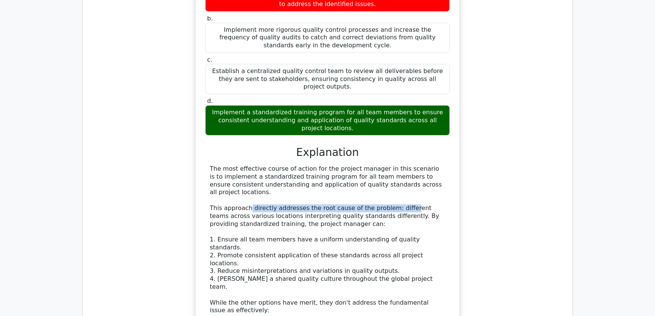
drag, startPoint x: 247, startPoint y: 160, endPoint x: 400, endPoint y: 163, distance: 153.9
click at [400, 165] on div "The most effective course of action for the project manager in this scenario is…" at bounding box center [328, 303] width 236 height 276
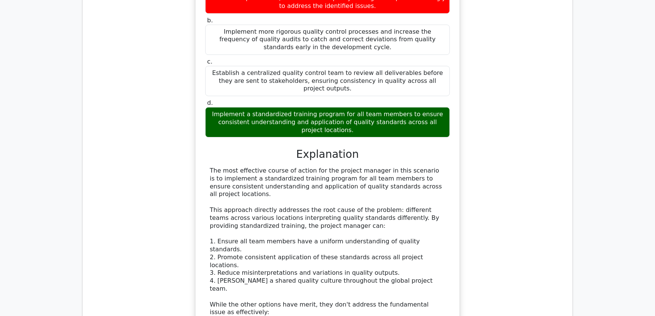
click at [499, 172] on div "A global software development project is experiencing recurring quality issues …" at bounding box center [328, 183] width 478 height 615
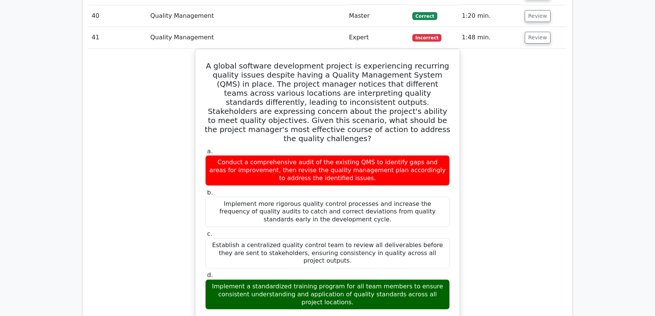
scroll to position [1894, 0]
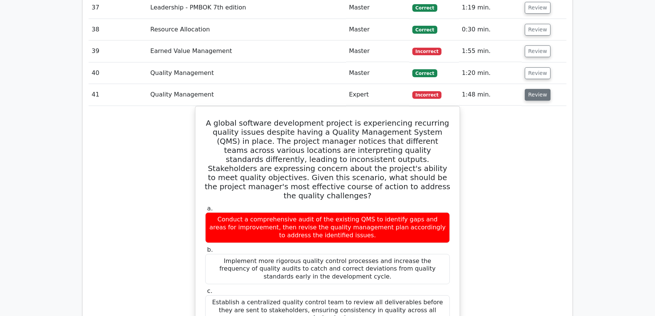
click at [536, 89] on button "Review" at bounding box center [538, 95] width 26 height 12
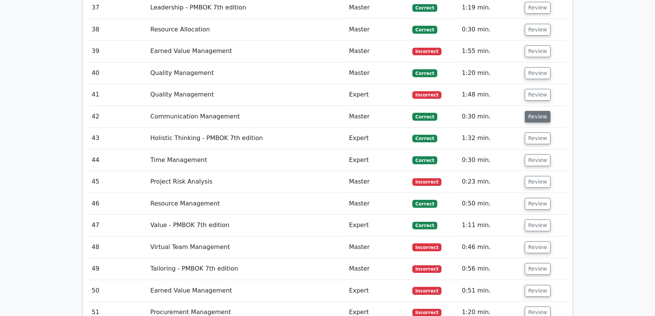
click at [534, 111] on button "Review" at bounding box center [538, 117] width 26 height 12
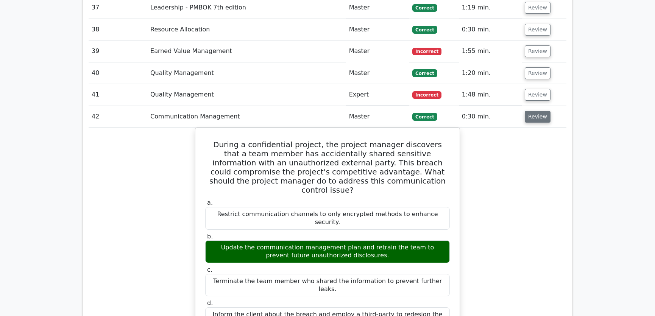
click at [535, 111] on button "Review" at bounding box center [538, 117] width 26 height 12
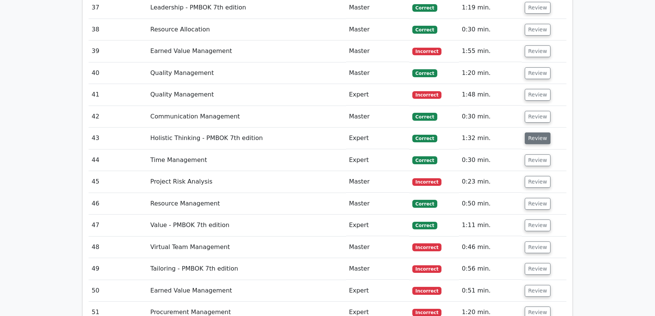
click at [535, 133] on button "Review" at bounding box center [538, 139] width 26 height 12
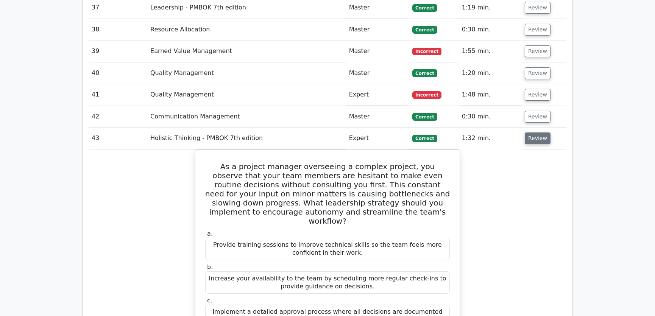
scroll to position [1952, 0]
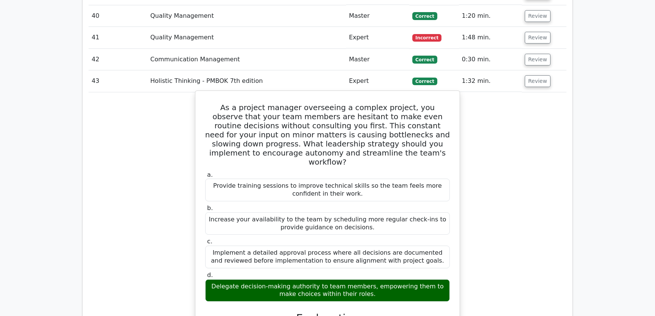
drag, startPoint x: 210, startPoint y: 78, endPoint x: 368, endPoint y: 257, distance: 238.9
click at [368, 257] on div "As a project manager overseeing a complex project, you observe that your team m…" at bounding box center [328, 269] width 258 height 350
copy div "As a project manager overseeing a complex project, you observe that your team m…"
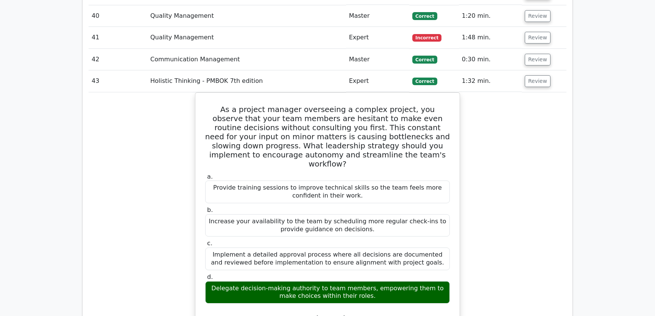
click at [478, 194] on div "As a project manager overseeing a complex project, you observe that your team m…" at bounding box center [328, 275] width 478 height 366
click at [527, 121] on div "As a project manager overseeing a complex project, you observe that your team m…" at bounding box center [328, 275] width 478 height 366
click at [537, 75] on button "Review" at bounding box center [538, 81] width 26 height 12
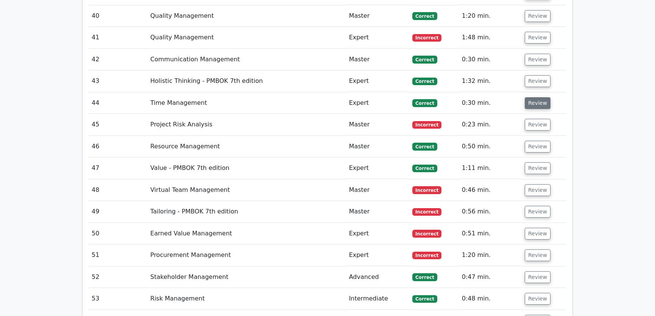
click at [538, 97] on button "Review" at bounding box center [538, 103] width 26 height 12
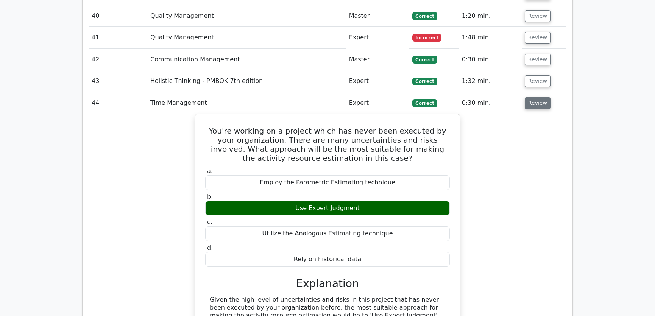
click at [535, 97] on button "Review" at bounding box center [538, 103] width 26 height 12
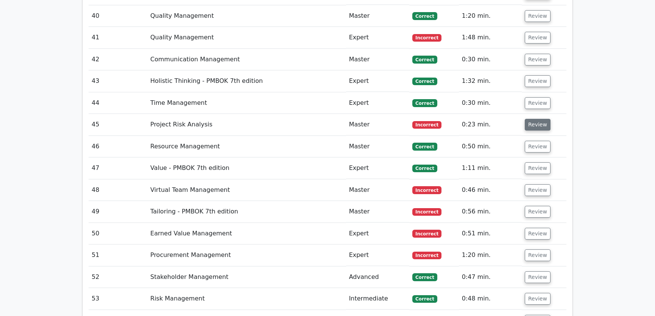
click at [539, 119] on button "Review" at bounding box center [538, 125] width 26 height 12
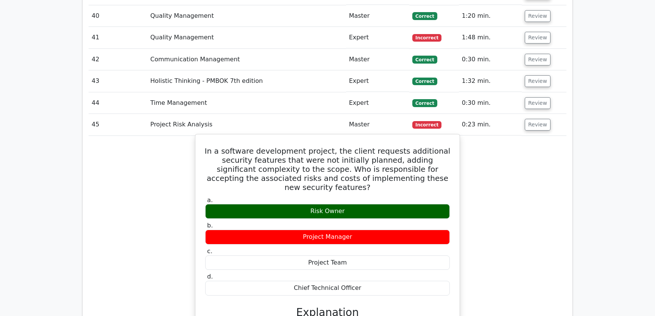
drag, startPoint x: 217, startPoint y: 119, endPoint x: 362, endPoint y: 250, distance: 195.3
copy div "In a software development project, the client requests additional security feat…"
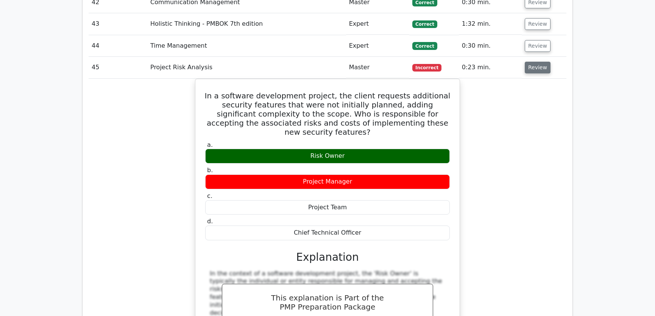
click at [538, 62] on button "Review" at bounding box center [538, 68] width 26 height 12
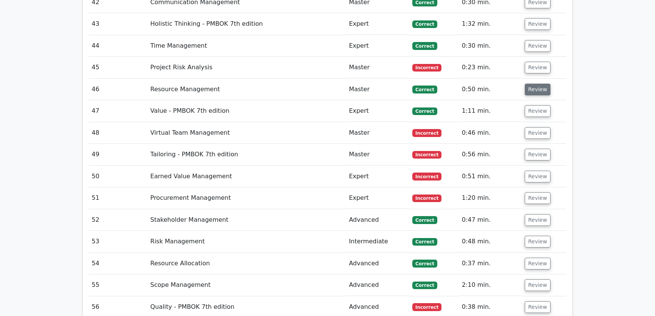
click at [540, 84] on button "Review" at bounding box center [538, 90] width 26 height 12
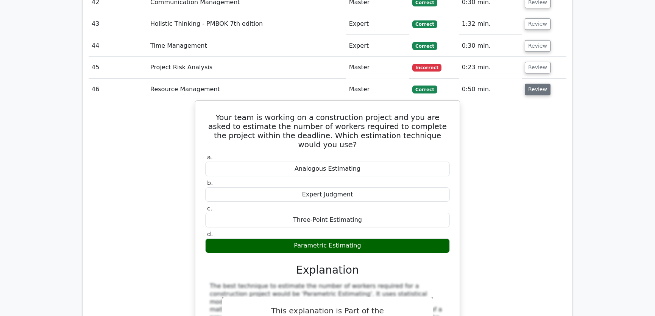
click at [539, 84] on button "Review" at bounding box center [538, 90] width 26 height 12
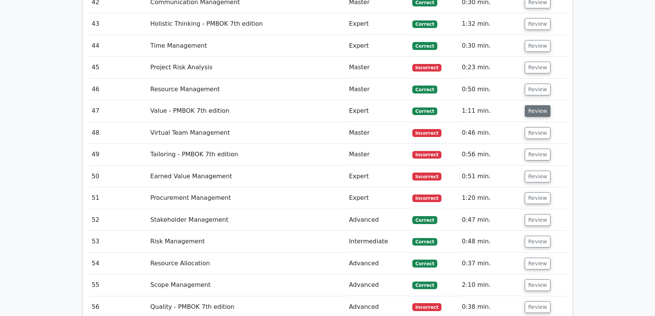
click at [538, 105] on button "Review" at bounding box center [538, 111] width 26 height 12
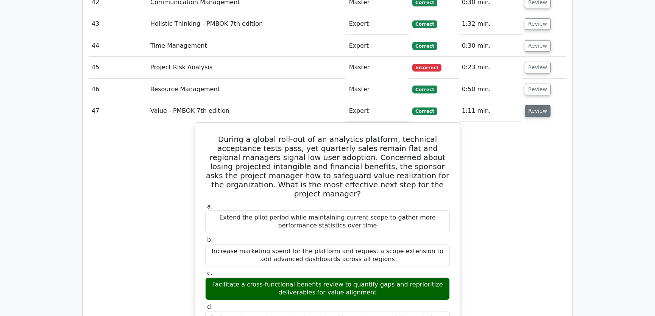
click at [538, 105] on button "Review" at bounding box center [538, 111] width 26 height 12
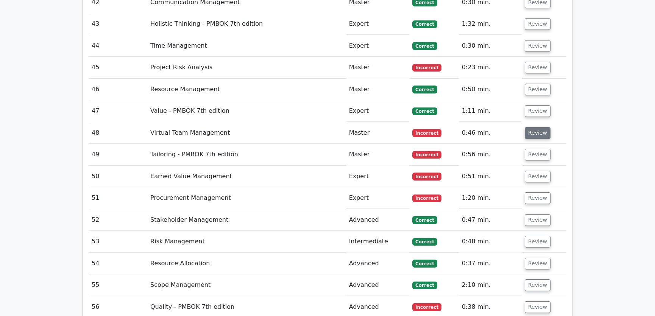
click at [536, 127] on button "Review" at bounding box center [538, 133] width 26 height 12
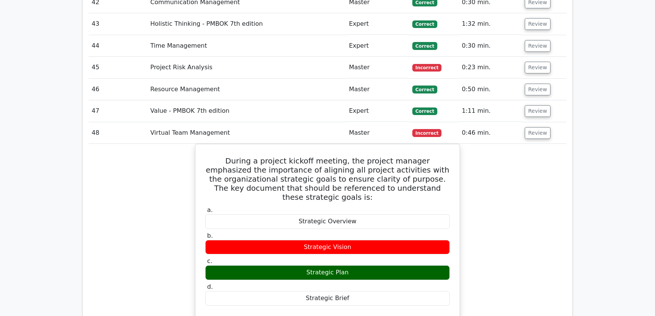
scroll to position [2066, 0]
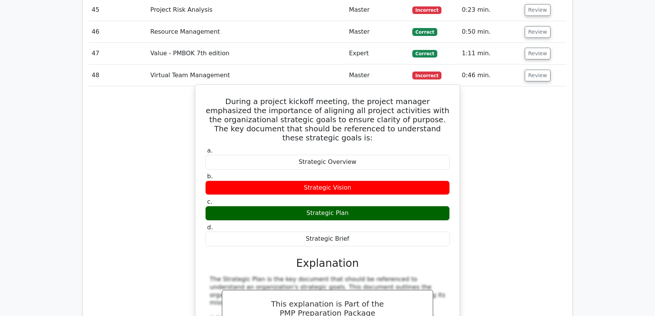
drag, startPoint x: 206, startPoint y: 71, endPoint x: 359, endPoint y: 202, distance: 200.7
click at [359, 202] on div "During a project kickoff meeting, the project manager emphasized the importance…" at bounding box center [328, 267] width 258 height 358
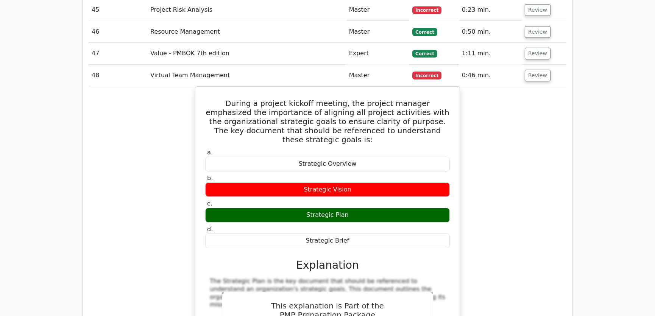
click at [493, 217] on div "During a project kickoff meeting, the project manager emphasized the importance…" at bounding box center [328, 273] width 478 height 374
click at [532, 70] on button "Review" at bounding box center [538, 76] width 26 height 12
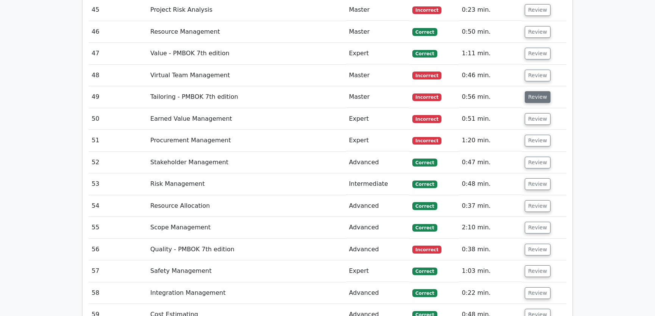
click at [534, 91] on button "Review" at bounding box center [538, 97] width 26 height 12
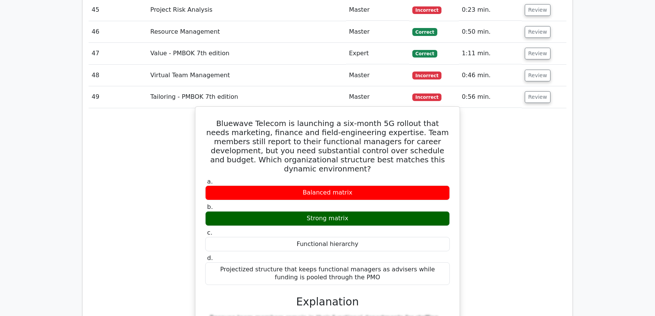
drag, startPoint x: 216, startPoint y: 93, endPoint x: 367, endPoint y: 240, distance: 210.6
click at [367, 240] on div "Bluewave Telecom is launching a six-month 5G rollout that needs marketing, fina…" at bounding box center [328, 297] width 258 height 375
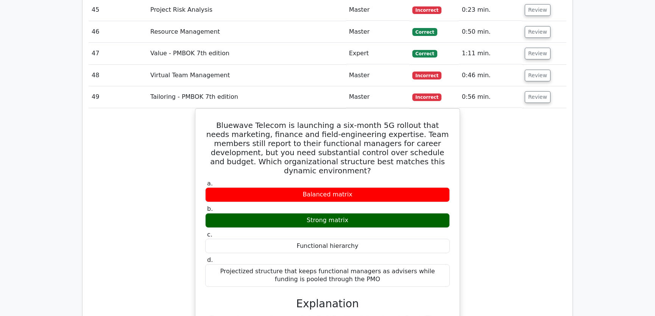
click at [506, 215] on div "Bluewave Telecom is launching a six-month 5G rollout that needs marketing, fina…" at bounding box center [328, 303] width 478 height 391
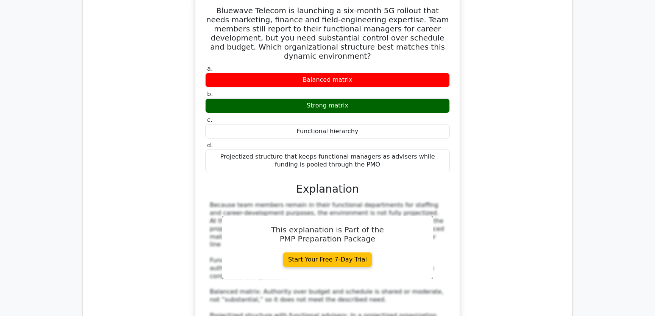
scroll to position [2009, 0]
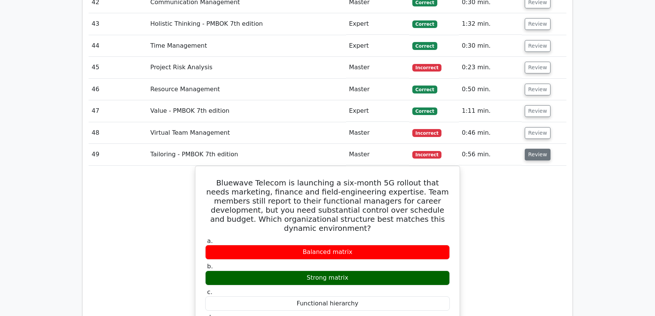
click at [533, 149] on button "Review" at bounding box center [538, 155] width 26 height 12
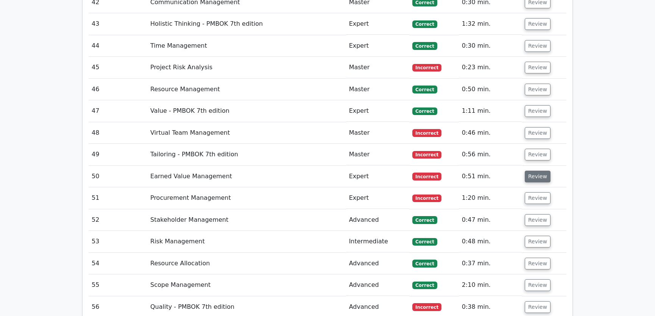
click at [534, 171] on button "Review" at bounding box center [538, 177] width 26 height 12
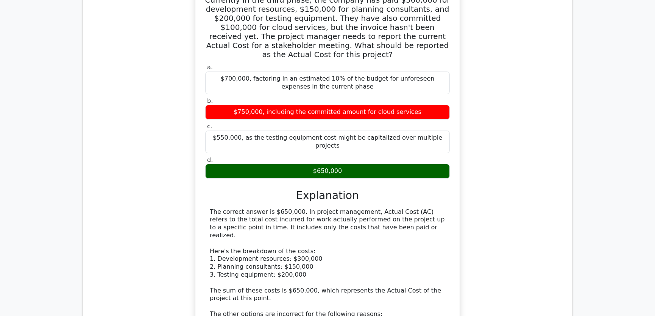
scroll to position [2296, 0]
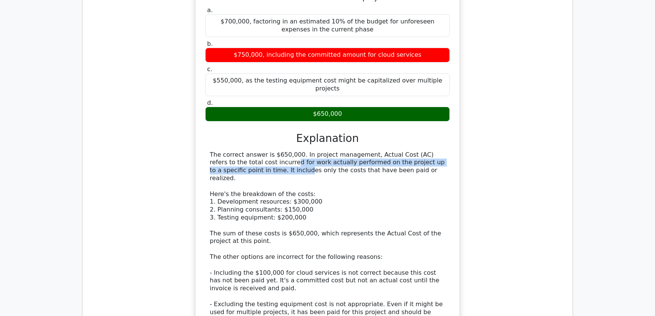
drag, startPoint x: 212, startPoint y: 116, endPoint x: 440, endPoint y: 114, distance: 228.5
click at [440, 151] on div "The correct answer is $650,000. In project management, Actual Cost (AC) refers …" at bounding box center [328, 269] width 236 height 236
drag, startPoint x: 226, startPoint y: 124, endPoint x: 387, endPoint y: 124, distance: 161.0
click at [387, 151] on div "The correct answer is $650,000. In project management, Actual Cost (AC) refers …" at bounding box center [328, 269] width 236 height 236
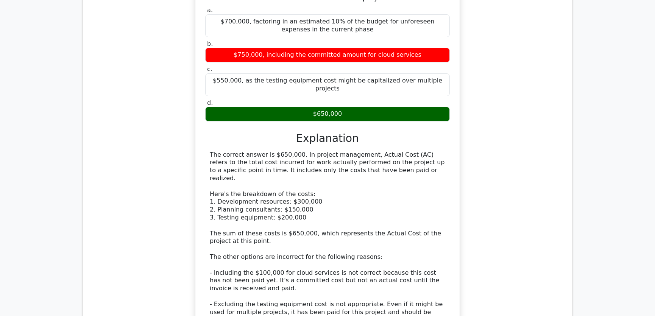
click at [386, 153] on div "The correct answer is $650,000. In project management, Actual Cost (AC) refers …" at bounding box center [328, 269] width 236 height 236
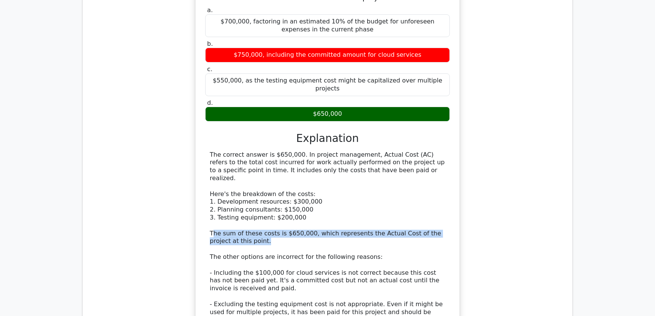
drag, startPoint x: 213, startPoint y: 178, endPoint x: 336, endPoint y: 183, distance: 122.8
click at [336, 183] on div "The correct answer is $650,000. In project management, Actual Cost (AC) refers …" at bounding box center [328, 269] width 236 height 236
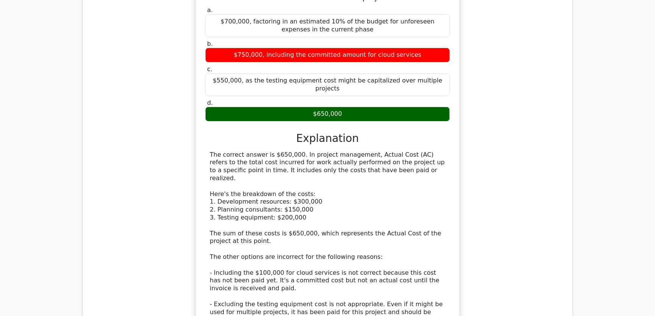
click at [403, 193] on div "The correct answer is $650,000. In project management, Actual Cost (AC) refers …" at bounding box center [328, 269] width 236 height 236
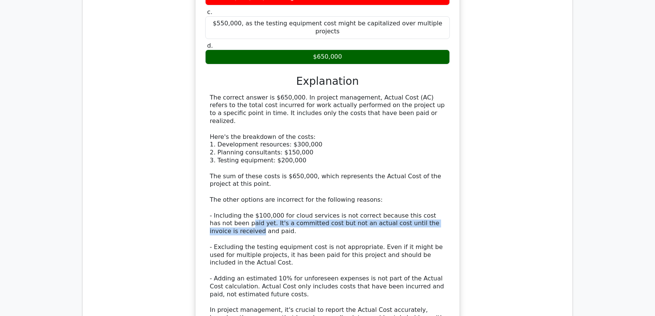
drag, startPoint x: 228, startPoint y: 168, endPoint x: 445, endPoint y: 169, distance: 217.5
click at [445, 169] on div "The correct answer is $650,000. In project management, Actual Cost (AC) refers …" at bounding box center [328, 212] width 236 height 236
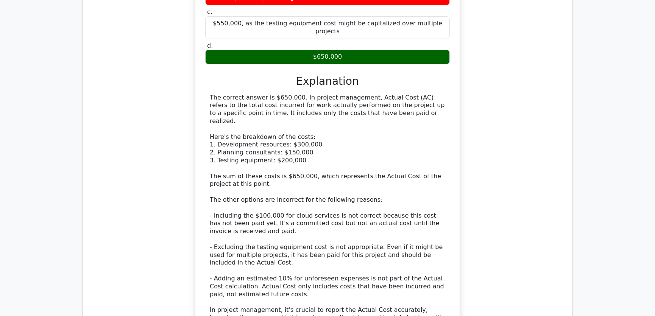
click at [378, 181] on div "The correct answer is $650,000. In project management, Actual Cost (AC) refers …" at bounding box center [328, 212] width 236 height 236
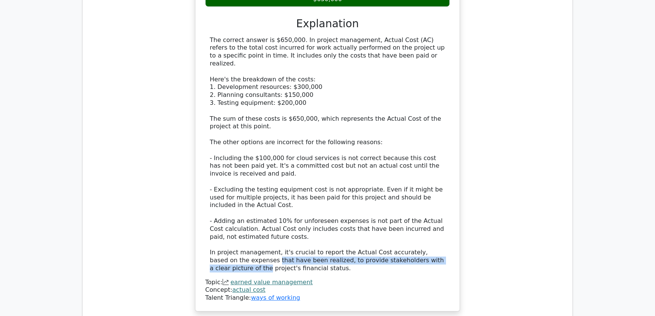
drag, startPoint x: 237, startPoint y: 205, endPoint x: 442, endPoint y: 205, distance: 205.4
click at [442, 205] on div "The correct answer is $650,000. In project management, Actual Cost (AC) refers …" at bounding box center [328, 154] width 236 height 236
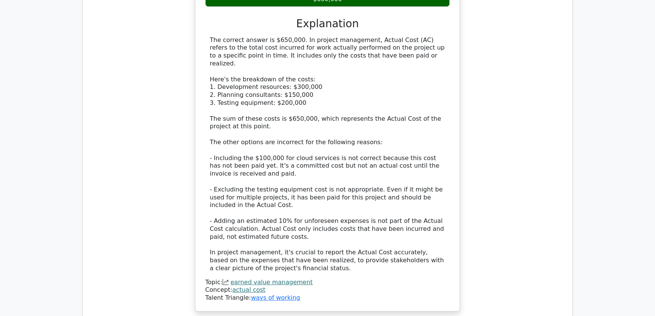
click at [424, 214] on div "The correct answer is $650,000. In project management, Actual Cost (AC) refers …" at bounding box center [328, 154] width 236 height 236
drag, startPoint x: 223, startPoint y: 214, endPoint x: 298, endPoint y: 213, distance: 74.6
click at [297, 213] on div "The correct answer is $650,000. In project management, Actual Cost (AC) refers …" at bounding box center [328, 154] width 236 height 236
click at [352, 214] on div "The correct answer is $650,000. In project management, Actual Cost (AC) refers …" at bounding box center [328, 154] width 236 height 236
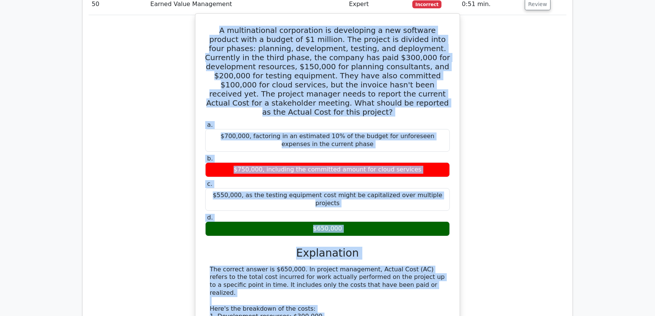
scroll to position [2239, 0]
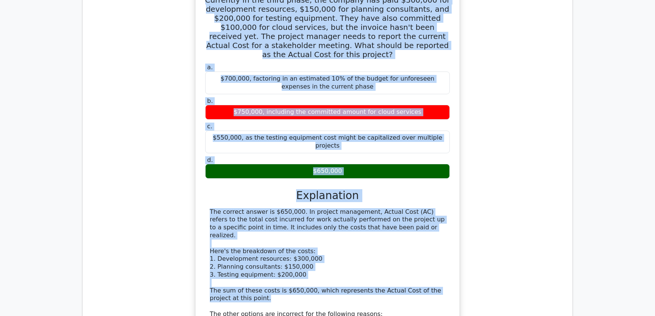
drag, startPoint x: 206, startPoint y: 58, endPoint x: 345, endPoint y: 125, distance: 153.7
click at [345, 125] on div "A multinational corporation is developing a new software product with a budget …" at bounding box center [328, 219] width 258 height 521
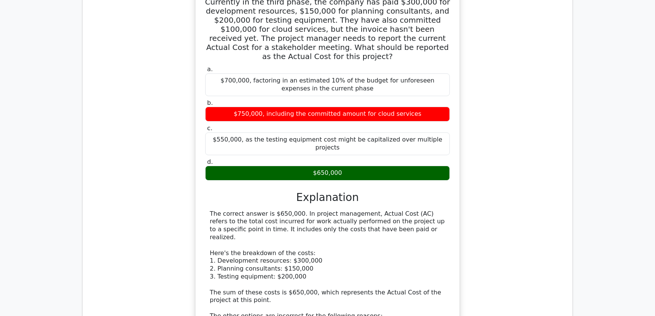
click at [503, 171] on div "A multinational corporation is developing a new software product with a budget …" at bounding box center [328, 226] width 478 height 537
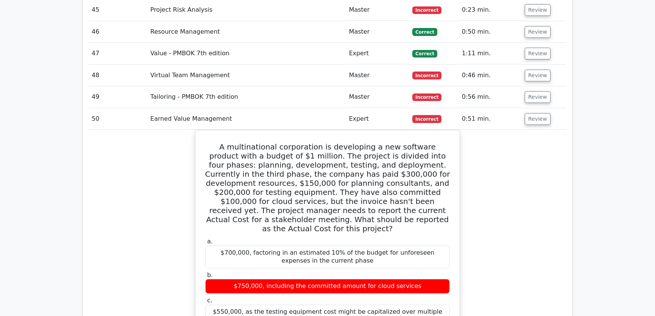
scroll to position [2009, 0]
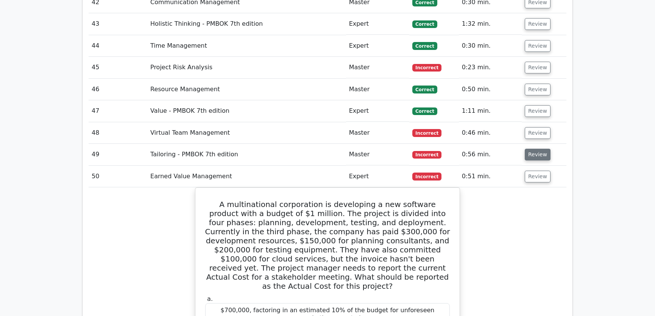
click at [536, 149] on button "Review" at bounding box center [538, 155] width 26 height 12
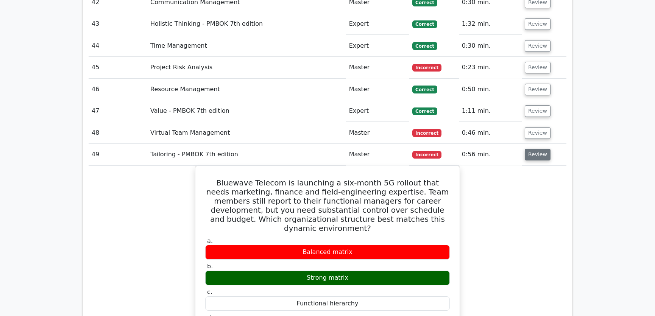
click at [536, 149] on button "Review" at bounding box center [538, 155] width 26 height 12
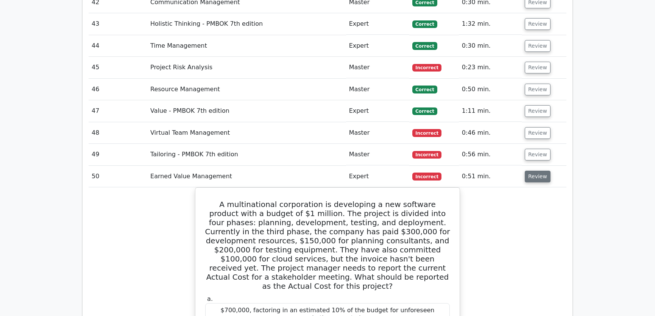
click at [532, 171] on button "Review" at bounding box center [538, 177] width 26 height 12
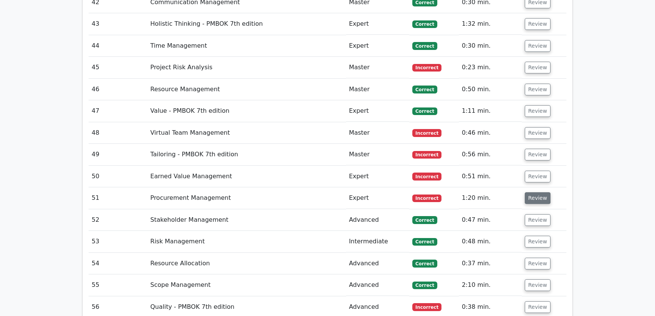
click at [533, 192] on button "Review" at bounding box center [538, 198] width 26 height 12
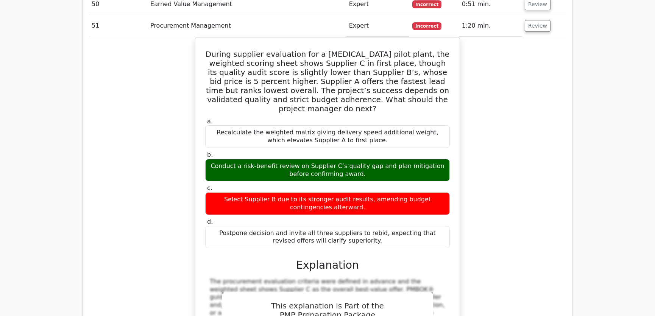
scroll to position [2124, 0]
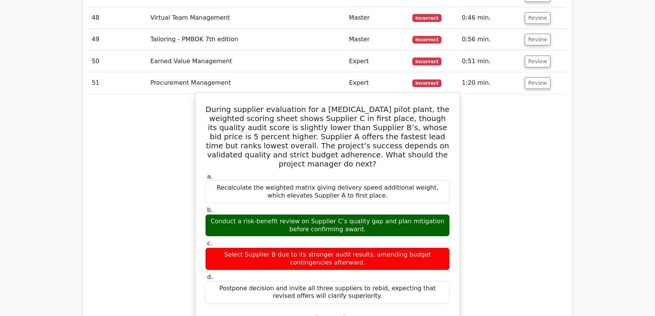
drag, startPoint x: 206, startPoint y: 79, endPoint x: 361, endPoint y: 258, distance: 236.6
click at [361, 258] on div "During supplier evaluation for a gene-therapy pilot plant, the weighted scoring…" at bounding box center [328, 292] width 258 height 392
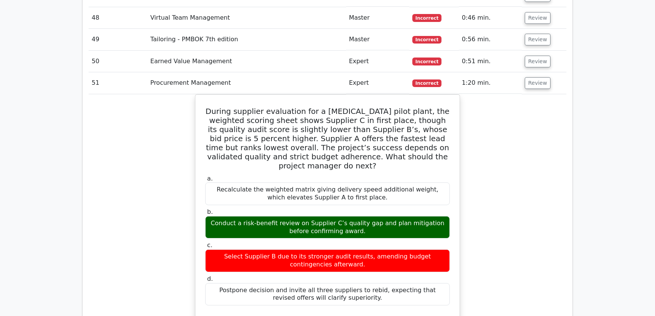
click at [499, 198] on div "During supplier evaluation for a gene-therapy pilot plant, the weighted scoring…" at bounding box center [328, 298] width 478 height 408
click at [533, 77] on button "Review" at bounding box center [538, 83] width 26 height 12
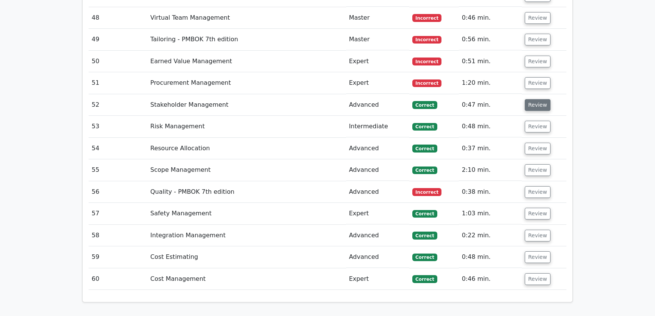
click at [536, 99] on button "Review" at bounding box center [538, 105] width 26 height 12
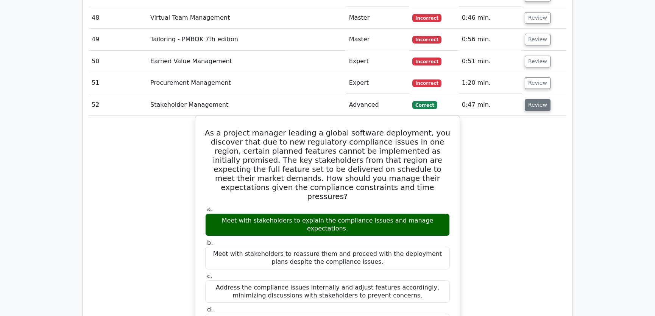
click at [534, 99] on button "Review" at bounding box center [538, 105] width 26 height 12
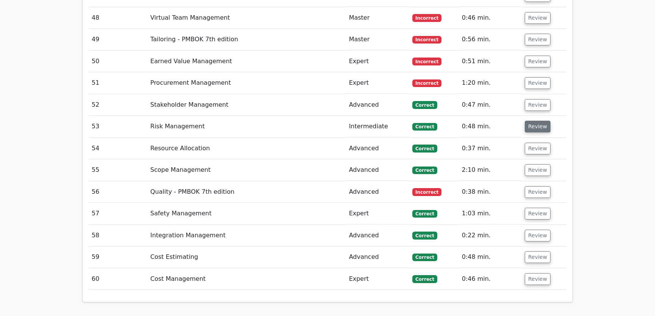
click at [538, 121] on button "Review" at bounding box center [538, 127] width 26 height 12
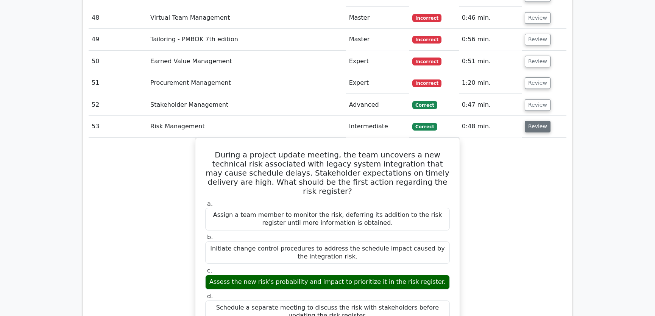
click at [536, 121] on button "Review" at bounding box center [538, 127] width 26 height 12
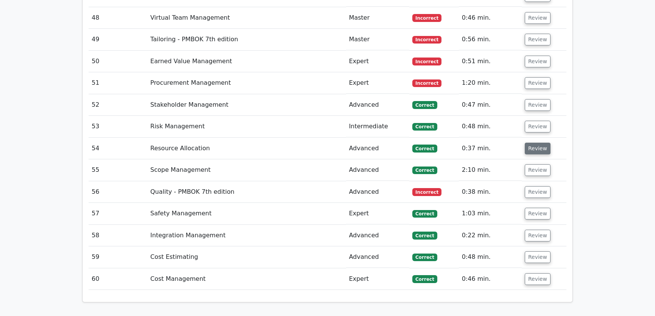
click at [537, 143] on button "Review" at bounding box center [538, 149] width 26 height 12
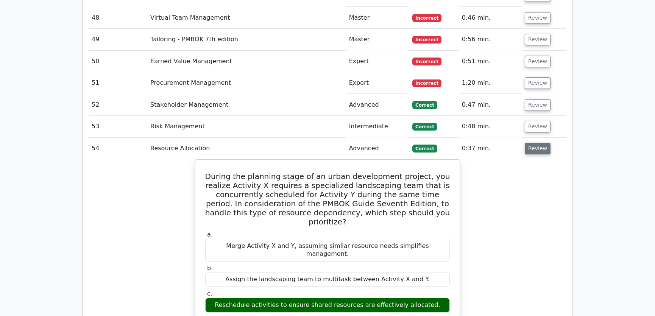
click at [536, 143] on button "Review" at bounding box center [538, 149] width 26 height 12
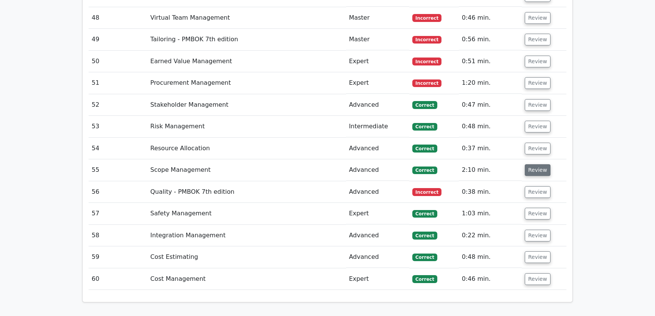
click at [536, 164] on button "Review" at bounding box center [538, 170] width 26 height 12
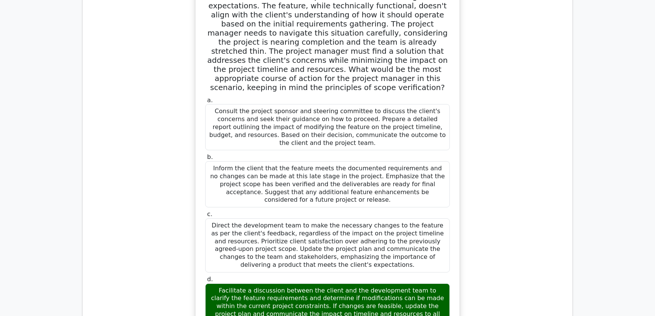
scroll to position [2181, 0]
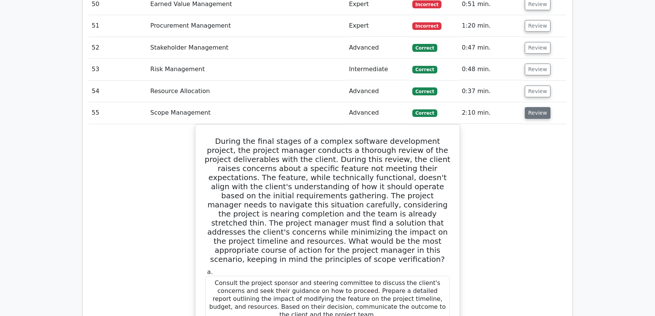
click at [535, 107] on button "Review" at bounding box center [538, 113] width 26 height 12
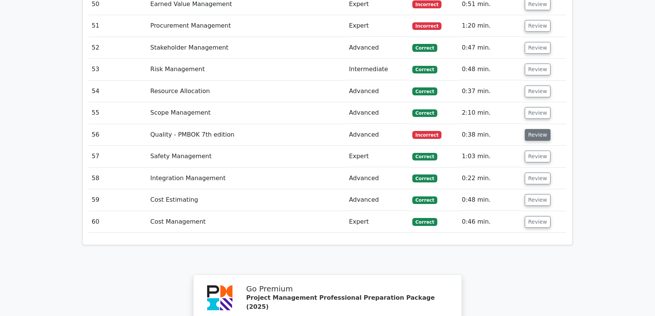
click at [536, 129] on button "Review" at bounding box center [538, 135] width 26 height 12
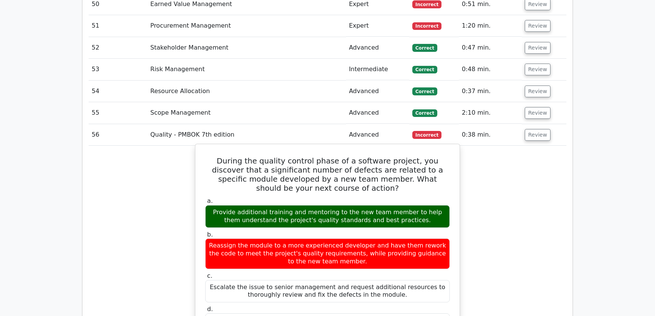
scroll to position [2239, 0]
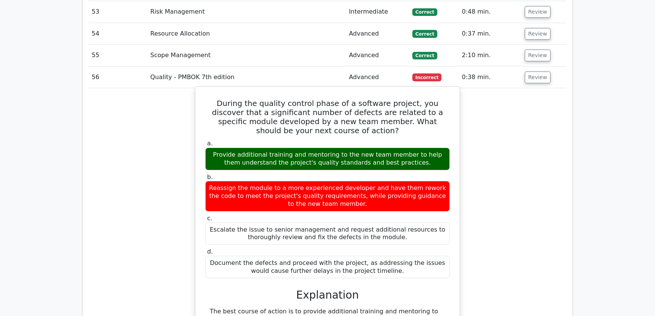
drag, startPoint x: 213, startPoint y: 72, endPoint x: 389, endPoint y: 239, distance: 242.5
click at [389, 239] on div "During the quality control phase of a software project, you discover that a sig…" at bounding box center [328, 295] width 258 height 411
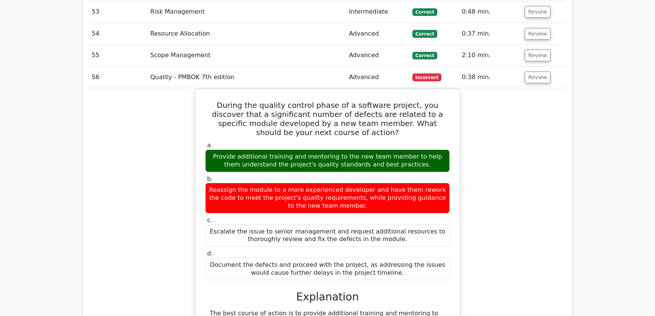
click at [485, 196] on div "During the quality control phase of a software project, you discover that a sig…" at bounding box center [328, 301] width 478 height 427
click at [534, 72] on button "Review" at bounding box center [538, 78] width 26 height 12
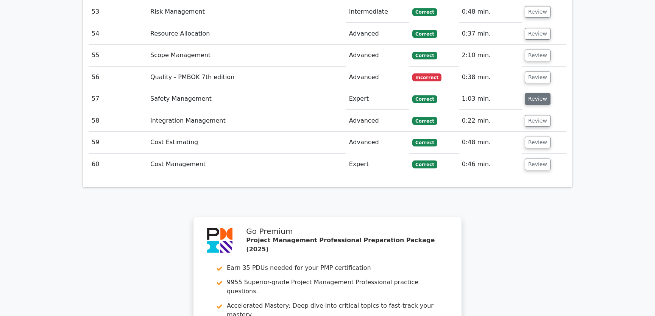
click at [538, 93] on button "Review" at bounding box center [538, 99] width 26 height 12
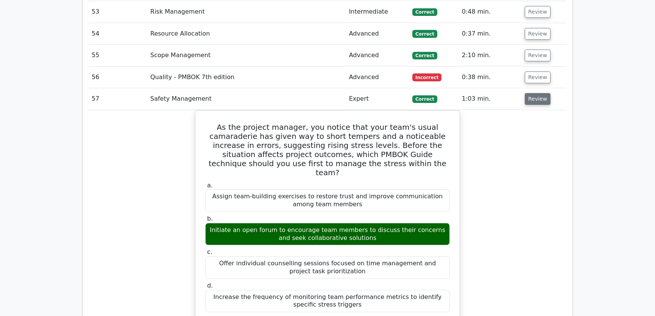
click at [537, 93] on button "Review" at bounding box center [538, 99] width 26 height 12
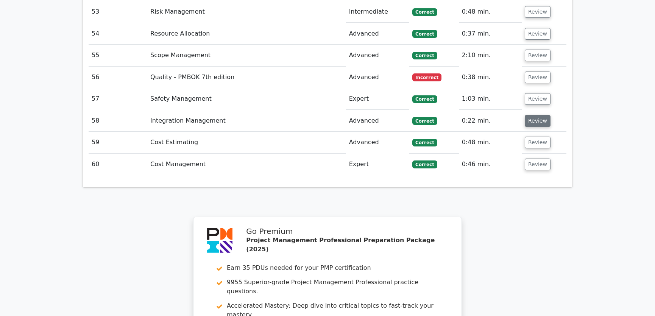
click at [535, 115] on button "Review" at bounding box center [538, 121] width 26 height 12
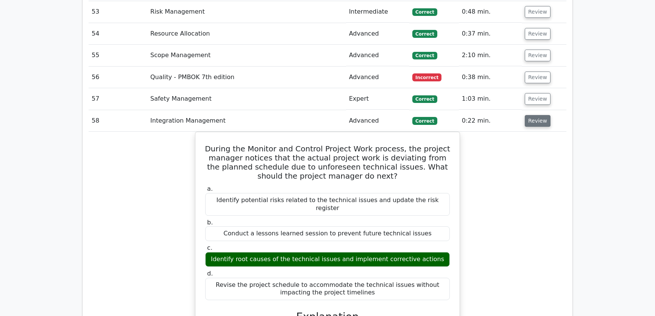
click at [537, 115] on button "Review" at bounding box center [538, 121] width 26 height 12
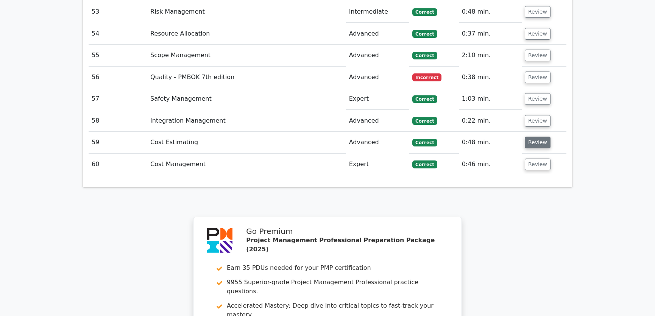
click at [535, 137] on button "Review" at bounding box center [538, 143] width 26 height 12
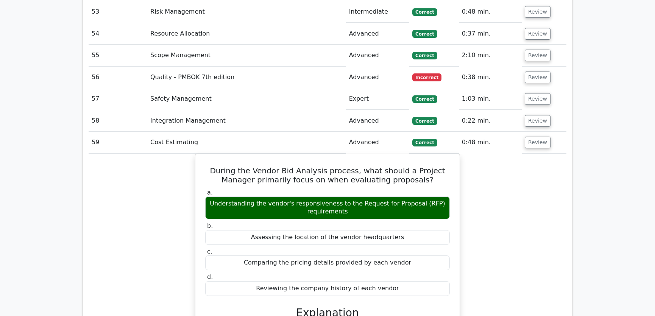
scroll to position [2181, 0]
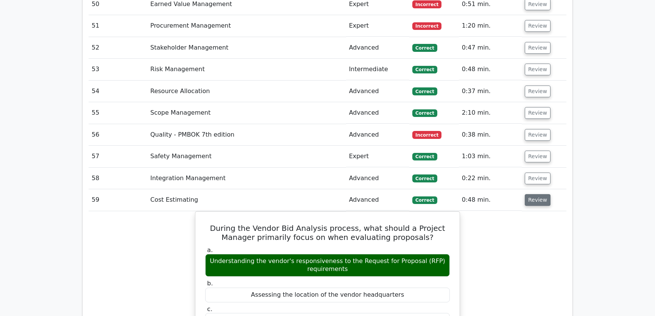
click at [530, 194] on button "Review" at bounding box center [538, 200] width 26 height 12
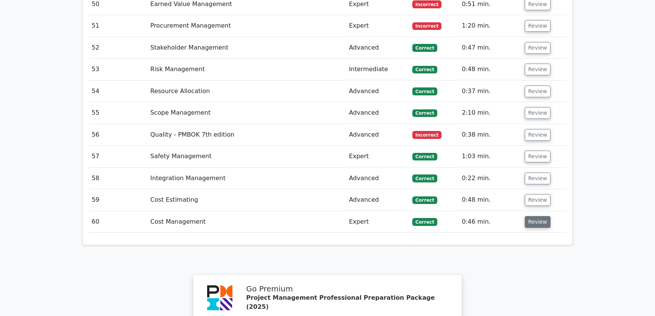
click at [534, 216] on button "Review" at bounding box center [538, 222] width 26 height 12
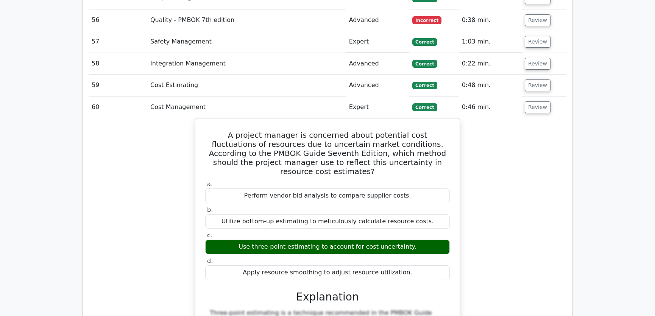
scroll to position [2353, 0]
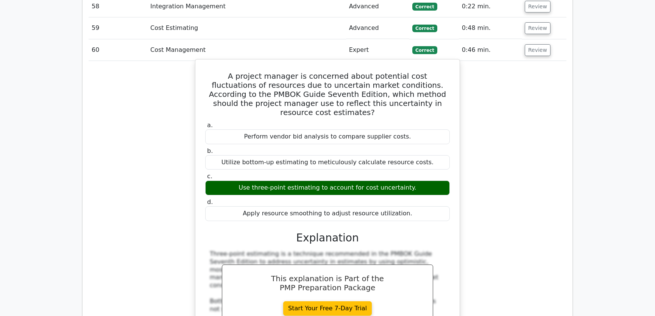
drag, startPoint x: 212, startPoint y: 44, endPoint x: 408, endPoint y: 173, distance: 234.2
click at [408, 173] on div "A project manager is concerned about potential cost fluctuations of resources d…" at bounding box center [328, 238] width 258 height 350
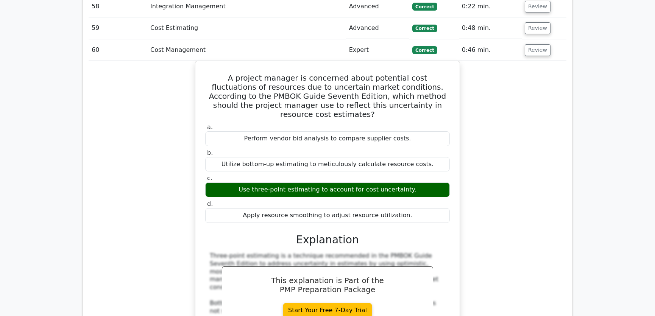
click at [518, 205] on div "A project manager is concerned about potential cost fluctuations of resources d…" at bounding box center [328, 244] width 478 height 366
click at [534, 44] on button "Review" at bounding box center [538, 50] width 26 height 12
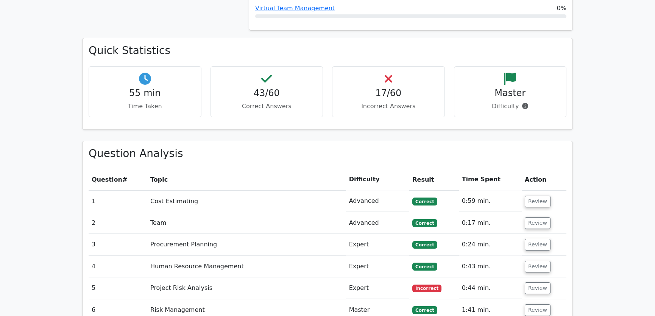
scroll to position [976, 0]
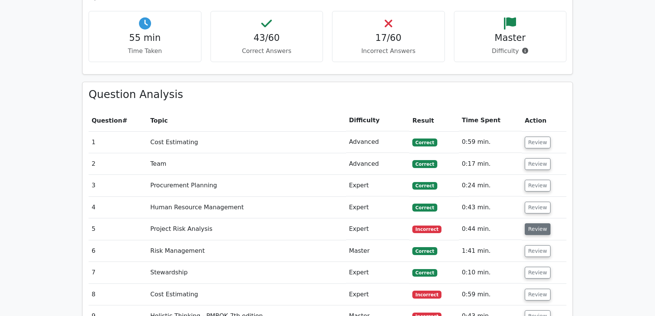
click at [534, 224] on button "Review" at bounding box center [538, 230] width 26 height 12
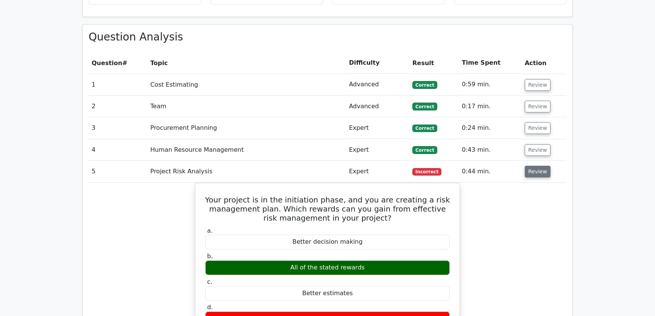
scroll to position [1091, 0]
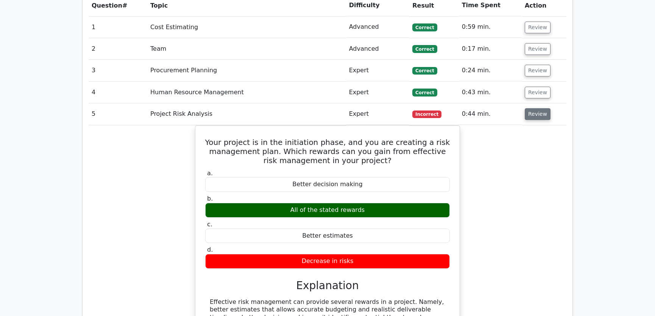
click at [534, 108] on button "Review" at bounding box center [538, 114] width 26 height 12
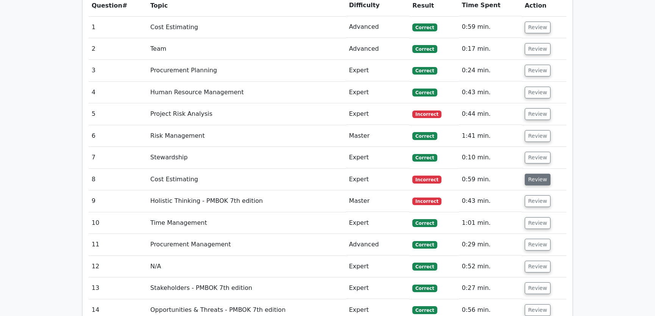
click at [535, 174] on button "Review" at bounding box center [538, 180] width 26 height 12
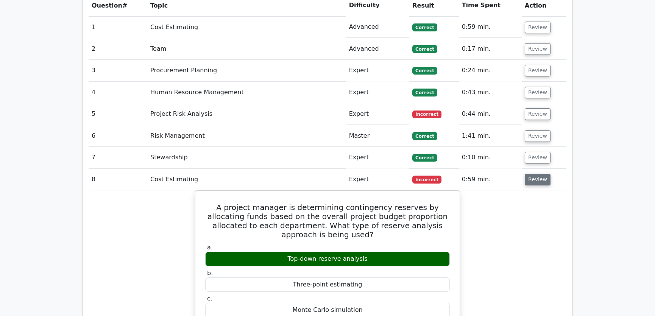
click at [534, 174] on button "Review" at bounding box center [538, 180] width 26 height 12
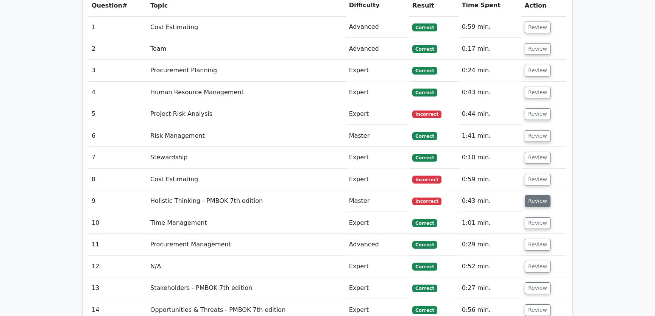
click at [533, 196] on button "Review" at bounding box center [538, 202] width 26 height 12
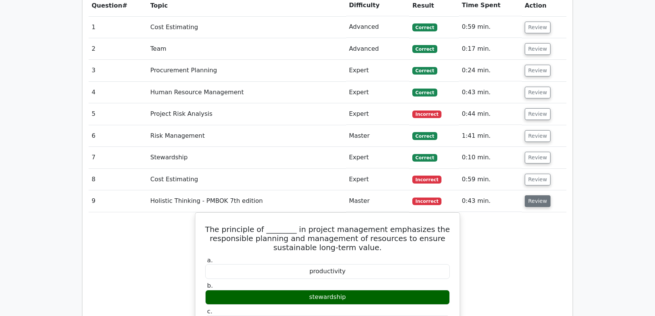
scroll to position [1148, 0]
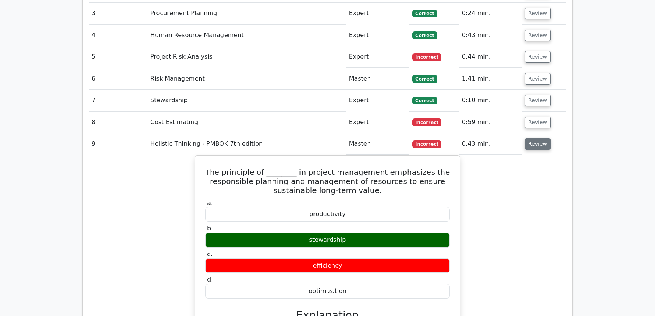
click at [534, 138] on button "Review" at bounding box center [538, 144] width 26 height 12
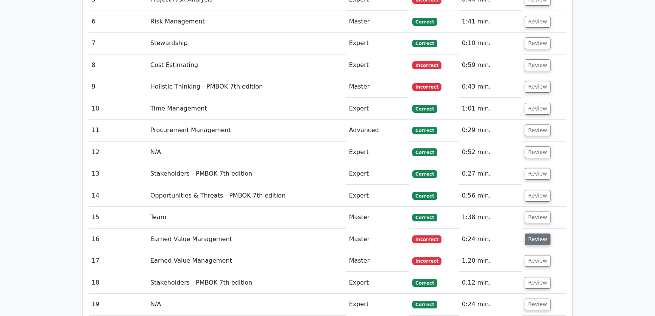
scroll to position [1263, 0]
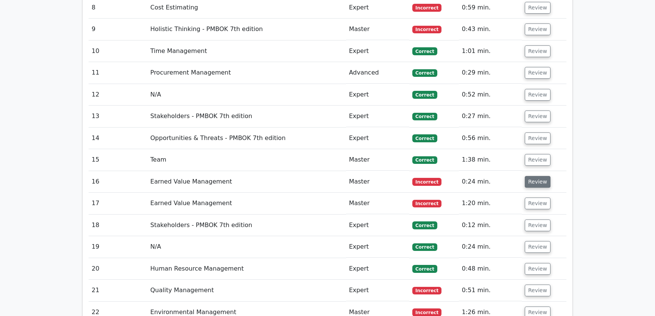
click at [534, 176] on button "Review" at bounding box center [538, 182] width 26 height 12
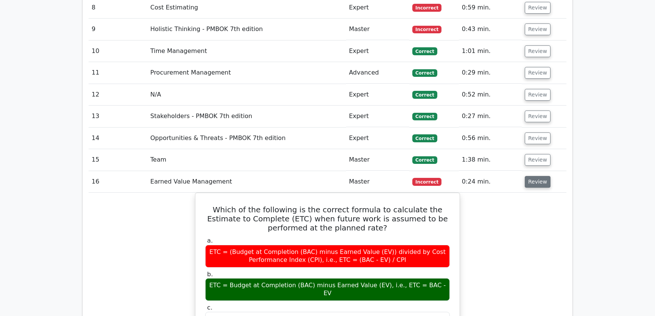
click at [534, 176] on button "Review" at bounding box center [538, 182] width 26 height 12
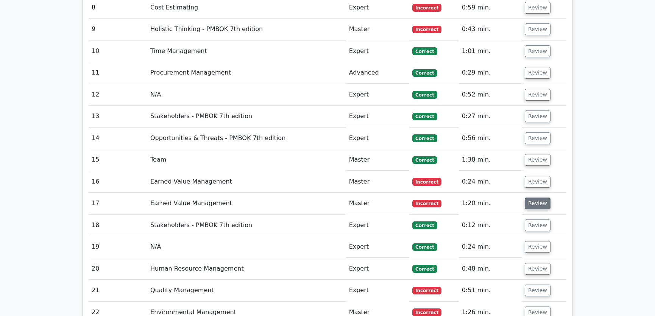
click at [538, 198] on button "Review" at bounding box center [538, 204] width 26 height 12
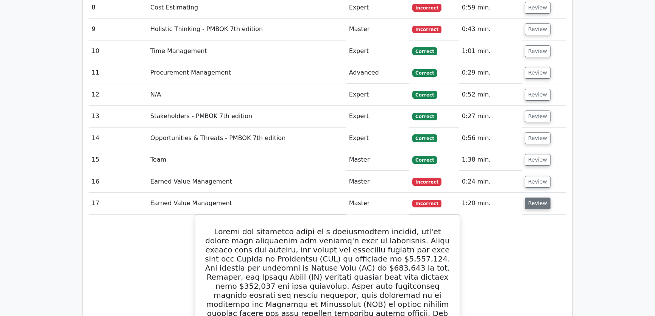
click at [537, 198] on button "Review" at bounding box center [538, 204] width 26 height 12
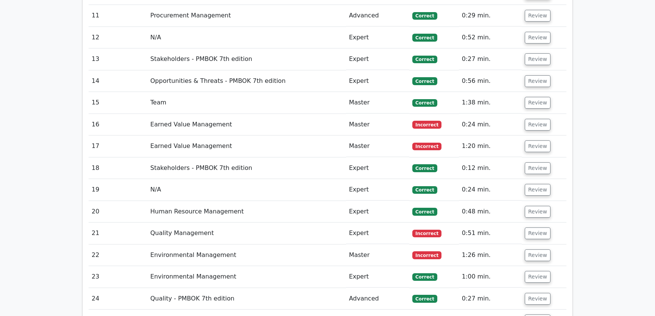
scroll to position [1378, 0]
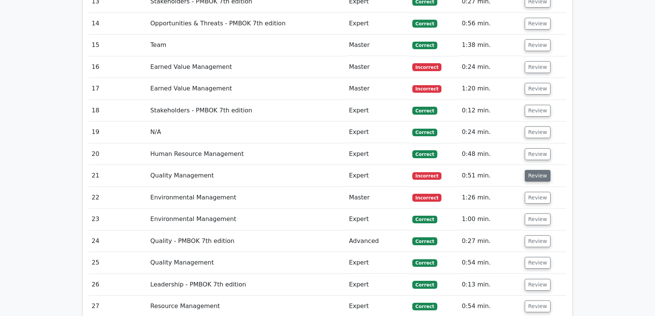
click at [538, 170] on button "Review" at bounding box center [538, 176] width 26 height 12
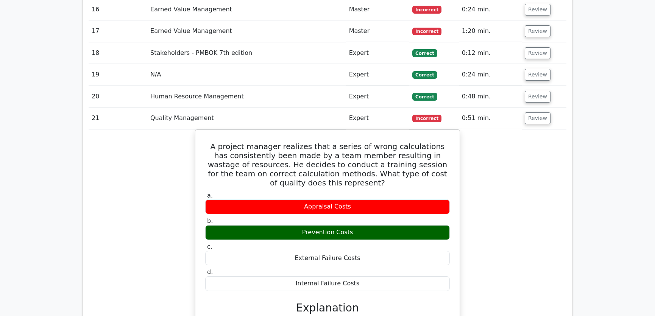
scroll to position [1492, 0]
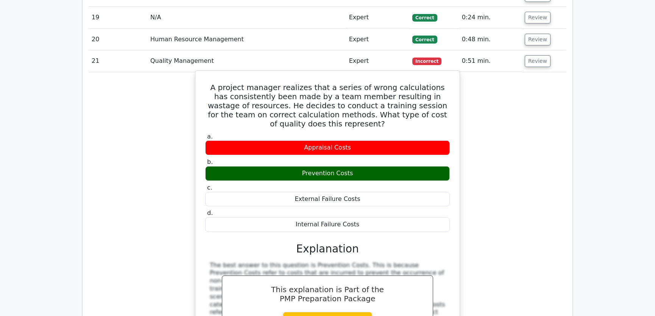
drag, startPoint x: 217, startPoint y: 60, endPoint x: 360, endPoint y: 197, distance: 197.8
click at [360, 197] on div "A project manager realizes that a series of wrong calculations has consistently…" at bounding box center [328, 237] width 258 height 326
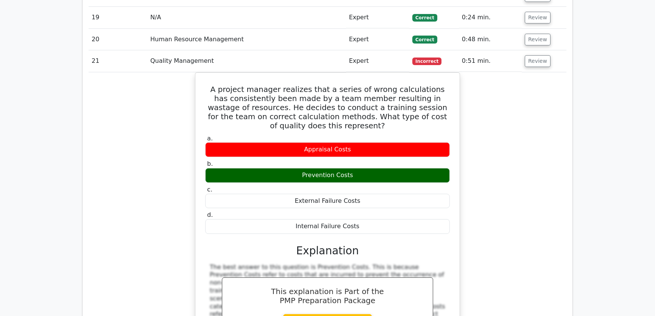
click at [508, 161] on div "A project manager realizes that a series of wrong calculations has consistently…" at bounding box center [328, 243] width 478 height 342
click at [533, 55] on button "Review" at bounding box center [538, 61] width 26 height 12
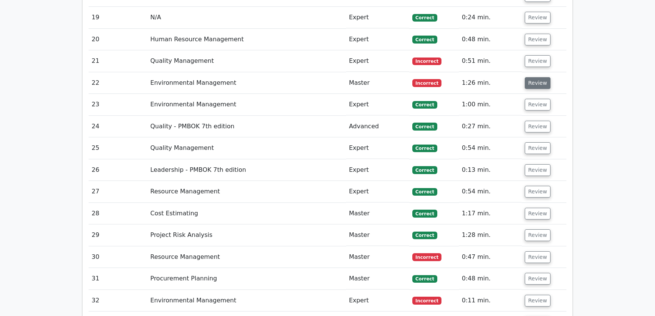
click at [535, 77] on button "Review" at bounding box center [538, 83] width 26 height 12
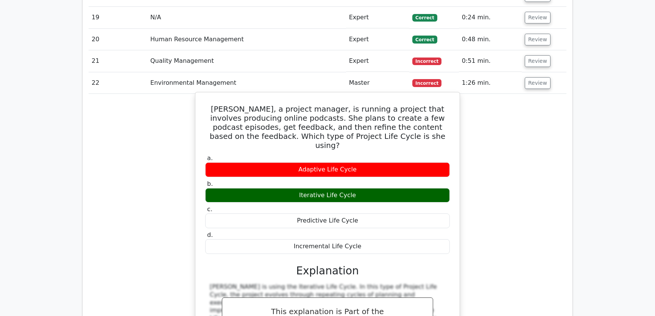
drag, startPoint x: 210, startPoint y: 80, endPoint x: 363, endPoint y: 210, distance: 200.3
click at [363, 210] on div "Anna, a project manager, is running a project that involves producing online po…" at bounding box center [328, 250] width 258 height 310
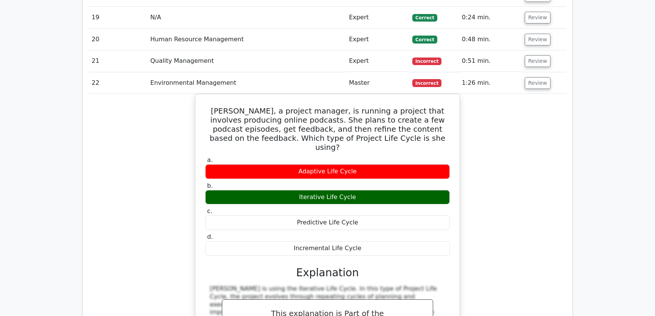
click at [510, 158] on div "Anna, a project manager, is running a project that involves producing online po…" at bounding box center [328, 257] width 478 height 326
click at [532, 77] on button "Review" at bounding box center [538, 83] width 26 height 12
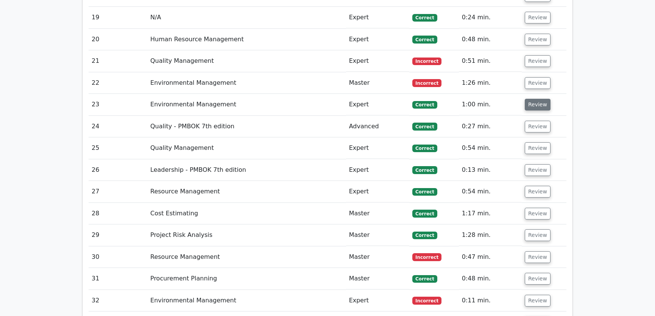
click at [533, 99] on button "Review" at bounding box center [538, 105] width 26 height 12
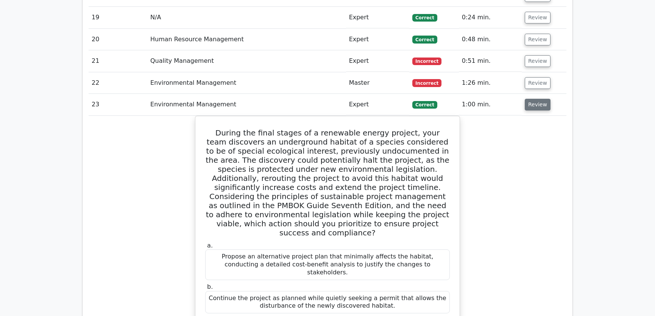
click at [533, 99] on button "Review" at bounding box center [538, 105] width 26 height 12
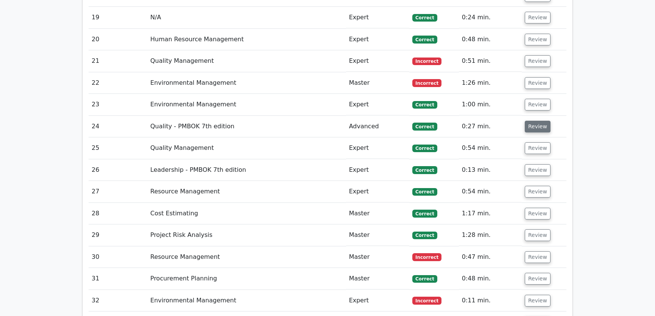
click at [530, 121] on button "Review" at bounding box center [538, 127] width 26 height 12
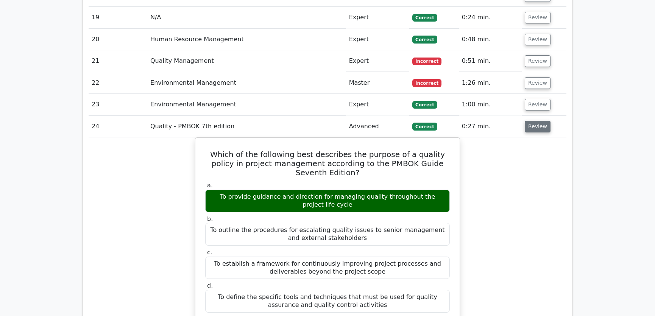
click at [530, 121] on button "Review" at bounding box center [538, 127] width 26 height 12
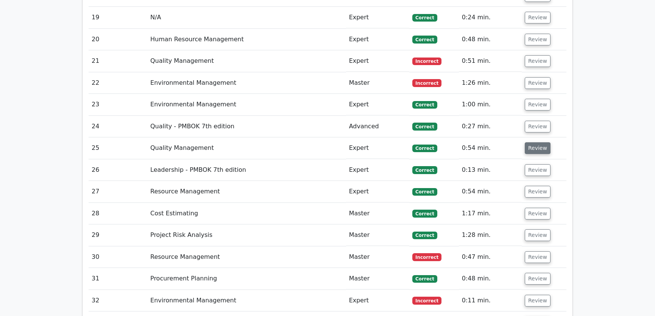
click at [536, 142] on button "Review" at bounding box center [538, 148] width 26 height 12
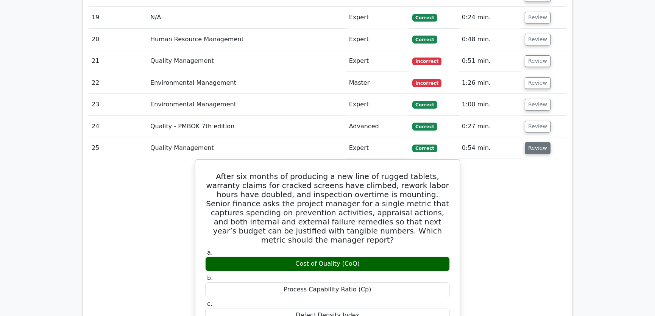
click at [536, 142] on button "Review" at bounding box center [538, 148] width 26 height 12
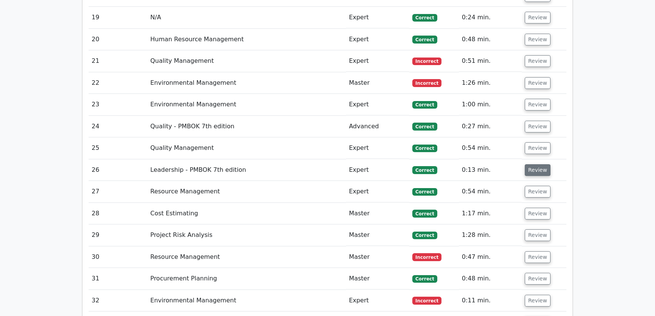
click at [536, 164] on button "Review" at bounding box center [538, 170] width 26 height 12
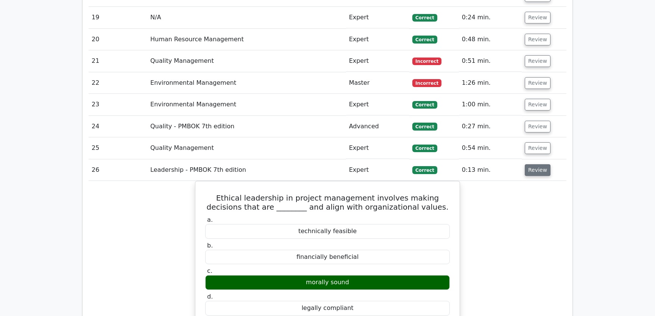
click at [535, 164] on button "Review" at bounding box center [538, 170] width 26 height 12
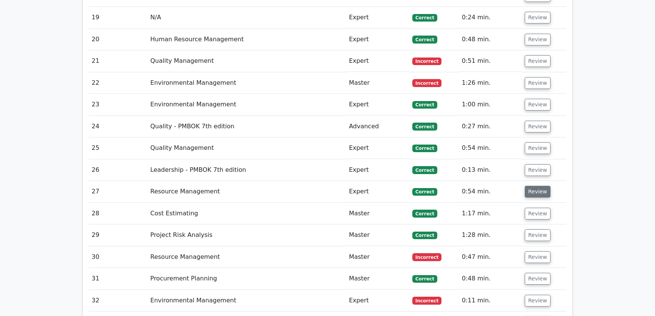
click at [534, 186] on button "Review" at bounding box center [538, 192] width 26 height 12
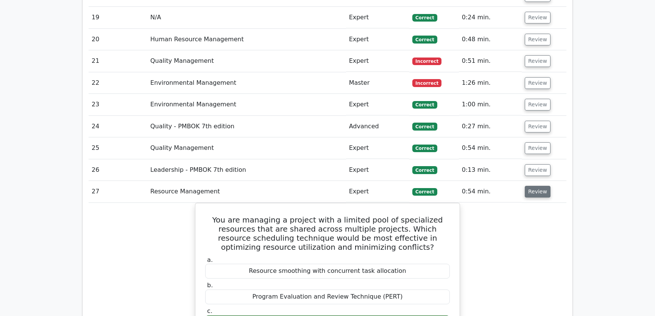
click at [534, 186] on button "Review" at bounding box center [538, 192] width 26 height 12
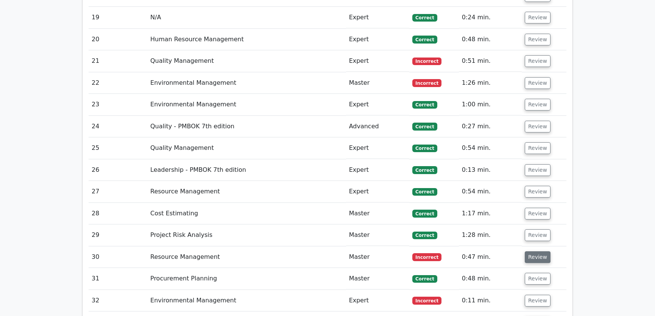
click at [530, 252] on button "Review" at bounding box center [538, 258] width 26 height 12
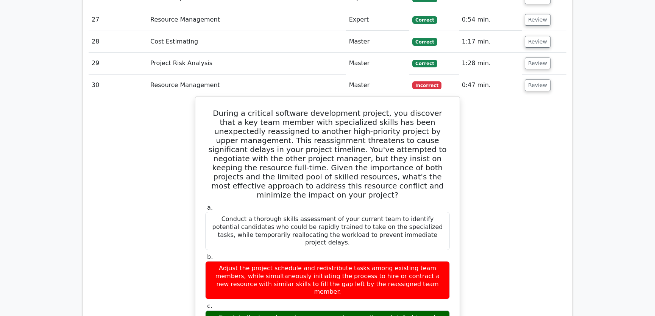
scroll to position [1550, 0]
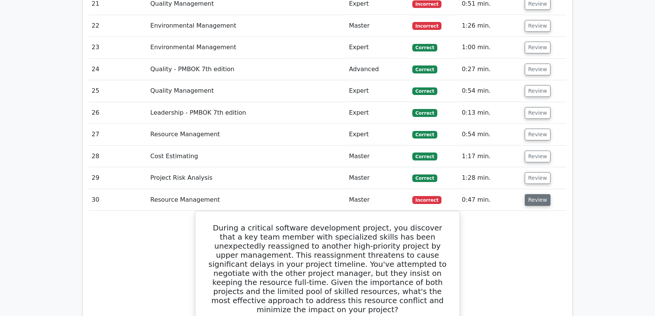
click at [529, 194] on button "Review" at bounding box center [538, 200] width 26 height 12
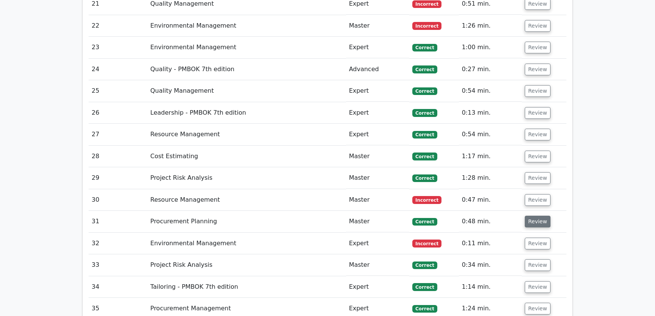
click at [531, 216] on button "Review" at bounding box center [538, 222] width 26 height 12
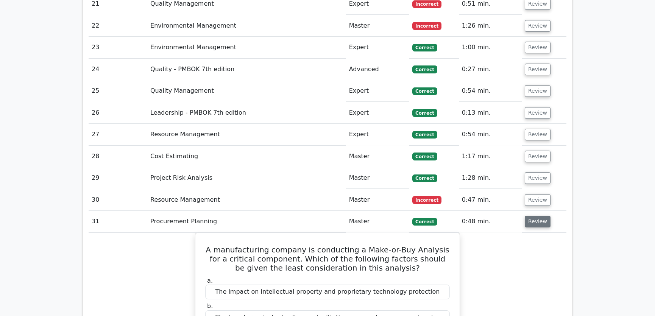
scroll to position [1607, 0]
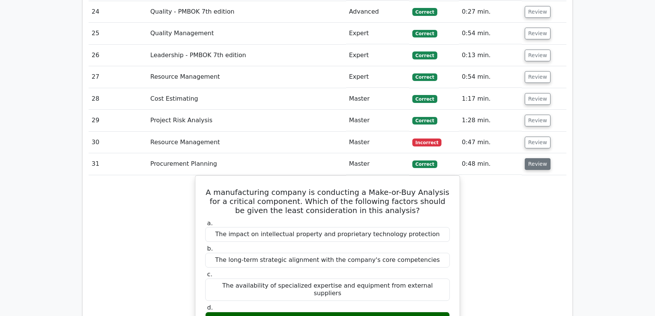
click at [536, 158] on button "Review" at bounding box center [538, 164] width 26 height 12
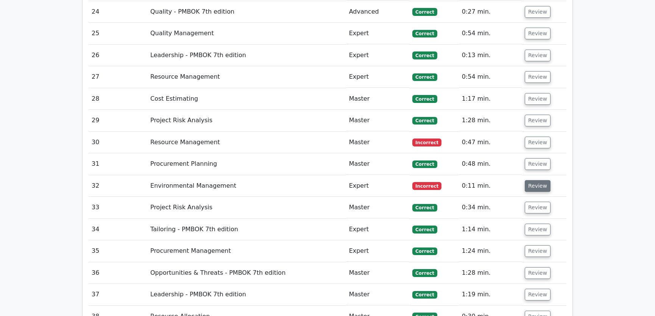
click at [536, 180] on button "Review" at bounding box center [538, 186] width 26 height 12
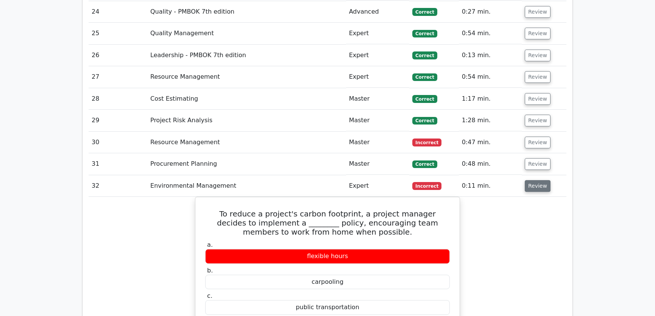
click at [536, 180] on button "Review" at bounding box center [538, 186] width 26 height 12
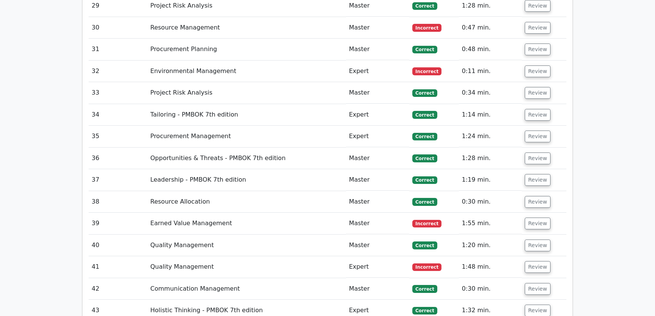
scroll to position [1780, 0]
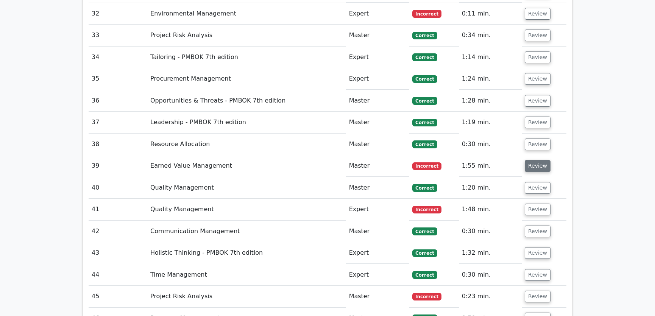
click at [537, 160] on button "Review" at bounding box center [538, 166] width 26 height 12
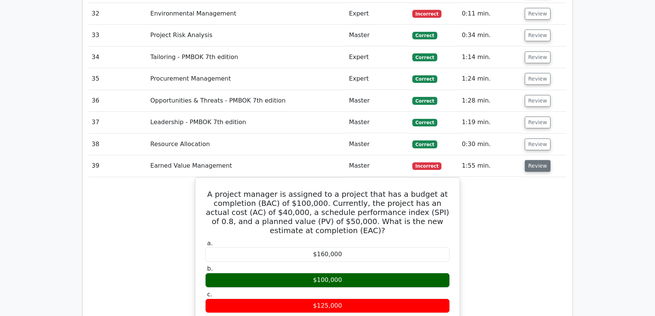
click at [537, 160] on button "Review" at bounding box center [538, 166] width 26 height 12
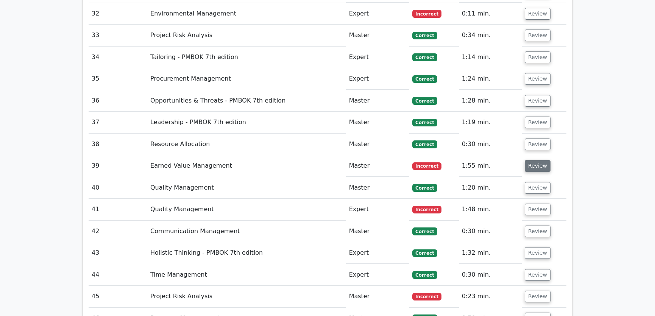
click at [537, 160] on button "Review" at bounding box center [538, 166] width 26 height 12
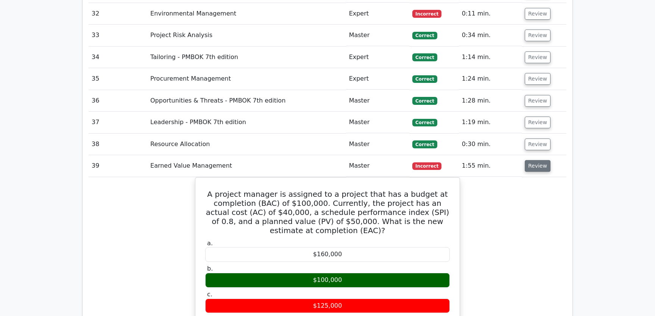
click at [531, 160] on button "Review" at bounding box center [538, 166] width 26 height 12
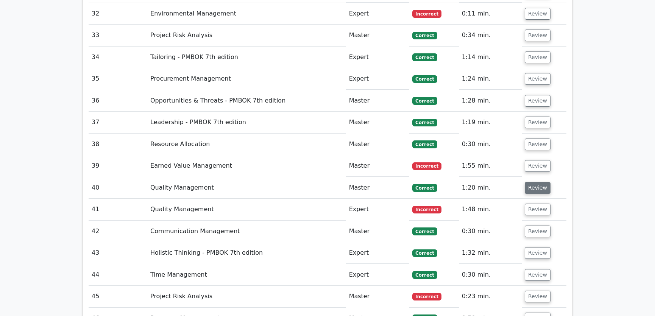
click at [534, 182] on button "Review" at bounding box center [538, 188] width 26 height 12
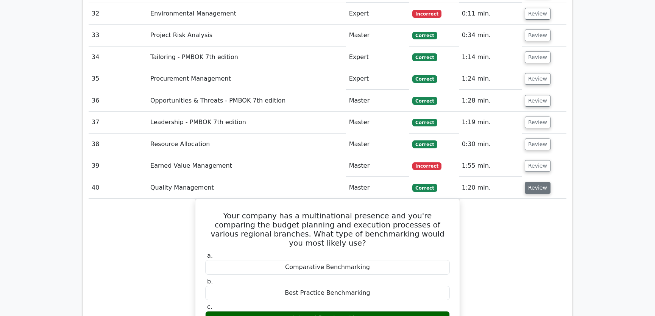
click at [535, 182] on button "Review" at bounding box center [538, 188] width 26 height 12
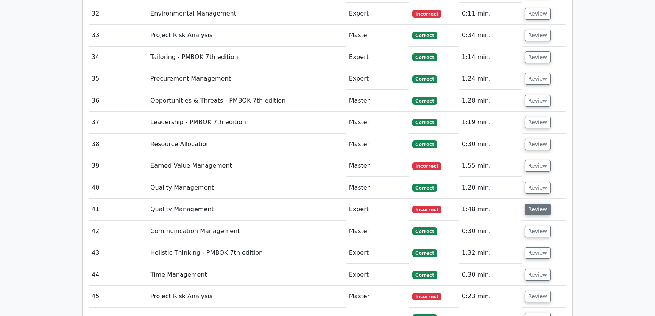
click at [536, 204] on button "Review" at bounding box center [538, 210] width 26 height 12
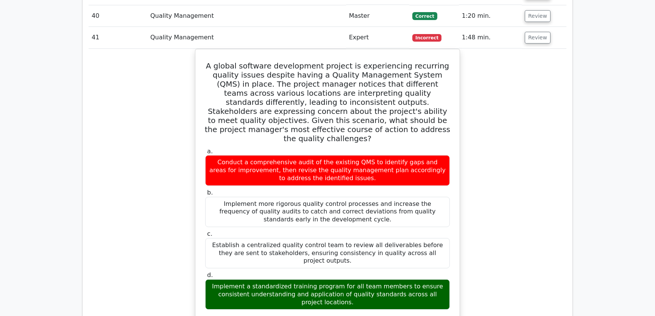
scroll to position [1837, 0]
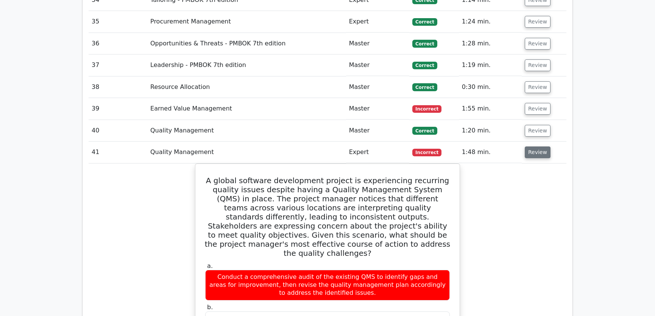
click at [539, 147] on button "Review" at bounding box center [538, 153] width 26 height 12
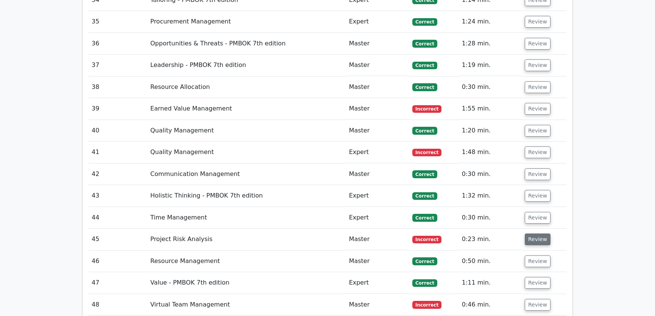
click at [533, 234] on button "Review" at bounding box center [538, 240] width 26 height 12
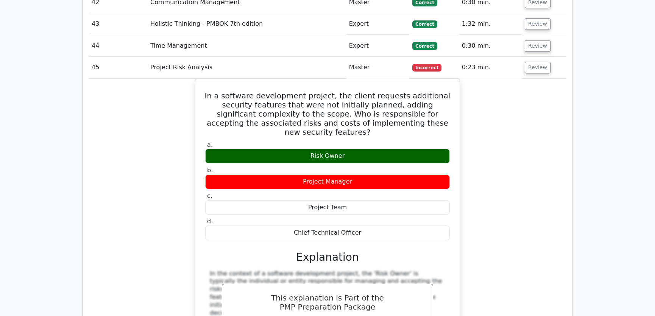
scroll to position [1952, 0]
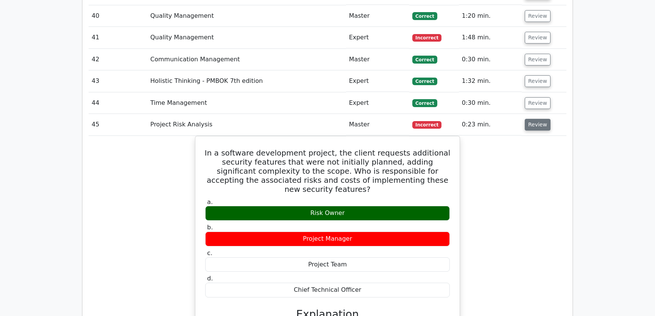
click at [535, 119] on button "Review" at bounding box center [538, 125] width 26 height 12
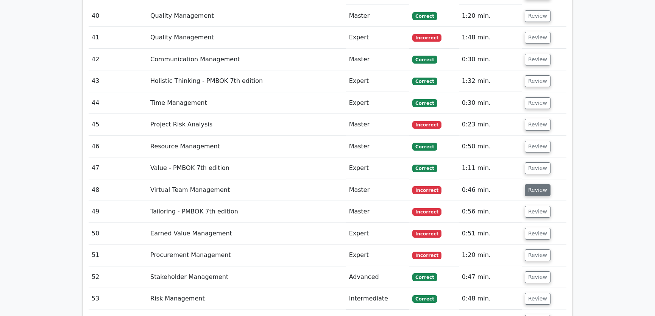
click at [535, 185] on button "Review" at bounding box center [538, 191] width 26 height 12
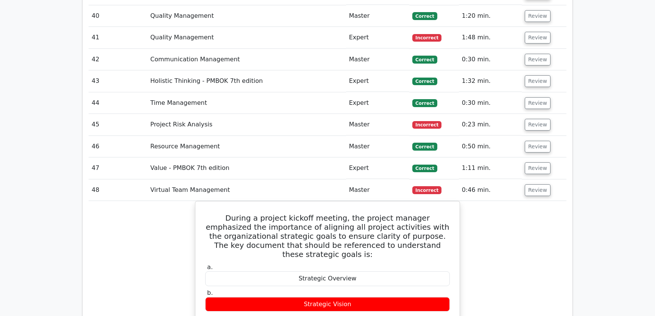
scroll to position [2009, 0]
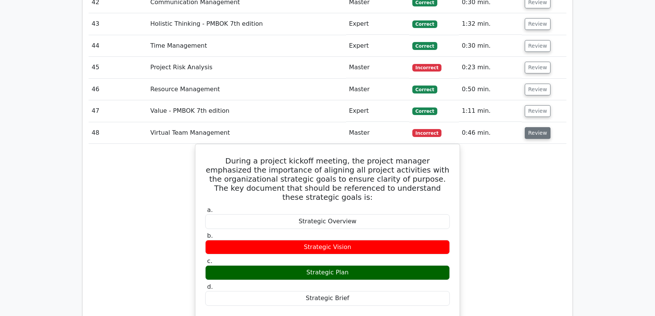
click at [535, 127] on button "Review" at bounding box center [538, 133] width 26 height 12
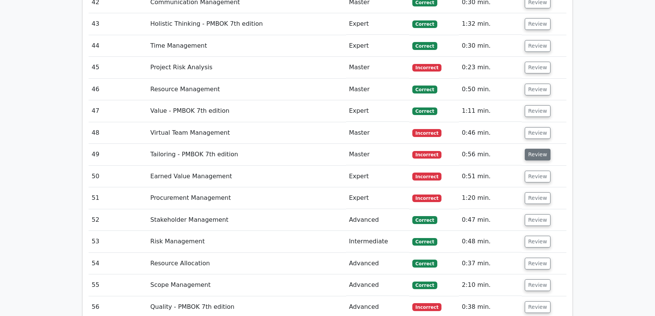
click at [536, 149] on button "Review" at bounding box center [538, 155] width 26 height 12
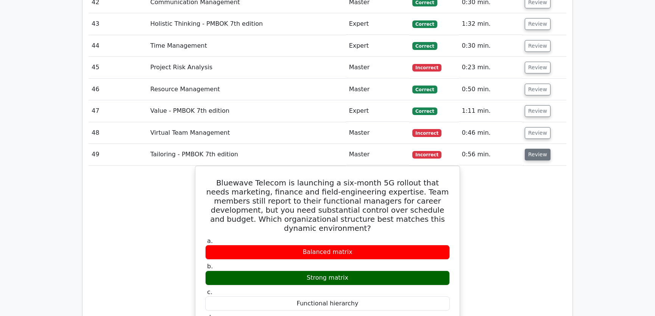
click at [536, 149] on button "Review" at bounding box center [538, 155] width 26 height 12
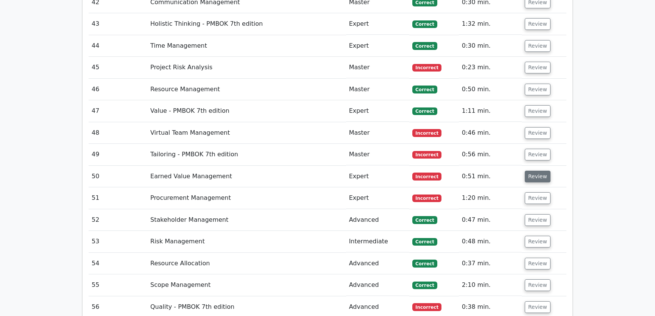
click at [535, 171] on button "Review" at bounding box center [538, 177] width 26 height 12
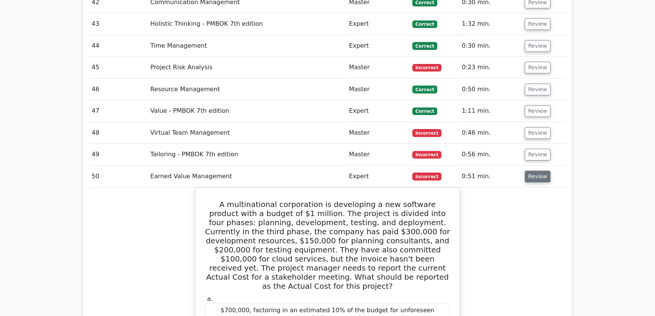
click at [535, 171] on button "Review" at bounding box center [538, 177] width 26 height 12
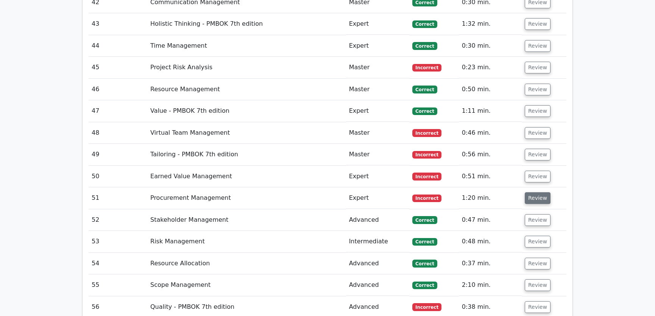
click at [534, 192] on button "Review" at bounding box center [538, 198] width 26 height 12
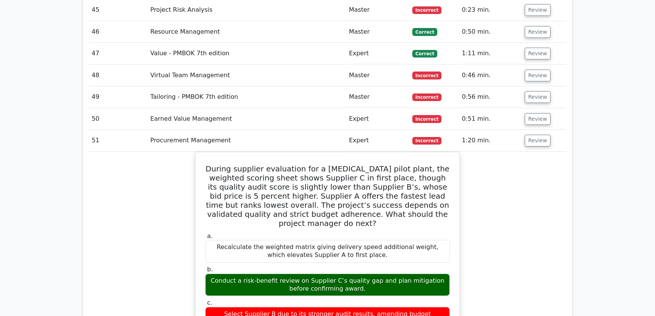
scroll to position [2124, 0]
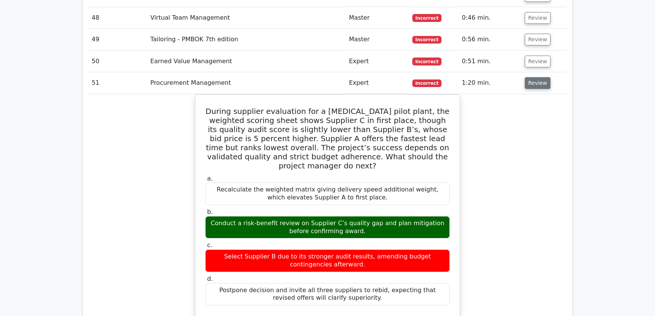
click at [532, 77] on button "Review" at bounding box center [538, 83] width 26 height 12
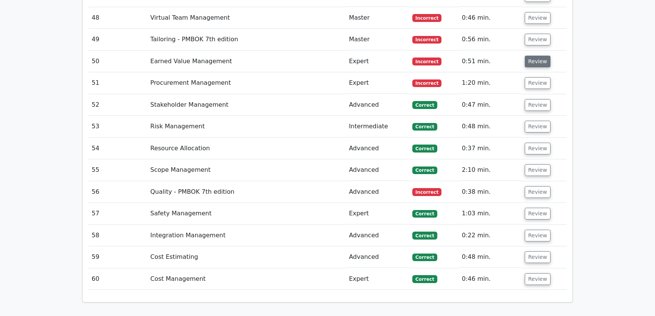
click at [537, 56] on button "Review" at bounding box center [538, 62] width 26 height 12
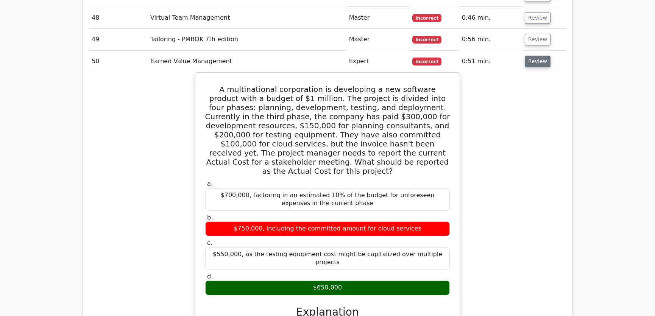
click at [537, 56] on button "Review" at bounding box center [538, 62] width 26 height 12
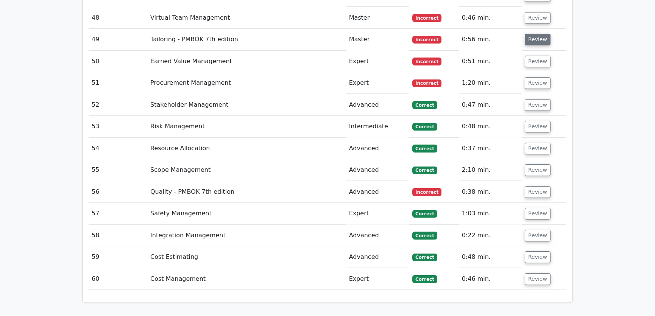
click at [537, 34] on button "Review" at bounding box center [538, 40] width 26 height 12
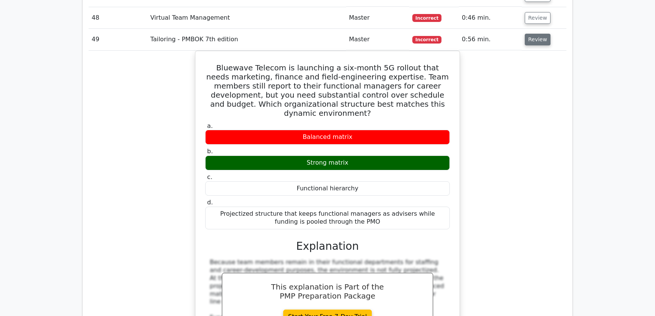
click at [537, 34] on button "Review" at bounding box center [538, 40] width 26 height 12
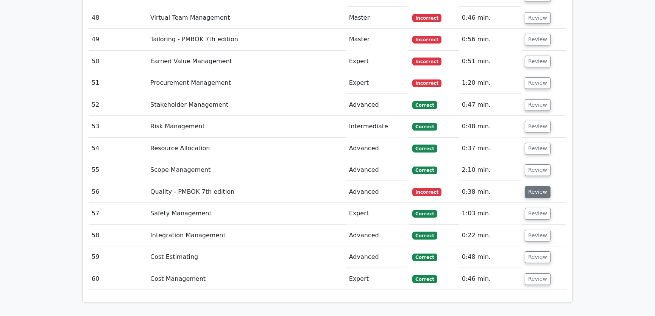
click at [530, 186] on button "Review" at bounding box center [538, 192] width 26 height 12
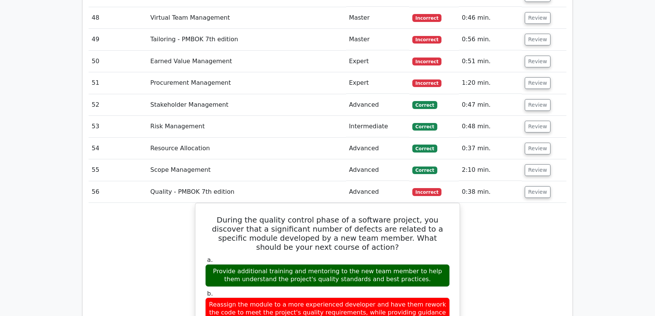
scroll to position [2066, 0]
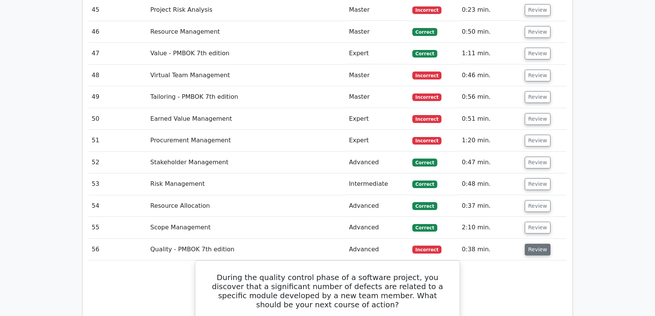
click at [538, 244] on button "Review" at bounding box center [538, 250] width 26 height 12
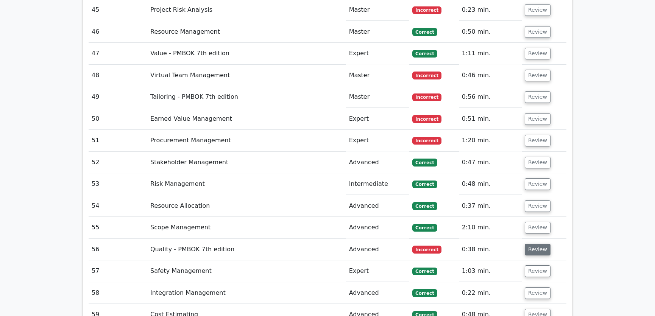
scroll to position [2239, 0]
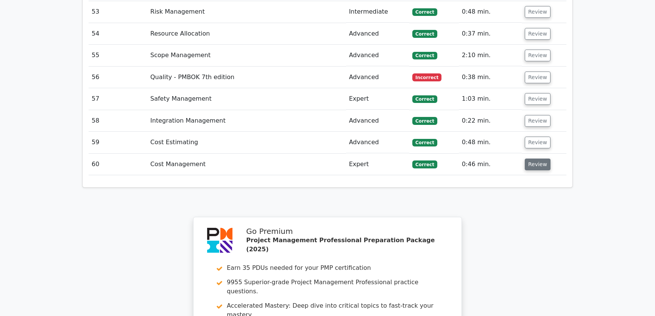
click at [534, 159] on button "Review" at bounding box center [538, 165] width 26 height 12
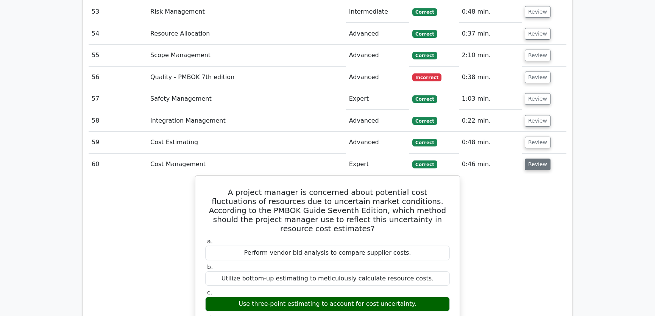
click at [534, 159] on button "Review" at bounding box center [538, 165] width 26 height 12
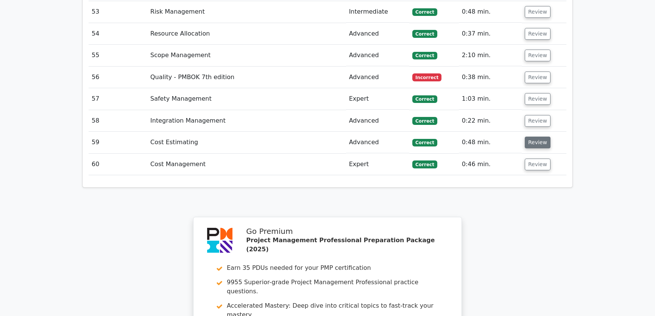
click at [535, 137] on button "Review" at bounding box center [538, 143] width 26 height 12
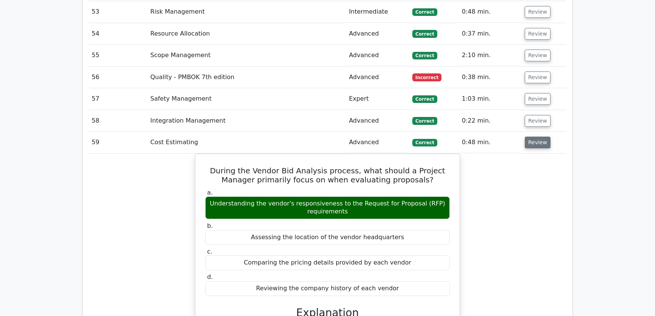
click at [535, 137] on button "Review" at bounding box center [538, 143] width 26 height 12
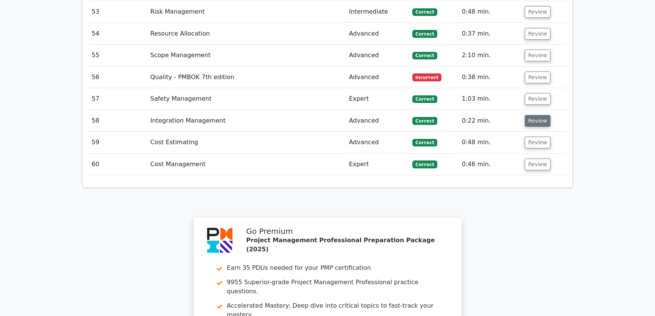
click at [531, 115] on button "Review" at bounding box center [538, 121] width 26 height 12
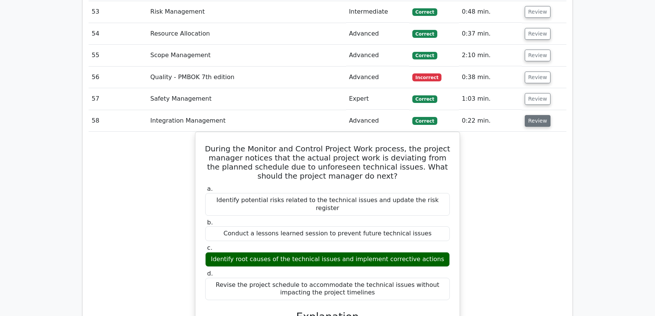
click at [531, 115] on button "Review" at bounding box center [538, 121] width 26 height 12
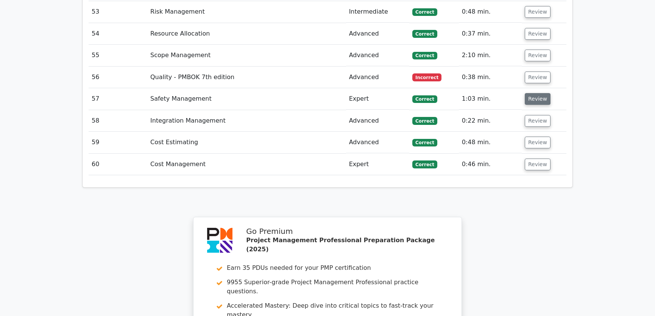
click at [532, 93] on button "Review" at bounding box center [538, 99] width 26 height 12
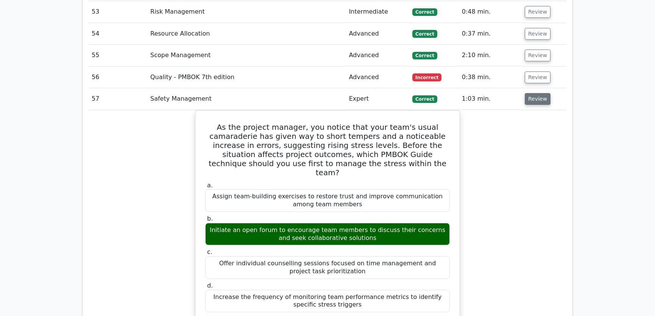
click at [532, 93] on button "Review" at bounding box center [538, 99] width 26 height 12
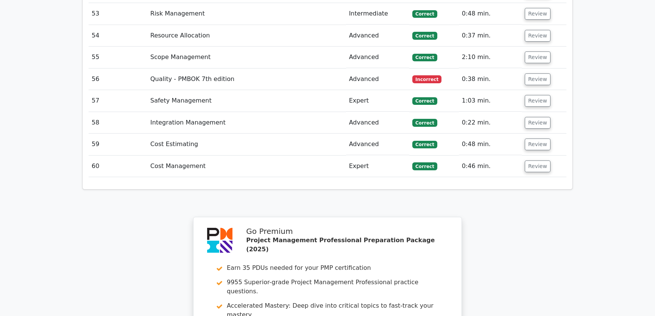
scroll to position [2452, 0]
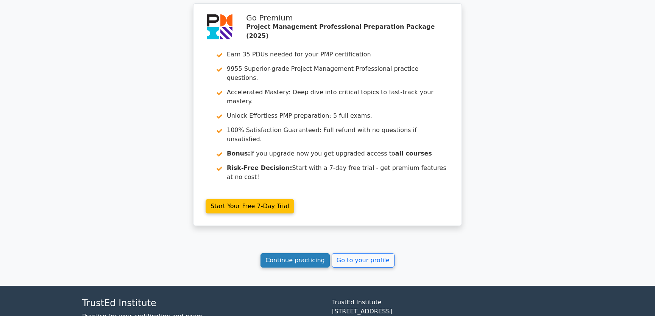
click at [312, 253] on link "Continue practicing" at bounding box center [295, 260] width 69 height 14
